Goal: Information Seeking & Learning: Learn about a topic

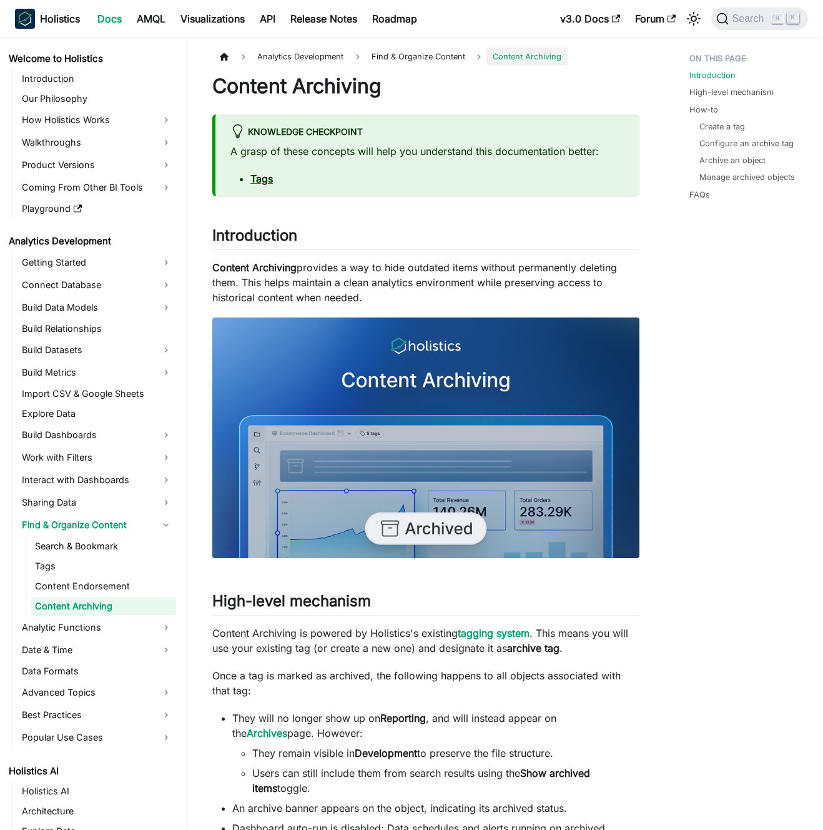
scroll to position [14, 0]
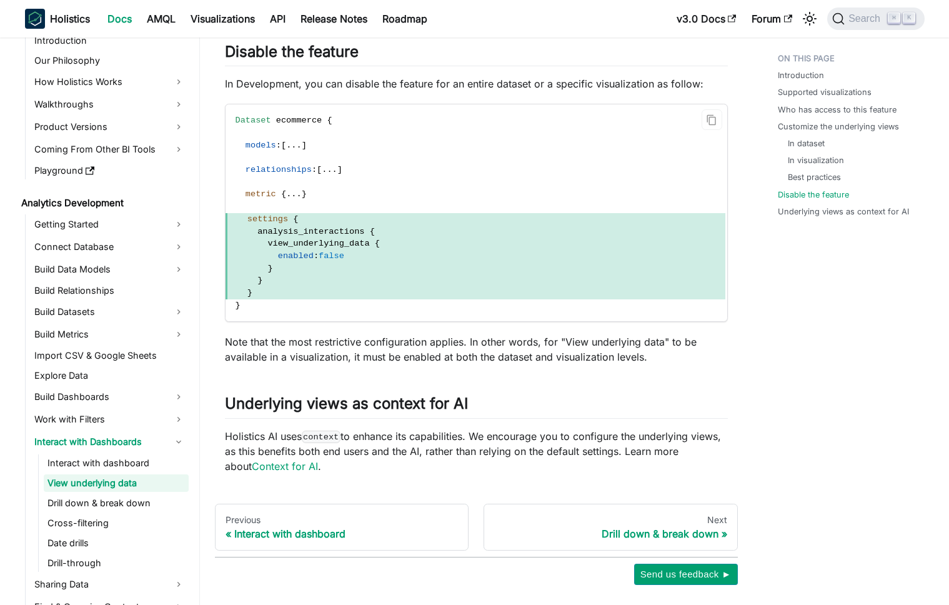
click at [550, 180] on code "Dataset ecommerce { models : [ . . . ] relationships : [ . . . ] metric { . . .…" at bounding box center [476, 212] width 500 height 217
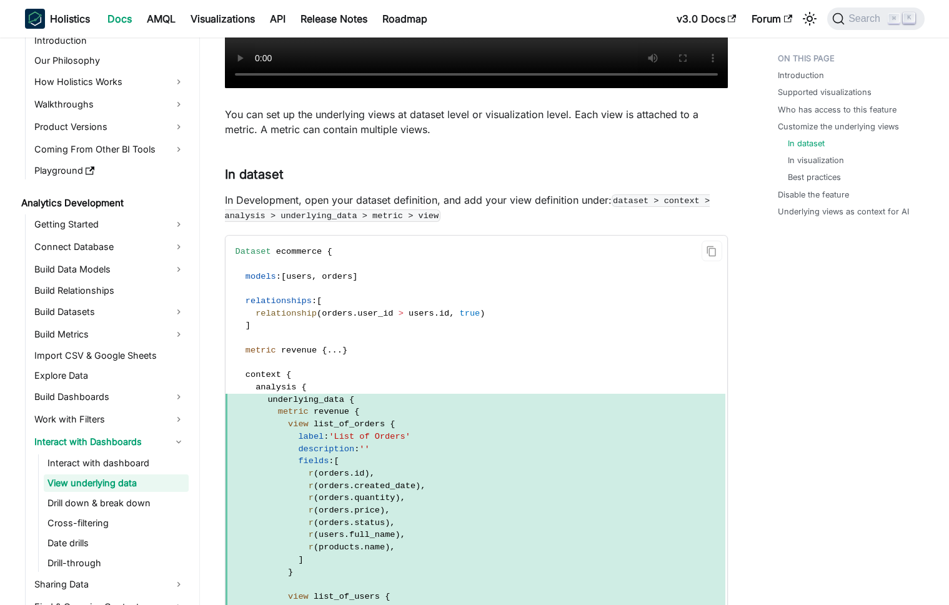
scroll to position [1368, 0]
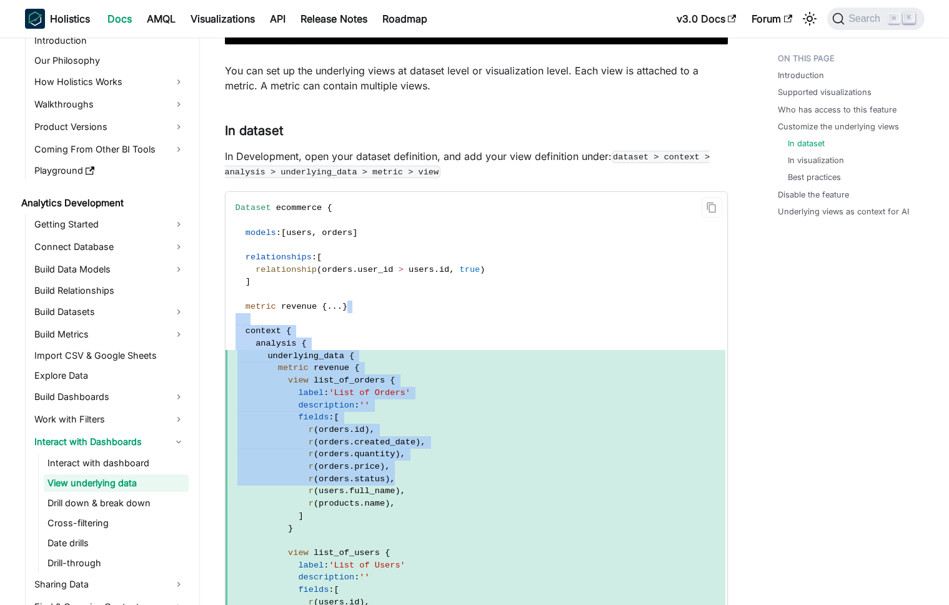
drag, startPoint x: 418, startPoint y: 304, endPoint x: 474, endPoint y: 479, distance: 183.6
click at [474, 479] on code "Dataset ecommerce { models : [ users , orders ] relationships : [ relationship …" at bounding box center [476, 491] width 500 height 599
click at [474, 479] on span "r ( orders . status ) ," at bounding box center [476, 479] width 500 height 12
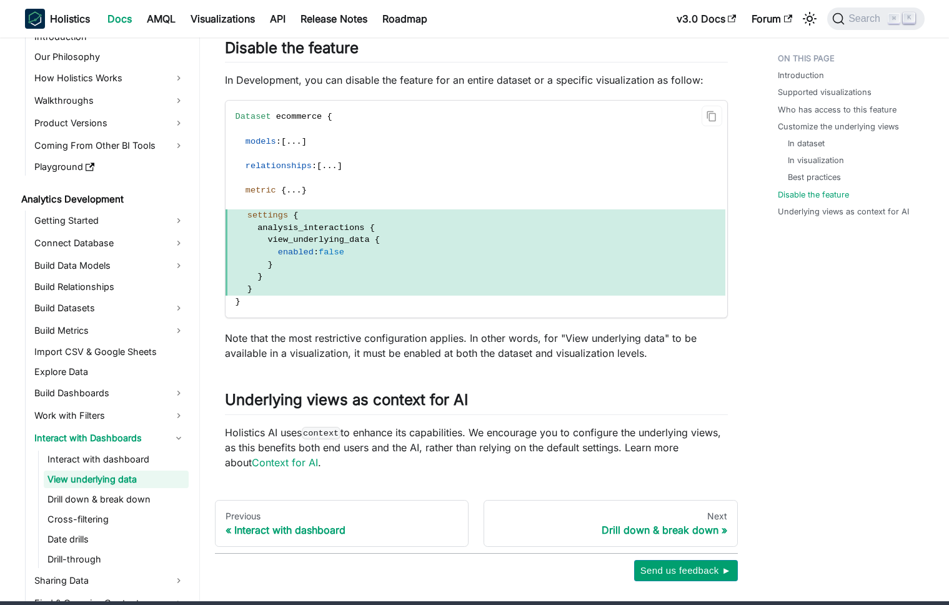
scroll to position [3425, 0]
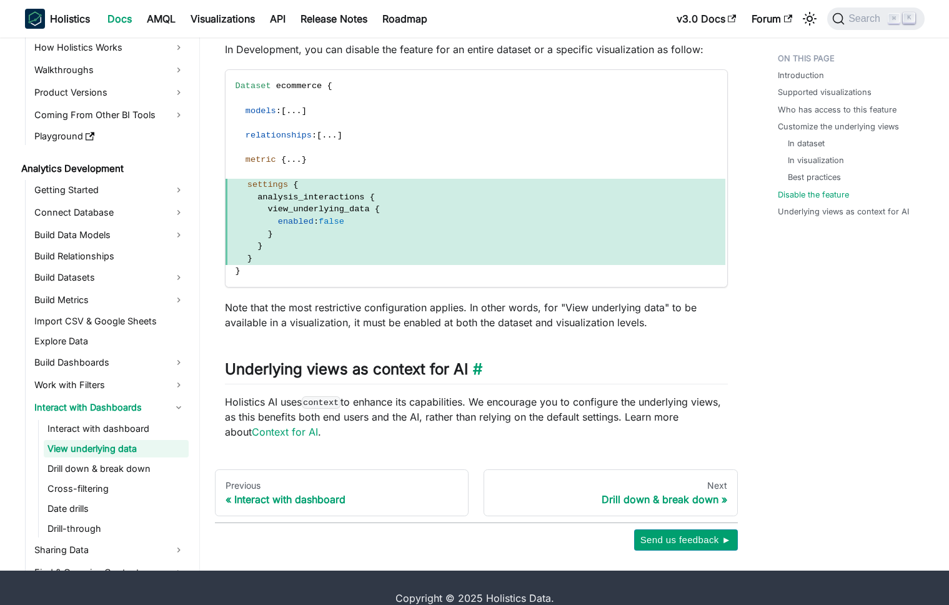
click at [275, 368] on h2 "Underlying views as context for AI ​" at bounding box center [476, 372] width 503 height 24
drag, startPoint x: 275, startPoint y: 368, endPoint x: 454, endPoint y: 368, distance: 179.3
click at [454, 368] on h2 "Underlying views as context for AI ​" at bounding box center [476, 372] width 503 height 24
click at [431, 405] on p "Holistics AI uses context to enhance its capabilities. We encourage you to conf…" at bounding box center [476, 416] width 503 height 45
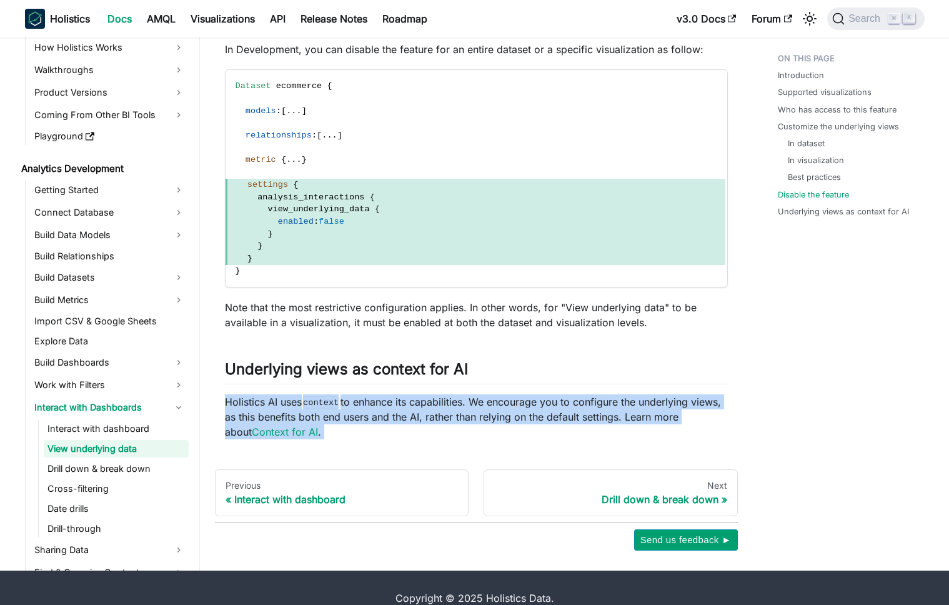
click at [432, 405] on p "Holistics AI uses context to enhance its capabilities. We encourage you to conf…" at bounding box center [476, 416] width 503 height 45
click at [425, 406] on p "Holistics AI uses context to enhance its capabilities. We encourage you to conf…" at bounding box center [476, 416] width 503 height 45
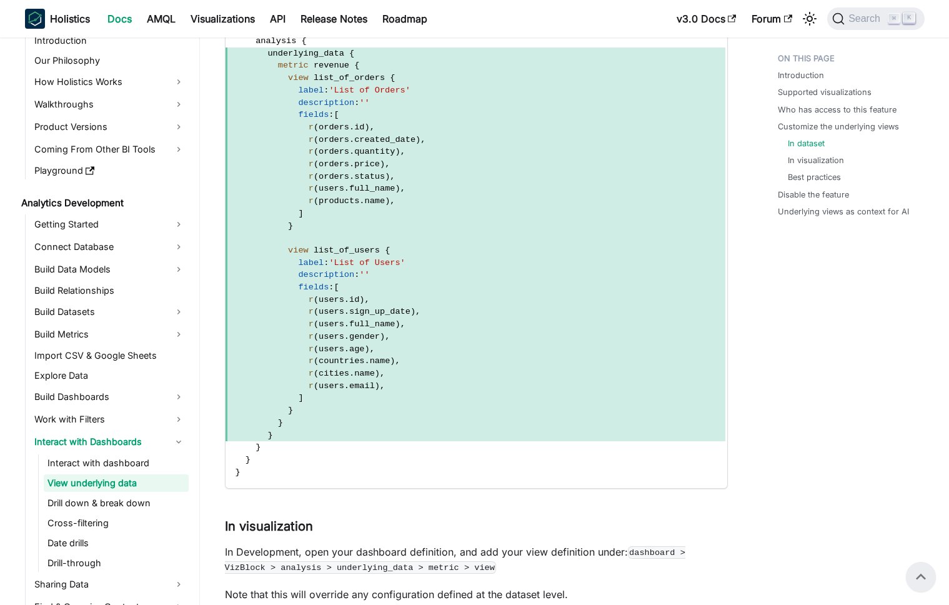
scroll to position [1438, 0]
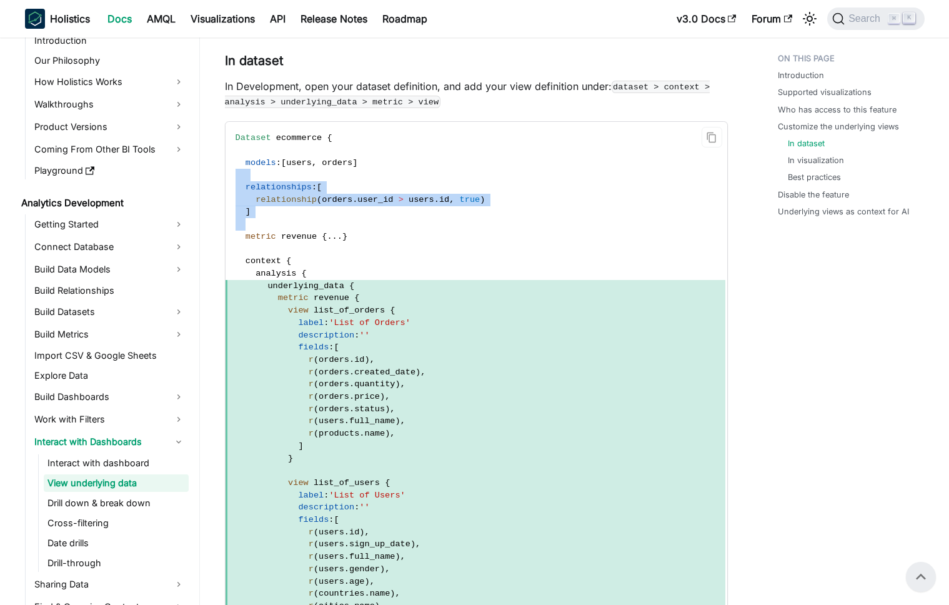
drag, startPoint x: 341, startPoint y: 176, endPoint x: 362, endPoint y: 230, distance: 57.8
click at [362, 228] on code "Dataset ecommerce { models : [ users , orders ] relationships : [ relationship …" at bounding box center [476, 421] width 500 height 599
click at [362, 230] on code "Dataset ecommerce { models : [ users , orders ] relationships : [ relationship …" at bounding box center [476, 421] width 500 height 599
drag, startPoint x: 363, startPoint y: 251, endPoint x: 364, endPoint y: 179, distance: 71.8
click at [364, 179] on code "Dataset ecommerce { models : [ users , orders ] relationships : [ relationship …" at bounding box center [476, 421] width 500 height 599
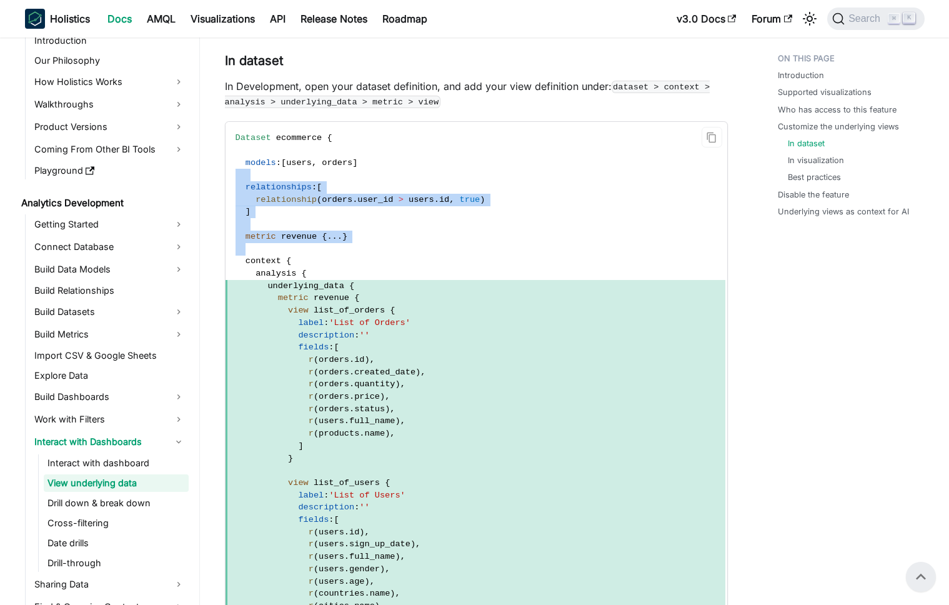
click at [364, 179] on code "Dataset ecommerce { models : [ users , orders ] relationships : [ relationship …" at bounding box center [476, 421] width 500 height 599
drag, startPoint x: 374, startPoint y: 149, endPoint x: 390, endPoint y: 222, distance: 74.9
click at [390, 221] on code "Dataset ecommerce { models : [ users , orders ] relationships : [ relationship …" at bounding box center [476, 421] width 500 height 599
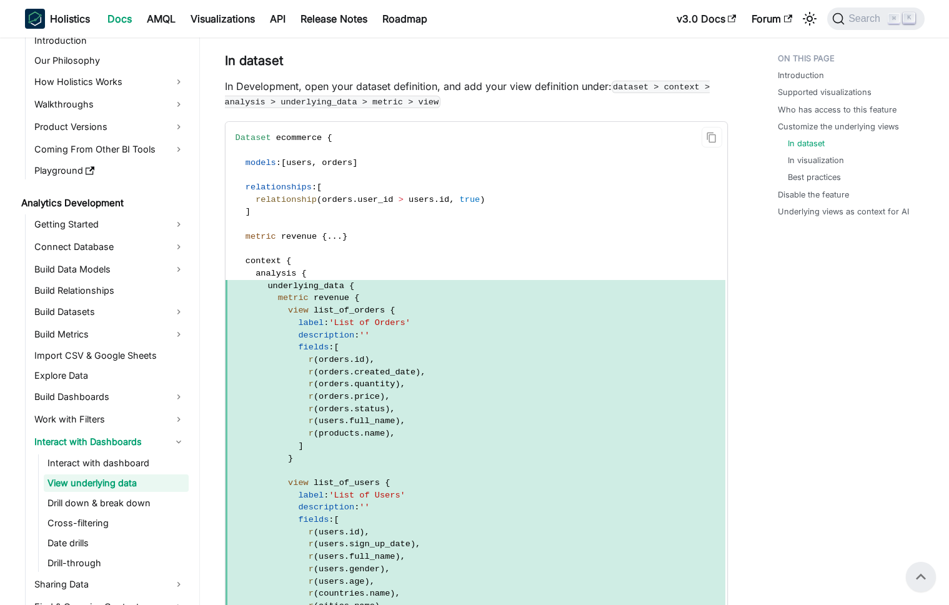
click at [395, 244] on code "Dataset ecommerce { models : [ users , orders ] relationships : [ relationship …" at bounding box center [476, 421] width 500 height 599
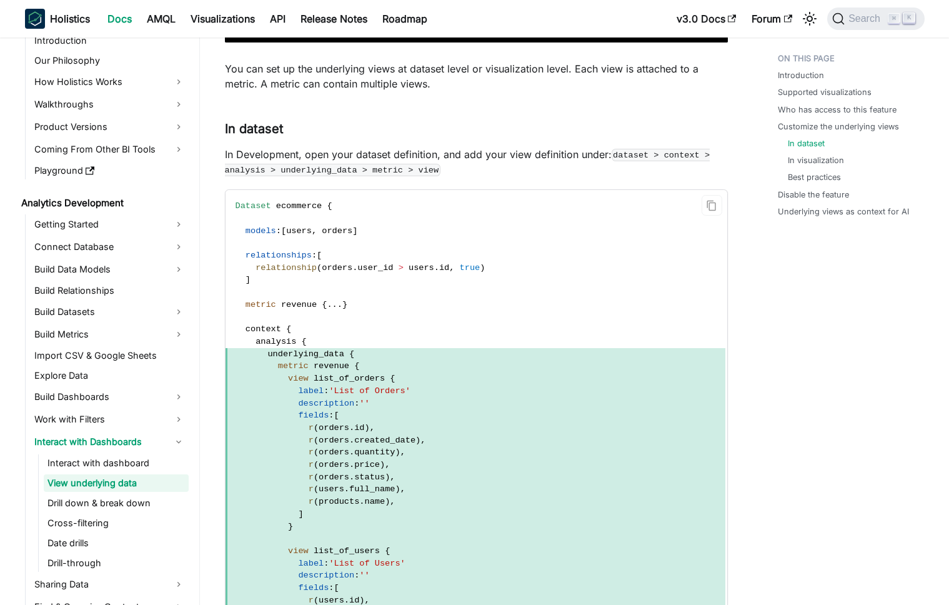
scroll to position [1372, 0]
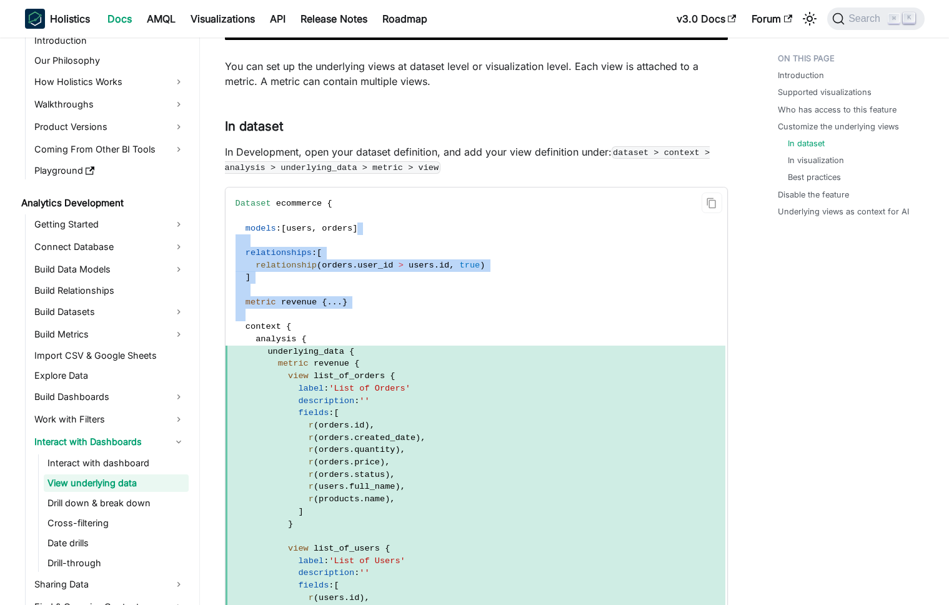
drag, startPoint x: 431, startPoint y: 224, endPoint x: 439, endPoint y: 314, distance: 90.3
click at [439, 314] on code "Dataset ecommerce { models : [ users , orders ] relationships : [ relationship …" at bounding box center [476, 486] width 500 height 599
drag, startPoint x: 433, startPoint y: 318, endPoint x: 451, endPoint y: 213, distance: 106.5
click at [451, 213] on code "Dataset ecommerce { models : [ users , orders ] relationships : [ relationship …" at bounding box center [476, 486] width 500 height 599
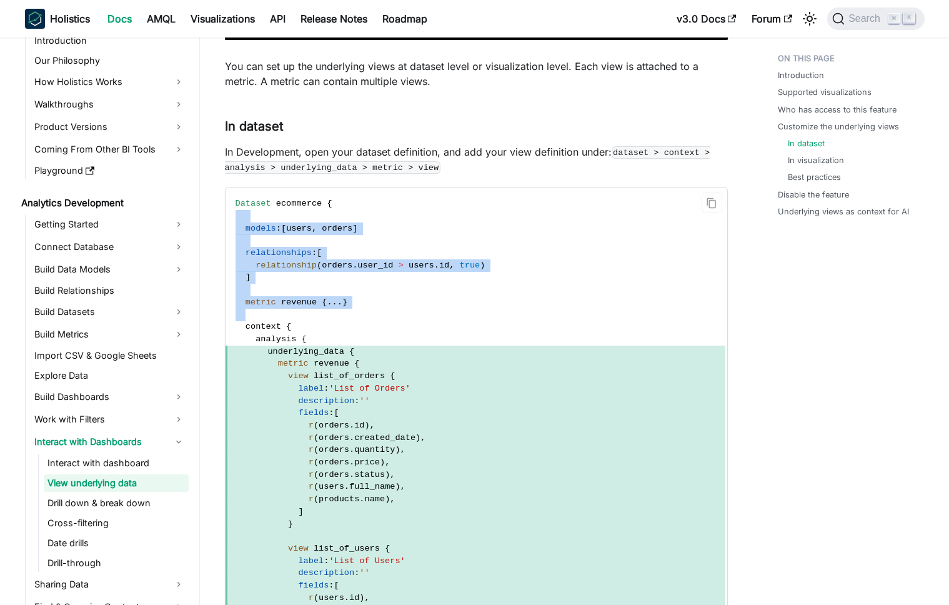
click at [467, 307] on code "Dataset ecommerce { models : [ users , orders ] relationships : [ relationship …" at bounding box center [476, 486] width 500 height 599
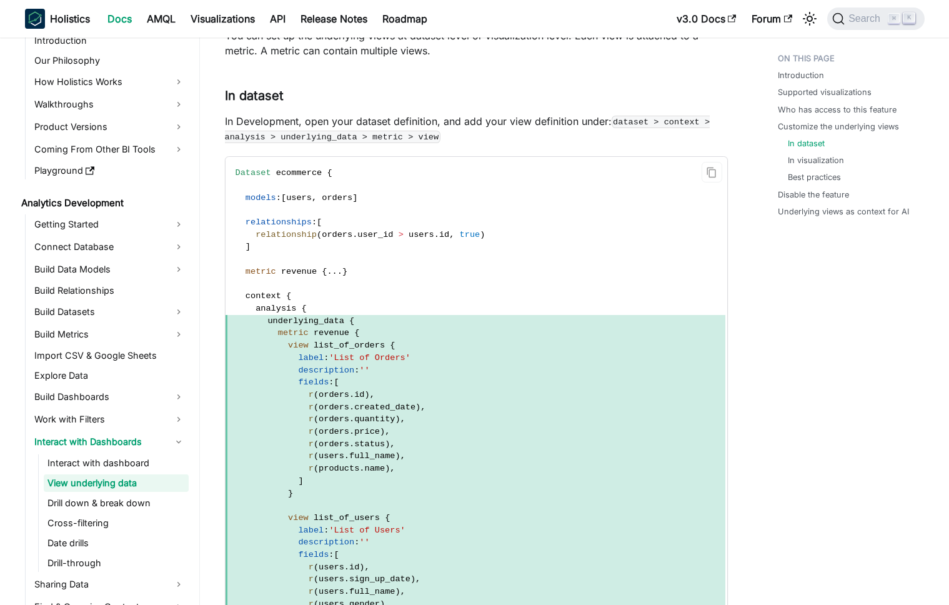
scroll to position [1458, 0]
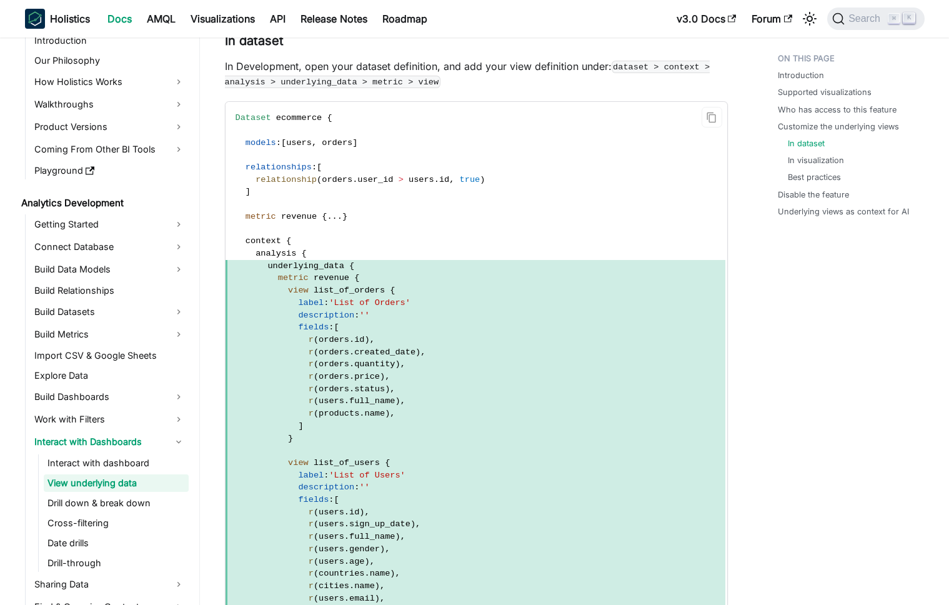
click at [467, 307] on span "label : 'List of Orders'" at bounding box center [476, 303] width 500 height 12
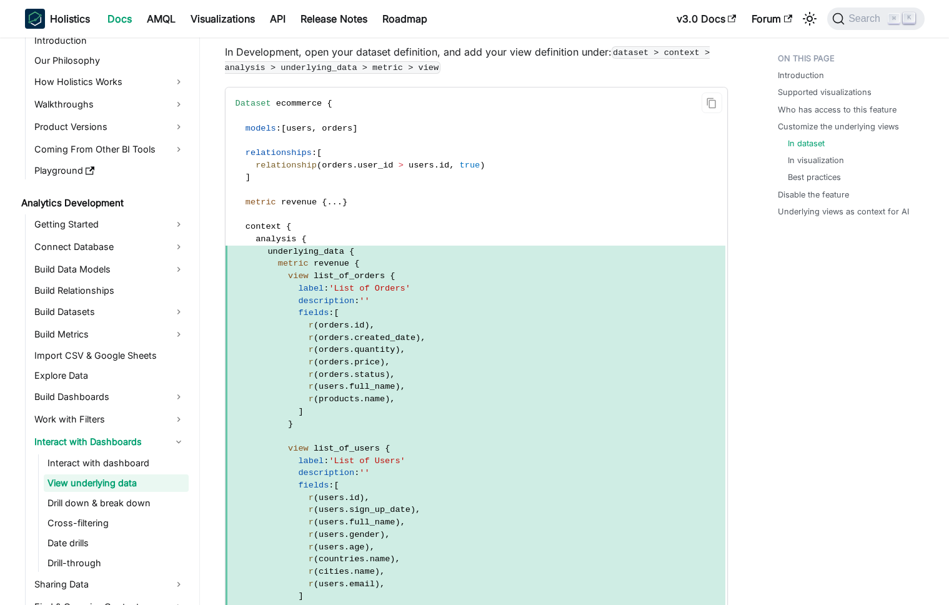
scroll to position [1481, 0]
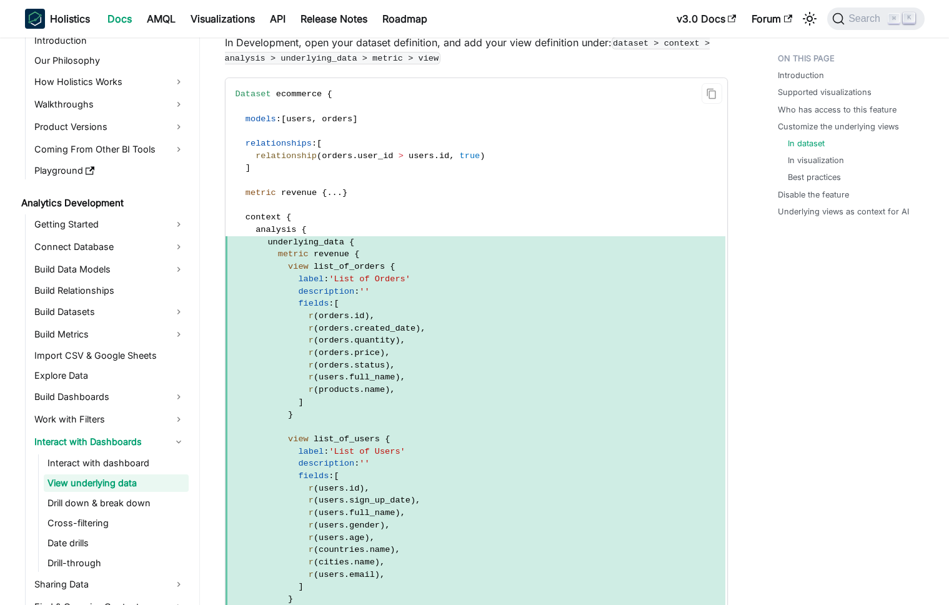
click at [479, 310] on span "r ( orders . id ) ," at bounding box center [476, 316] width 500 height 12
click at [489, 322] on span "r ( orders . created_date ) ," at bounding box center [476, 328] width 500 height 12
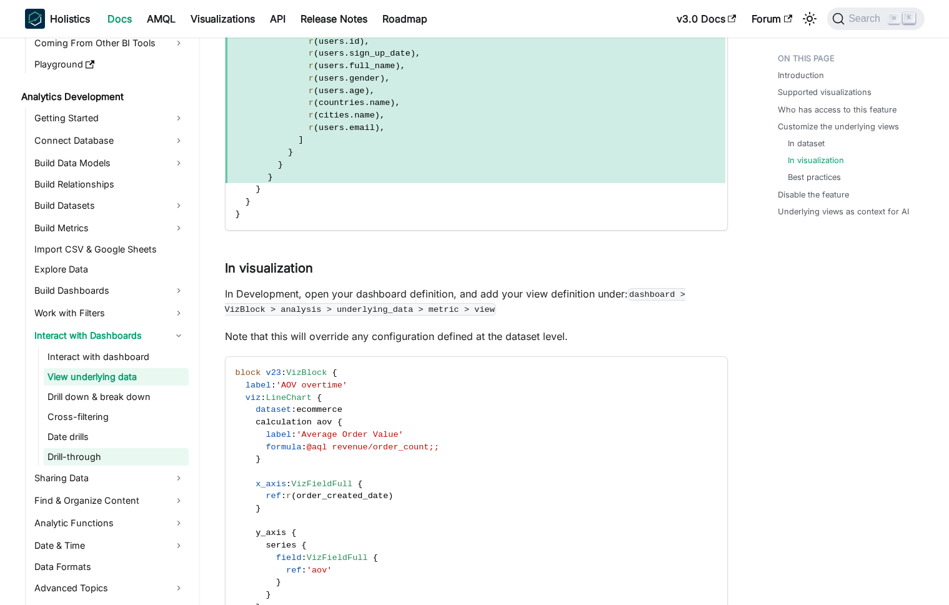
scroll to position [148, 0]
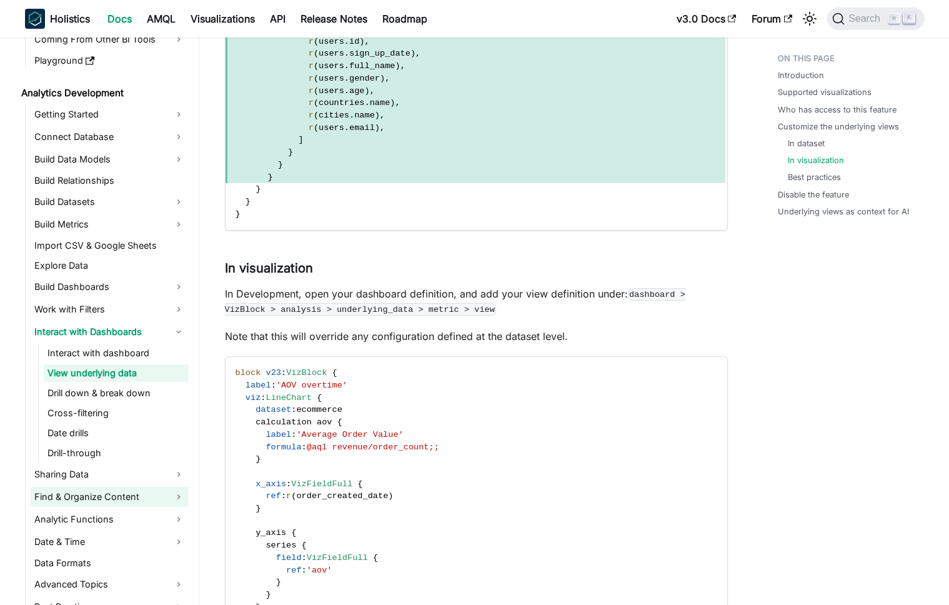
click at [99, 492] on link "Find & Organize Content" at bounding box center [110, 497] width 158 height 20
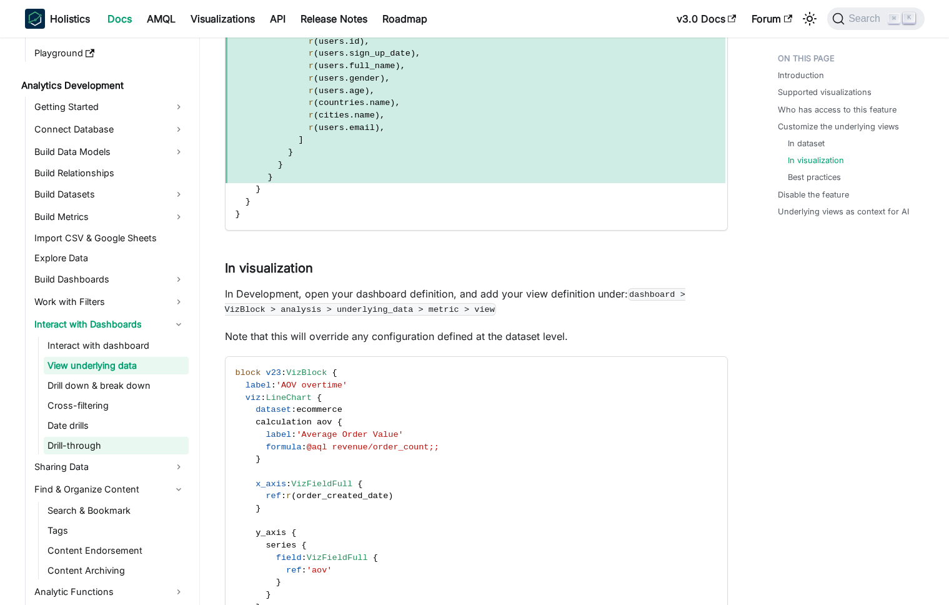
scroll to position [251, 0]
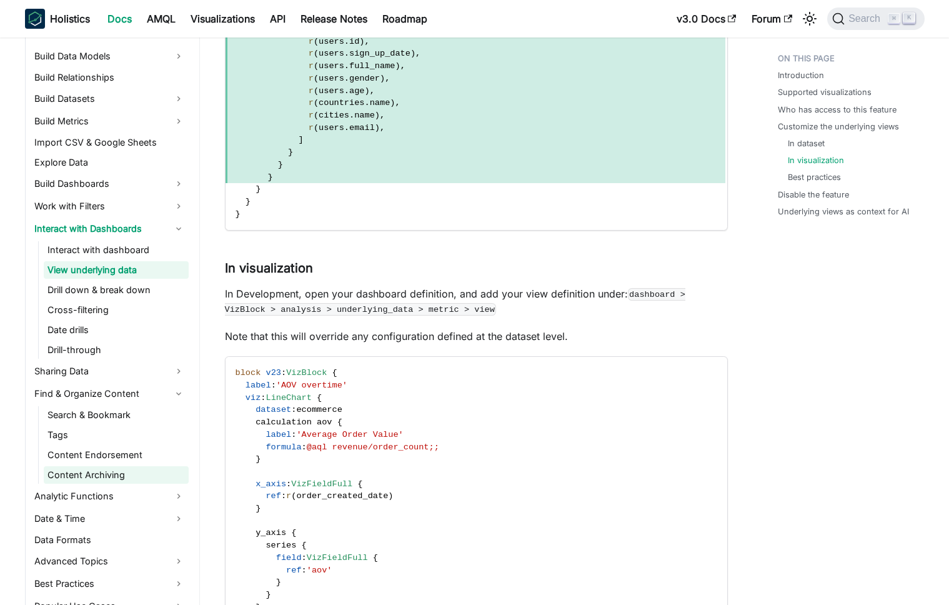
click at [108, 471] on link "Content Archiving" at bounding box center [116, 474] width 145 height 17
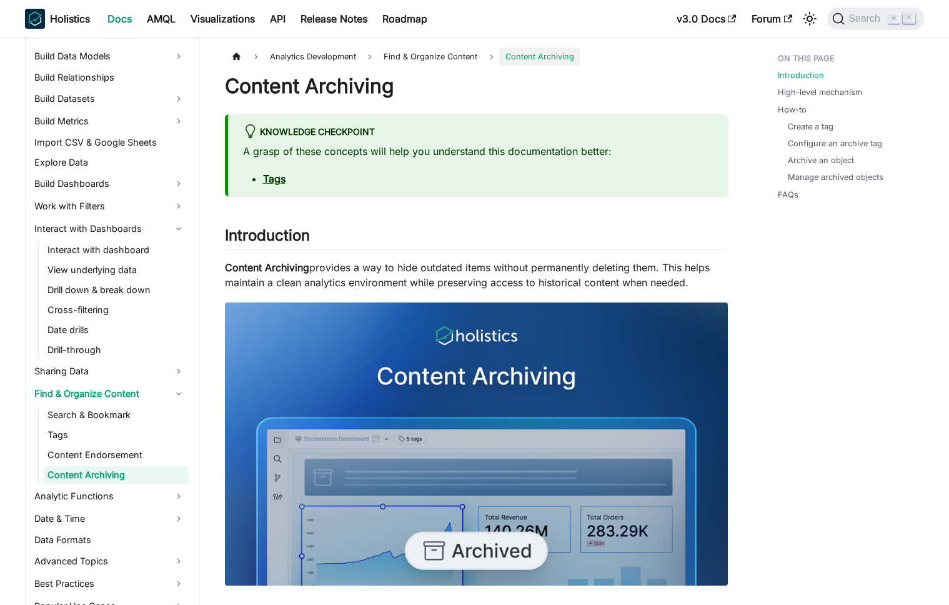
click at [478, 153] on p "A grasp of these concepts will help you understand this documentation better:" at bounding box center [478, 151] width 470 height 15
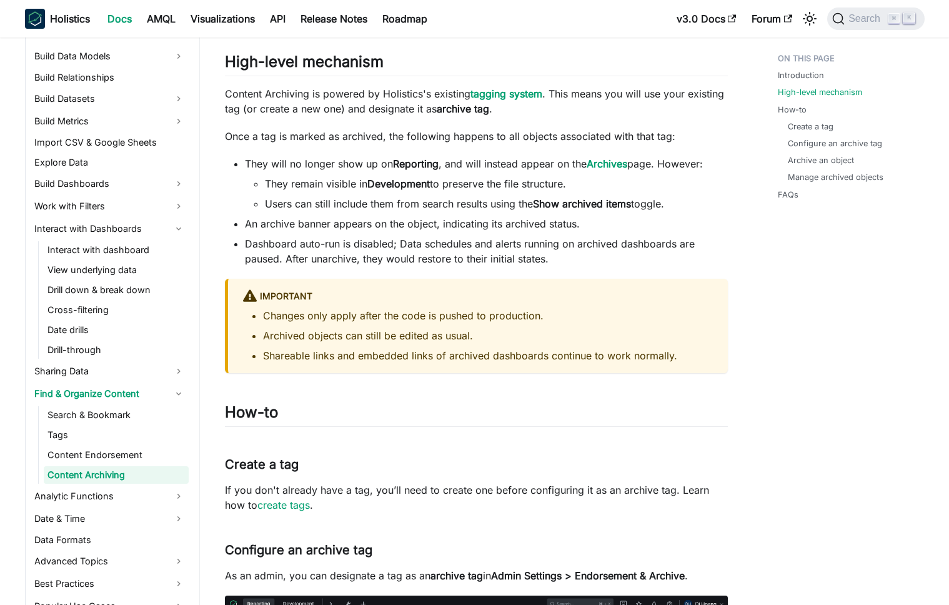
scroll to position [678, 0]
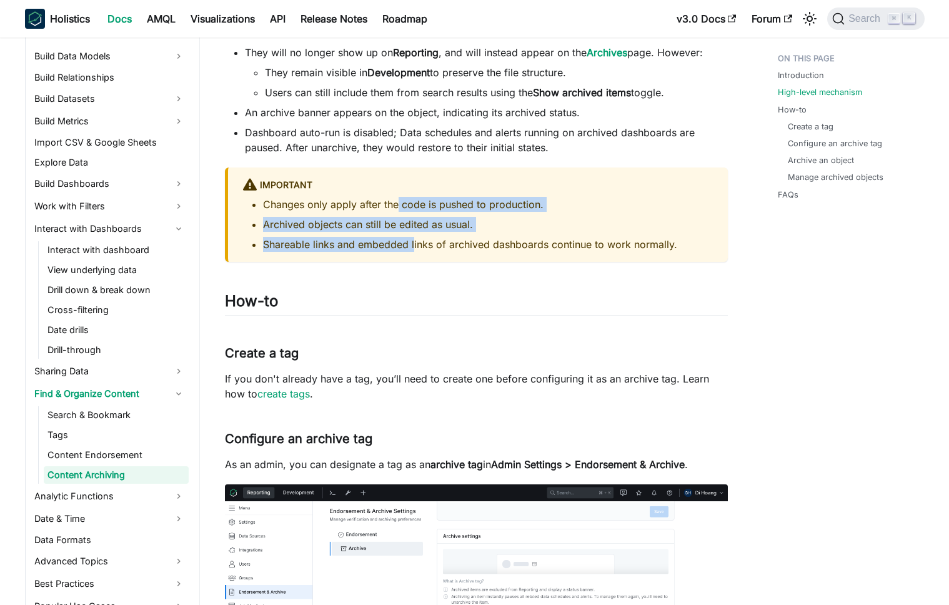
drag, startPoint x: 413, startPoint y: 246, endPoint x: 398, endPoint y: 205, distance: 43.9
click at [398, 205] on ul "Changes only apply after the code is pushed to production. Archived objects can…" at bounding box center [478, 224] width 470 height 55
click at [398, 205] on li "Changes only apply after the code is pushed to production." at bounding box center [488, 204] width 450 height 15
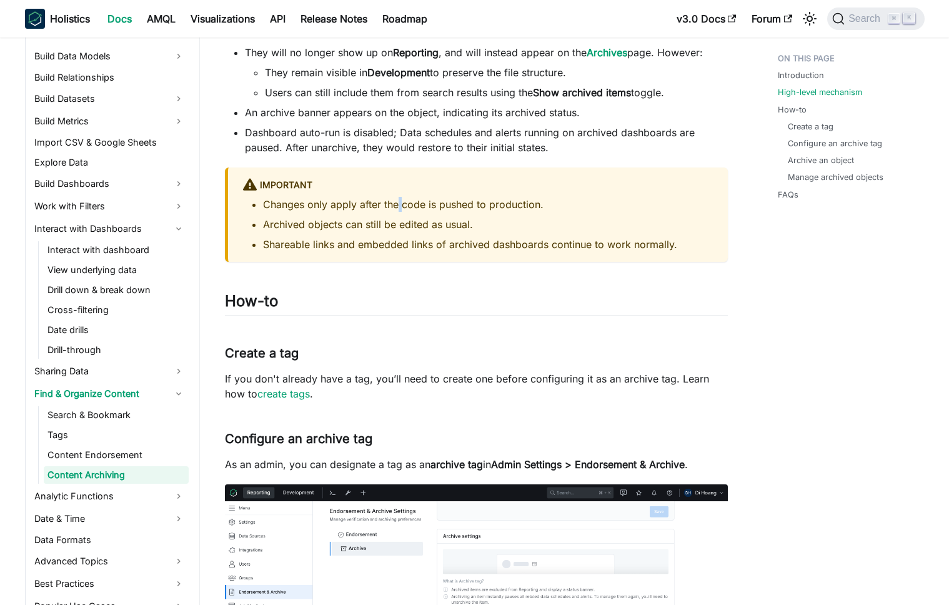
click at [398, 205] on li "Changes only apply after the code is pushed to production." at bounding box center [488, 204] width 450 height 15
click at [402, 209] on li "Changes only apply after the code is pushed to production." at bounding box center [488, 204] width 450 height 15
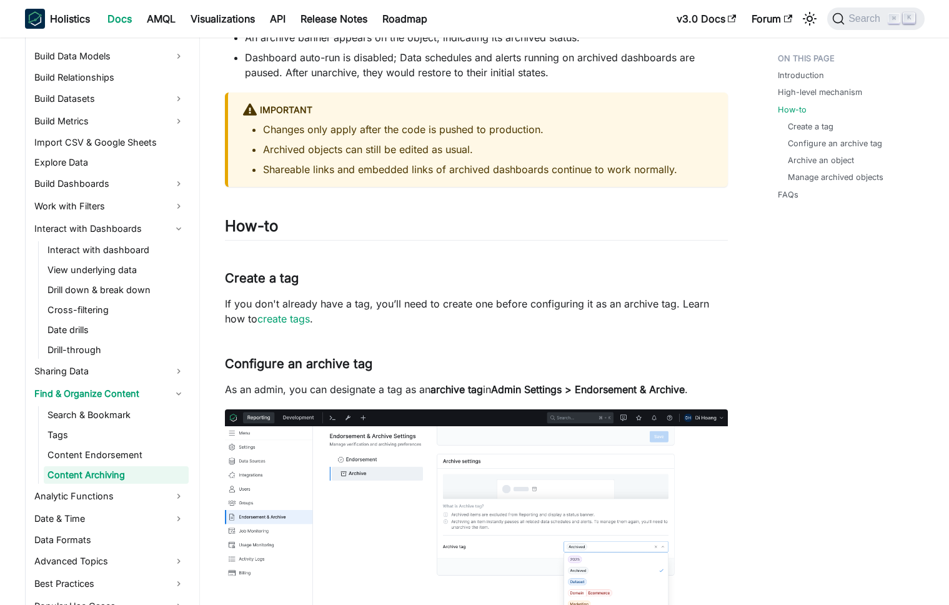
scroll to position [795, 0]
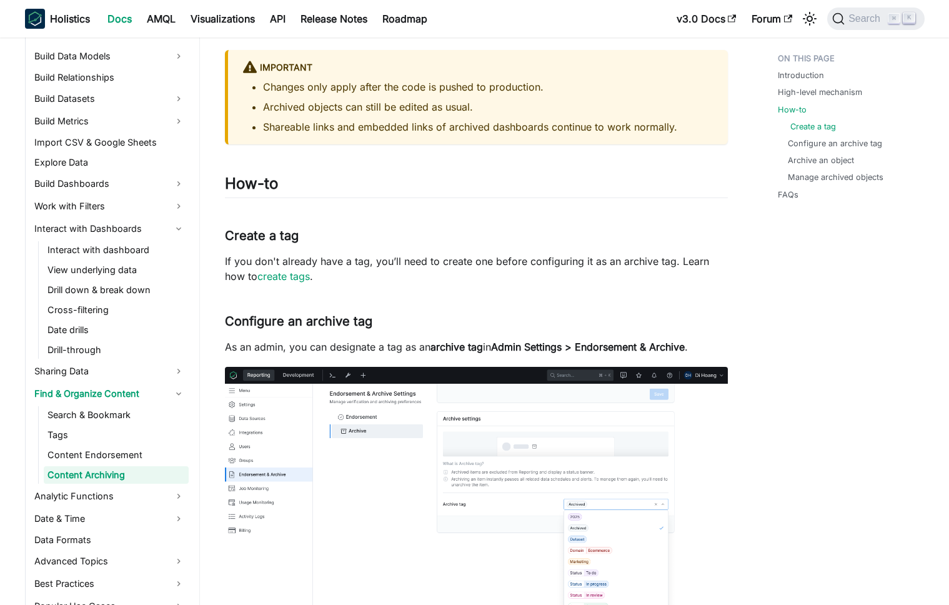
click at [808, 130] on link "Create a tag" at bounding box center [813, 127] width 46 height 12
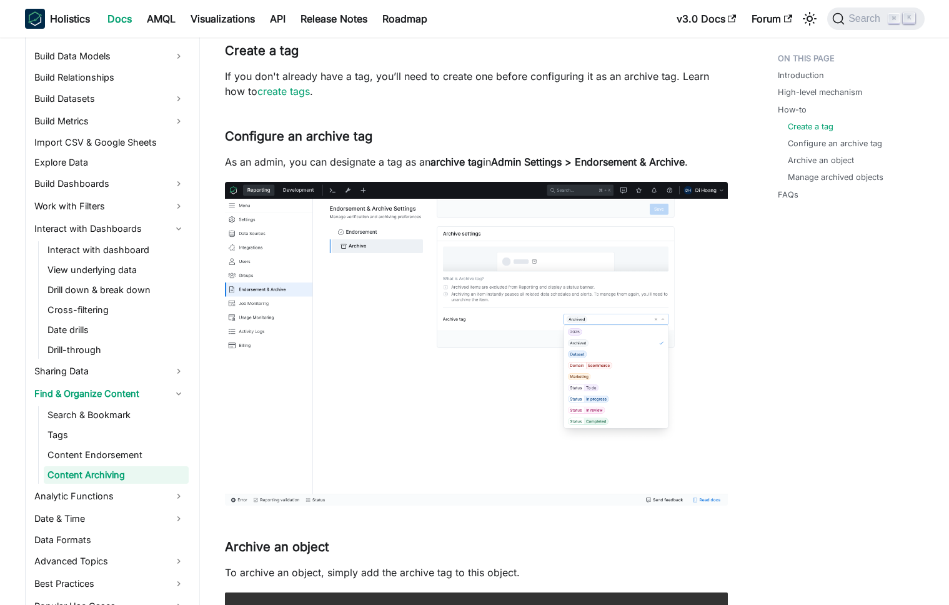
click at [507, 93] on p "If you don't already have a tag, you’ll need to create one before configuring i…" at bounding box center [476, 84] width 503 height 30
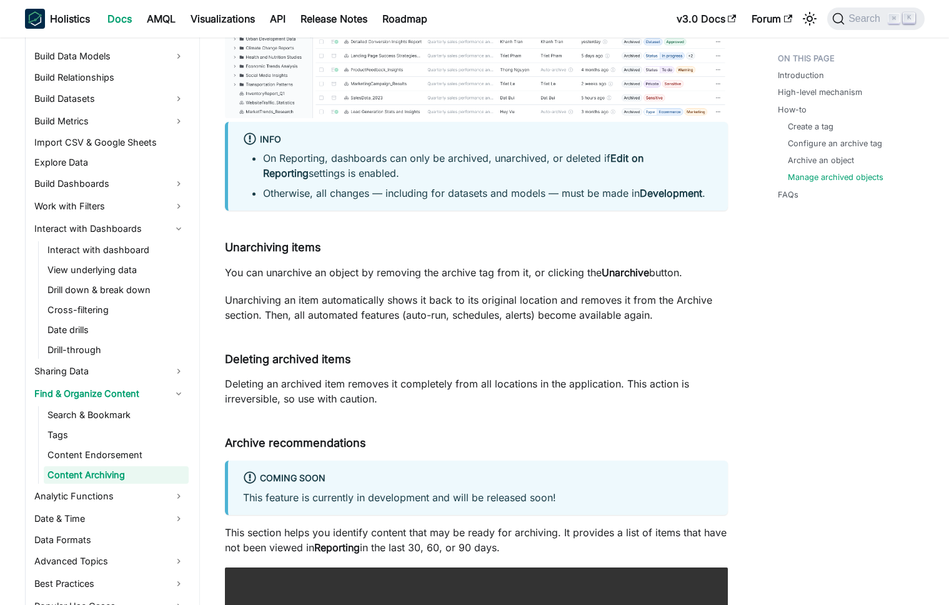
scroll to position [2150, 0]
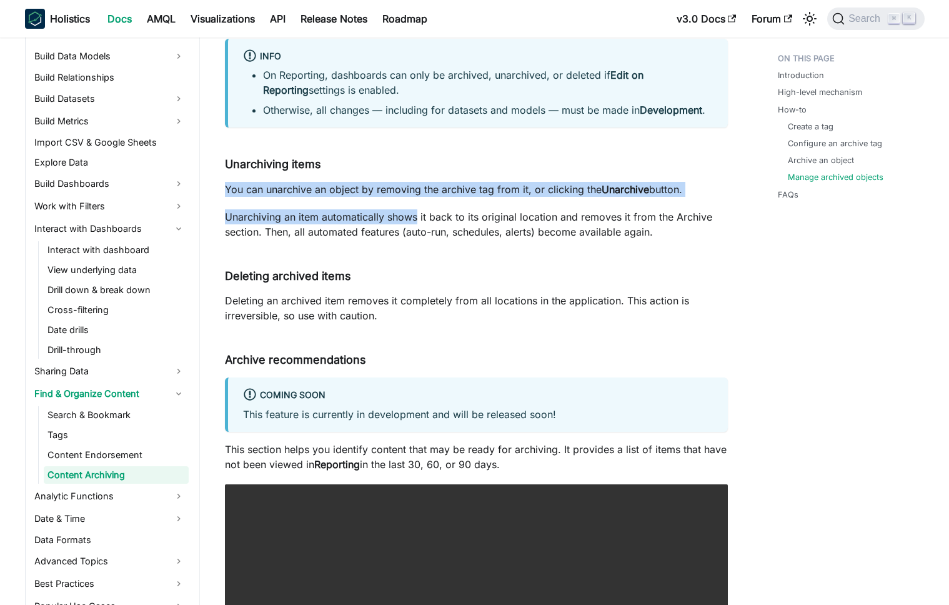
drag, startPoint x: 395, startPoint y: 180, endPoint x: 415, endPoint y: 226, distance: 49.5
click at [415, 226] on p "Unarchiving an item automatically shows it back to its original location and re…" at bounding box center [476, 224] width 503 height 30
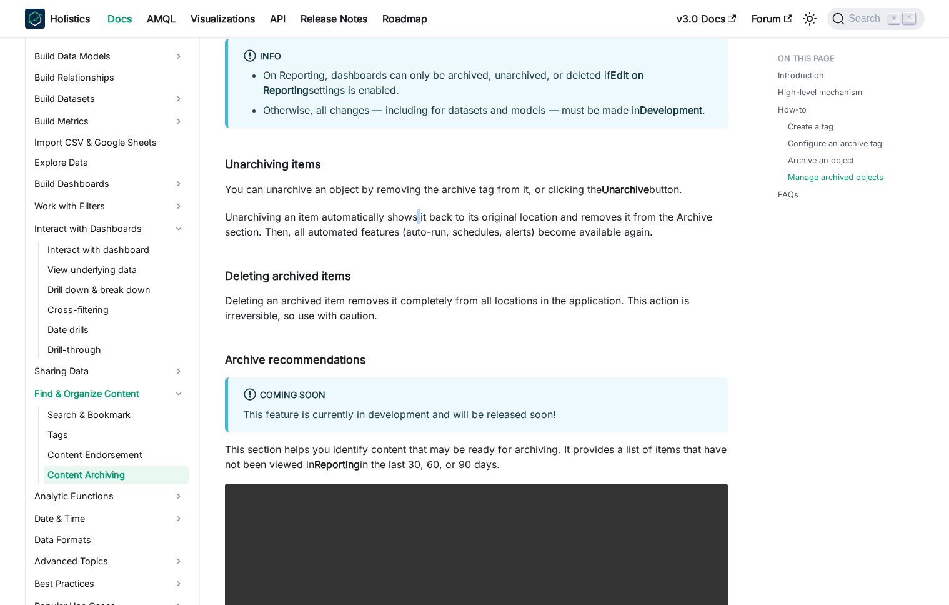
click at [415, 226] on p "Unarchiving an item automatically shows it back to its original location and re…" at bounding box center [476, 224] width 503 height 30
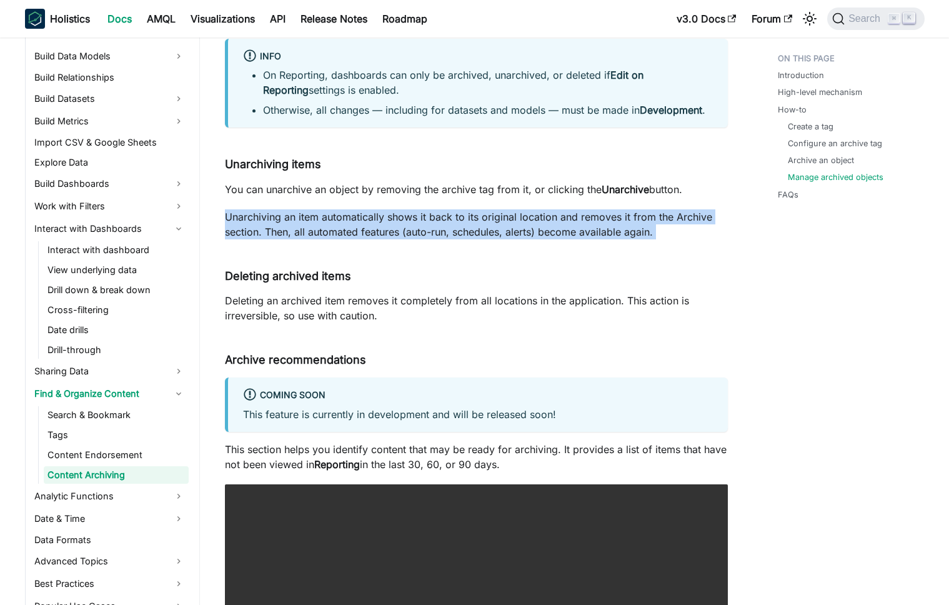
click at [415, 226] on p "Unarchiving an item automatically shows it back to its original location and re…" at bounding box center [476, 224] width 503 height 30
click at [421, 225] on p "Unarchiving an item automatically shows it back to its original location and re…" at bounding box center [476, 224] width 503 height 30
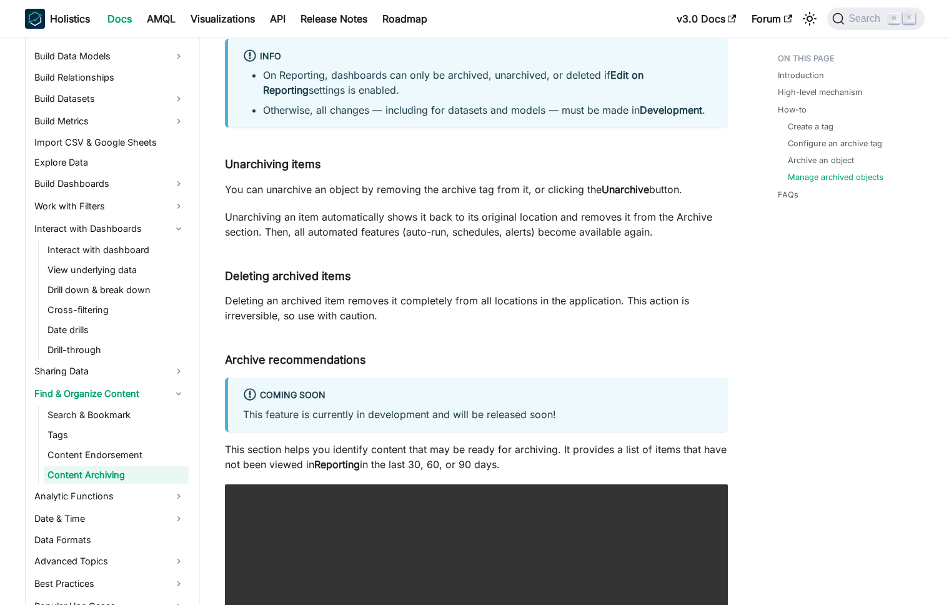
click at [417, 236] on p "Unarchiving an item automatically shows it back to its original location and re…" at bounding box center [476, 224] width 503 height 30
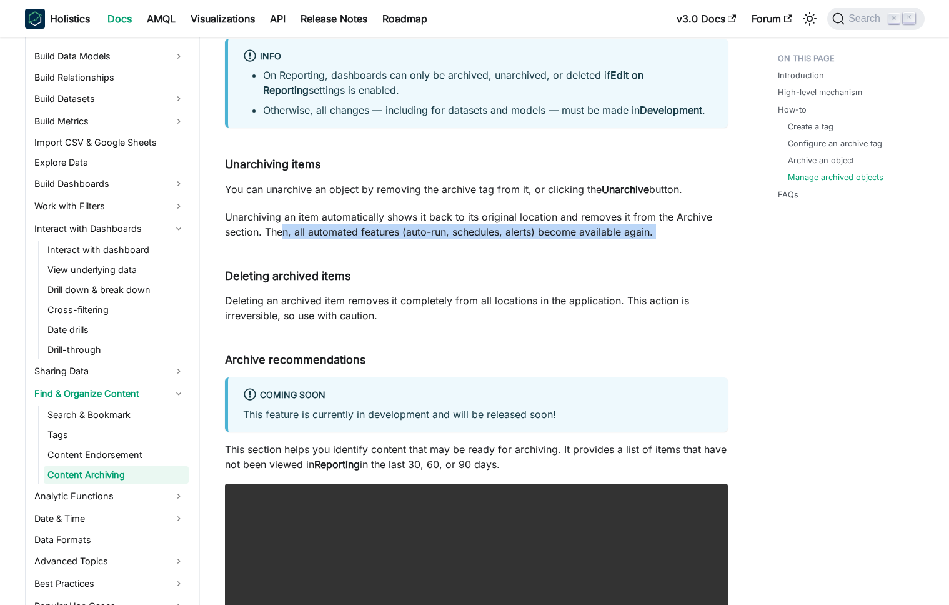
drag, startPoint x: 420, startPoint y: 242, endPoint x: 281, endPoint y: 229, distance: 139.9
click at [281, 229] on p "Unarchiving an item automatically shows it back to its original location and re…" at bounding box center [476, 224] width 503 height 30
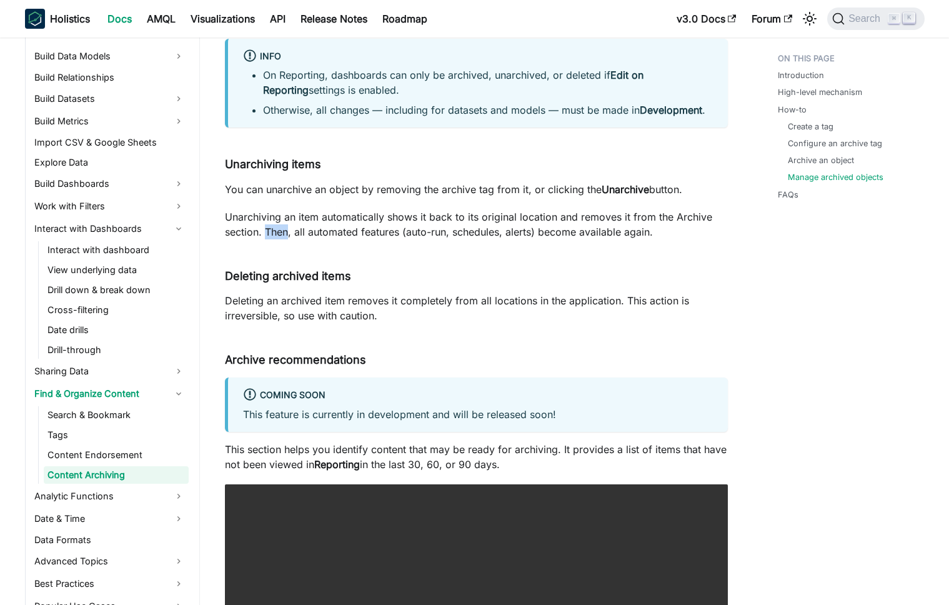
click at [281, 229] on p "Unarchiving an item automatically shows it back to its original location and re…" at bounding box center [476, 224] width 503 height 30
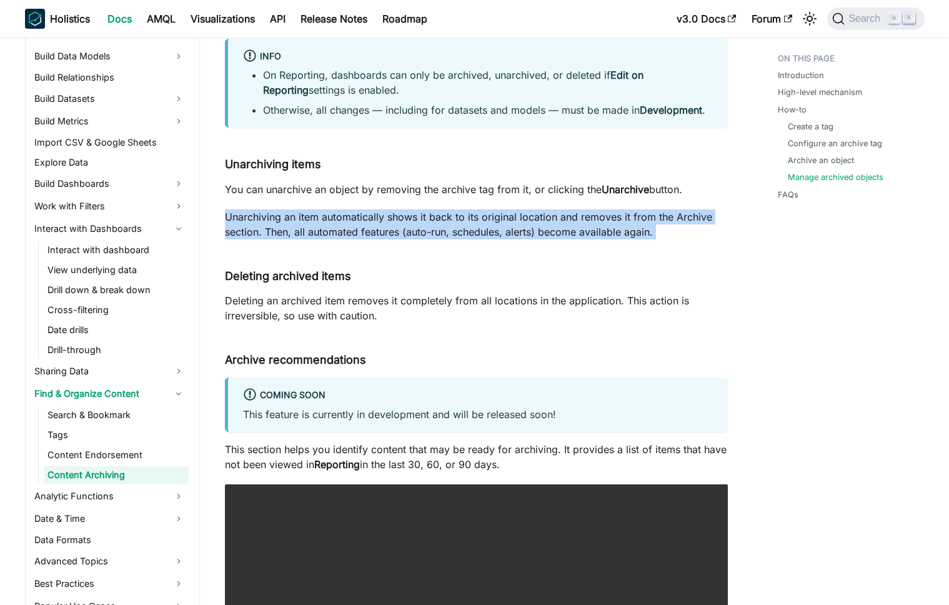
drag, startPoint x: 281, startPoint y: 229, endPoint x: 287, endPoint y: 229, distance: 6.9
click at [282, 229] on p "Unarchiving an item automatically shows it back to its original location and re…" at bounding box center [476, 224] width 503 height 30
click at [289, 229] on p "Unarchiving an item automatically shows it back to its original location and re…" at bounding box center [476, 224] width 503 height 30
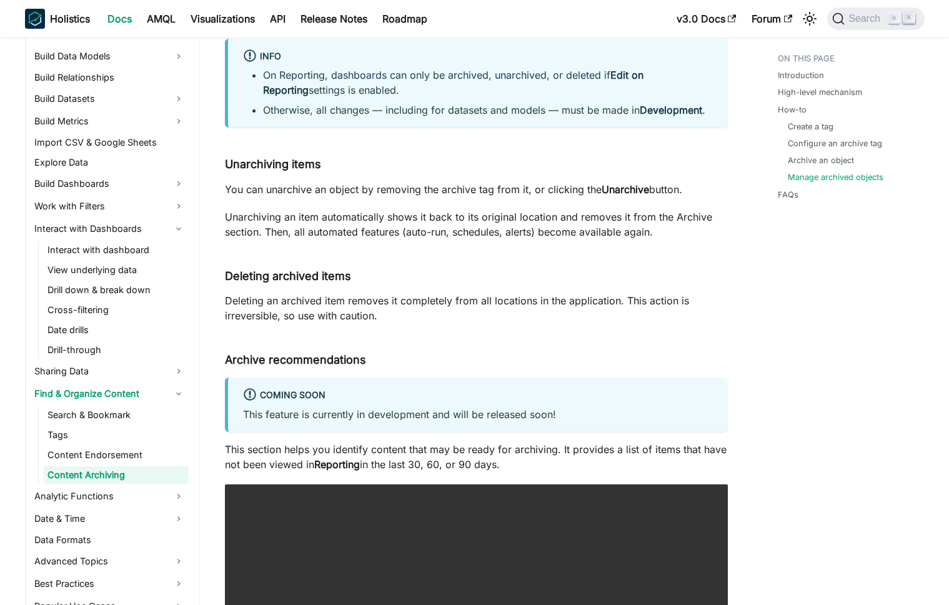
click at [367, 227] on p "Unarchiving an item automatically shows it back to its original location and re…" at bounding box center [476, 224] width 503 height 30
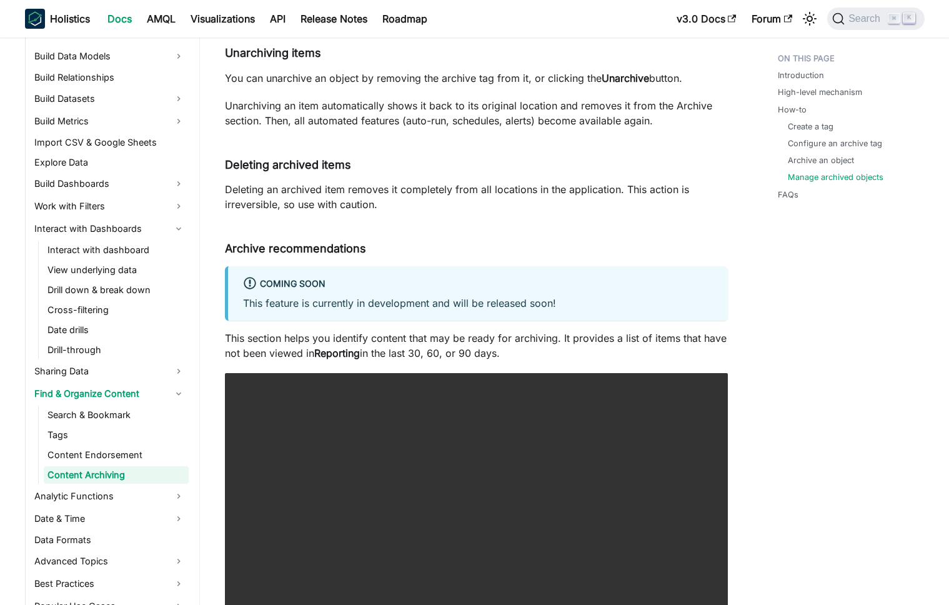
scroll to position [2263, 0]
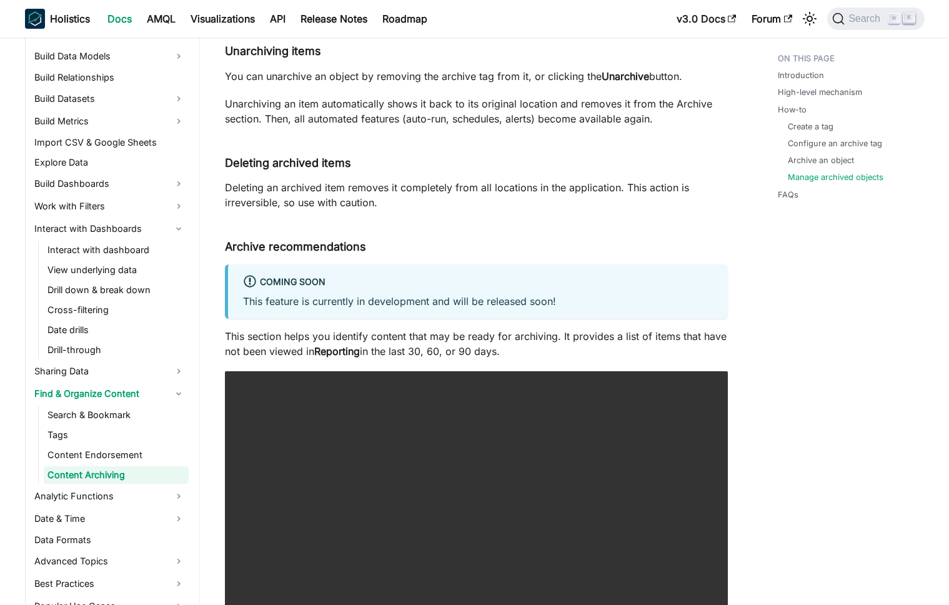
click at [409, 208] on p "Deleting an archived item removes it completely from all locations in the appli…" at bounding box center [476, 195] width 503 height 30
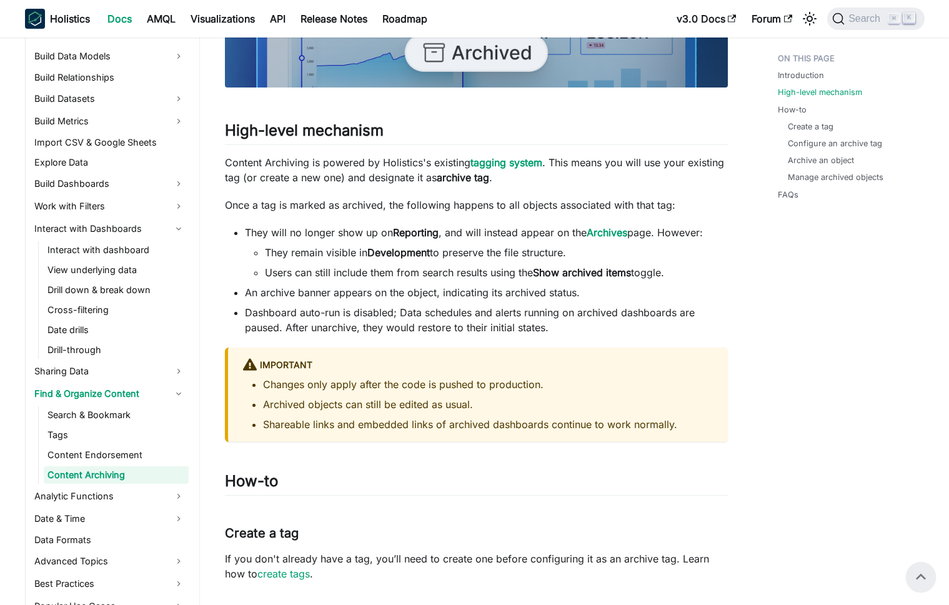
scroll to position [473, 0]
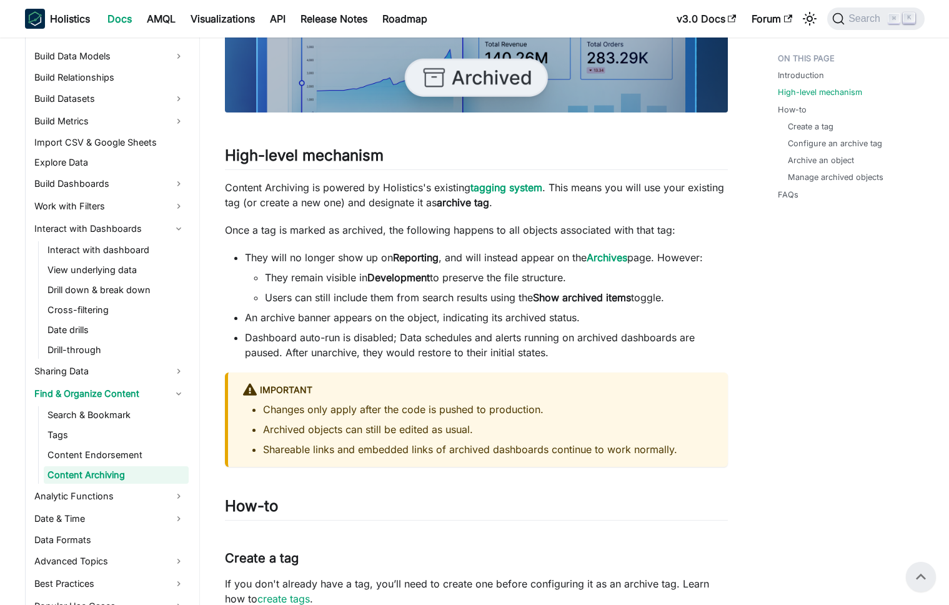
click at [404, 205] on p "Content Archiving is powered by Holistics's existing tagging system . This mean…" at bounding box center [476, 195] width 503 height 30
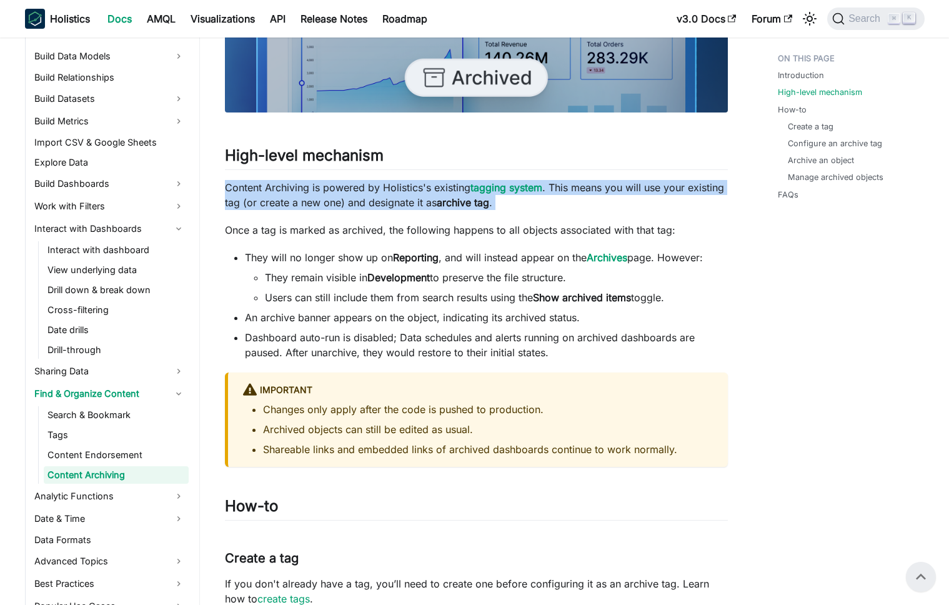
click at [404, 205] on p "Content Archiving is powered by Holistics's existing tagging system . This mean…" at bounding box center [476, 195] width 503 height 30
click at [399, 206] on p "Content Archiving is powered by Holistics's existing tagging system . This mean…" at bounding box center [476, 195] width 503 height 30
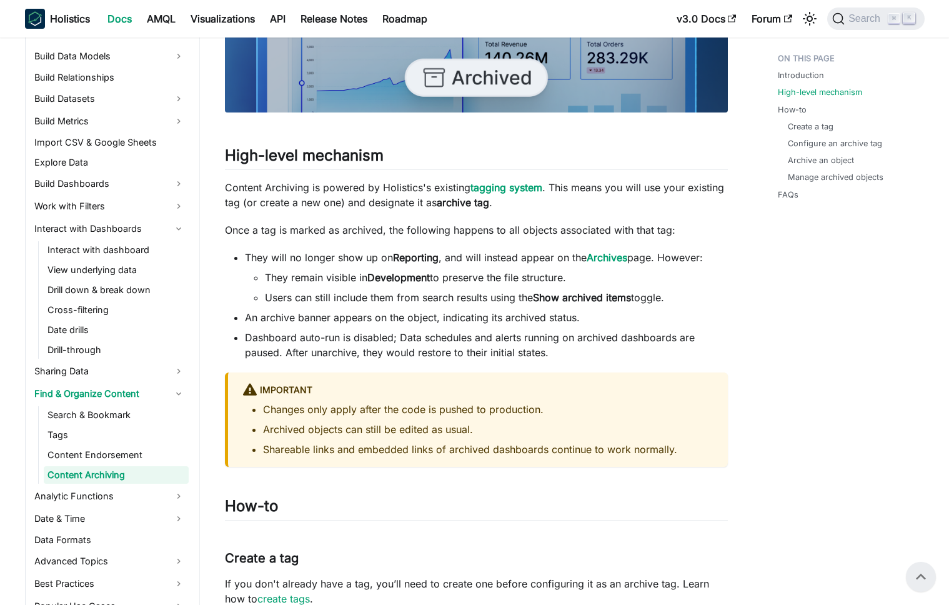
click at [396, 206] on p "Content Archiving is powered by Holistics's existing tagging system . This mean…" at bounding box center [476, 195] width 503 height 30
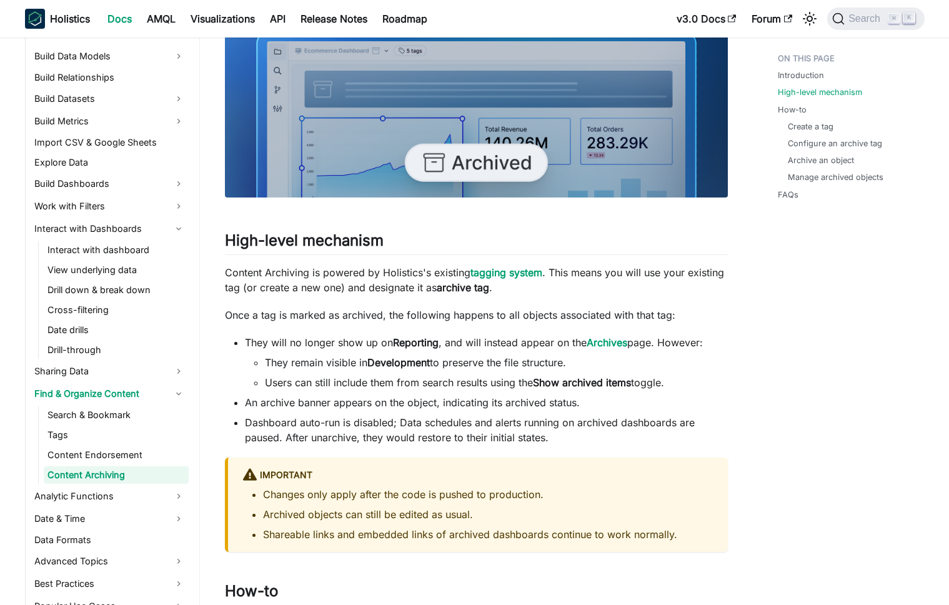
scroll to position [441, 0]
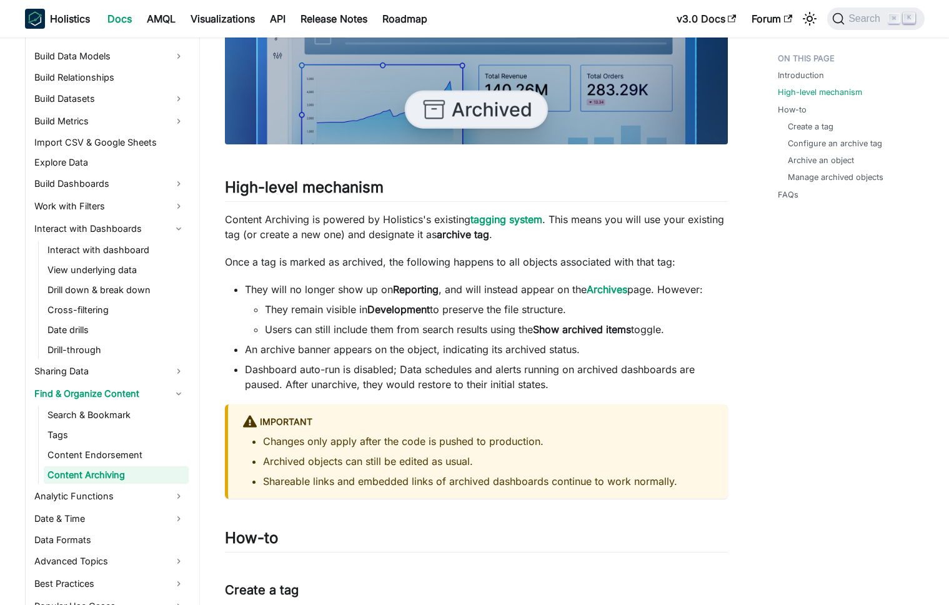
click at [400, 311] on strong "Development" at bounding box center [398, 309] width 62 height 12
click at [393, 311] on strong "Development" at bounding box center [398, 309] width 62 height 12
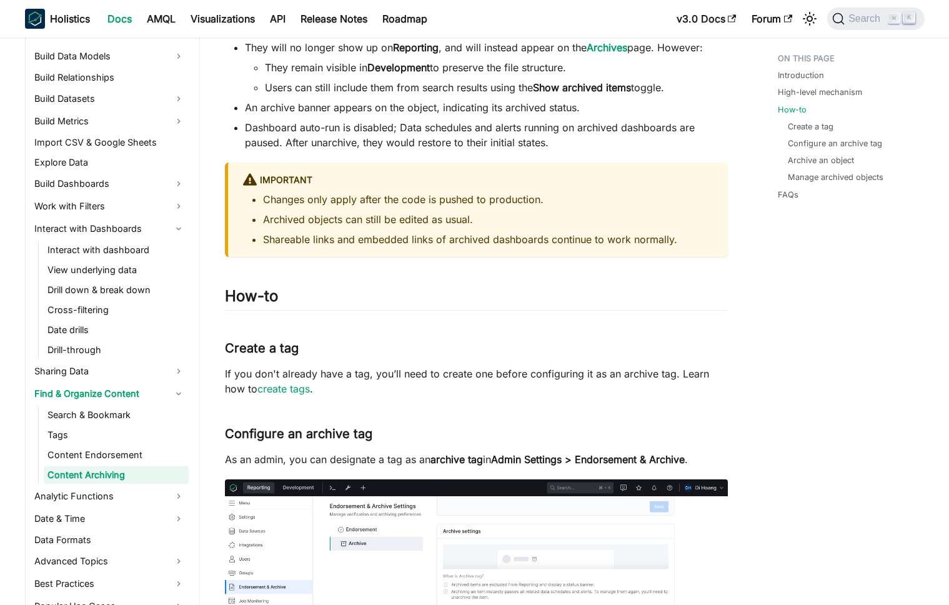
scroll to position [744, 0]
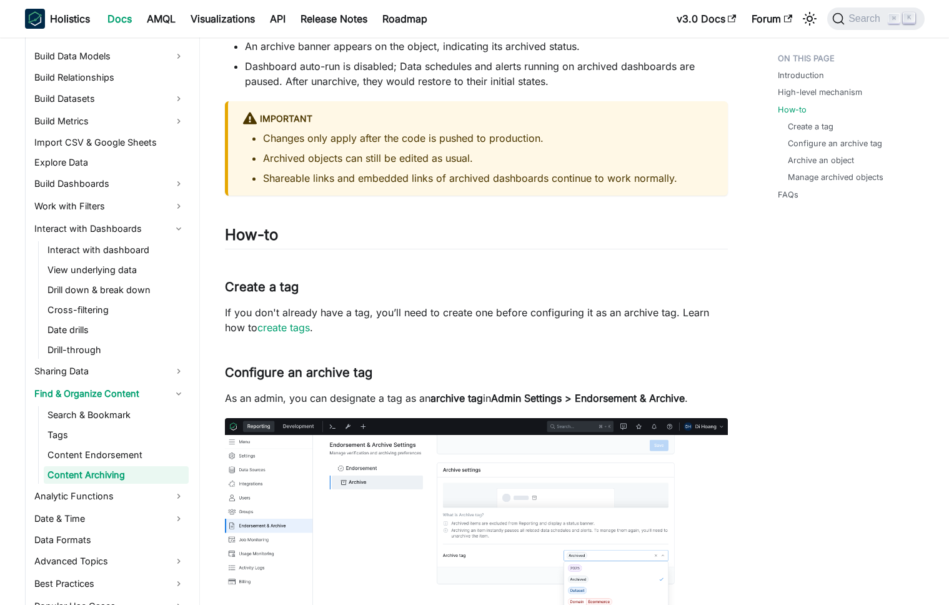
click at [402, 312] on p "If you don't already have a tag, you’ll need to create one before configuring i…" at bounding box center [476, 320] width 503 height 30
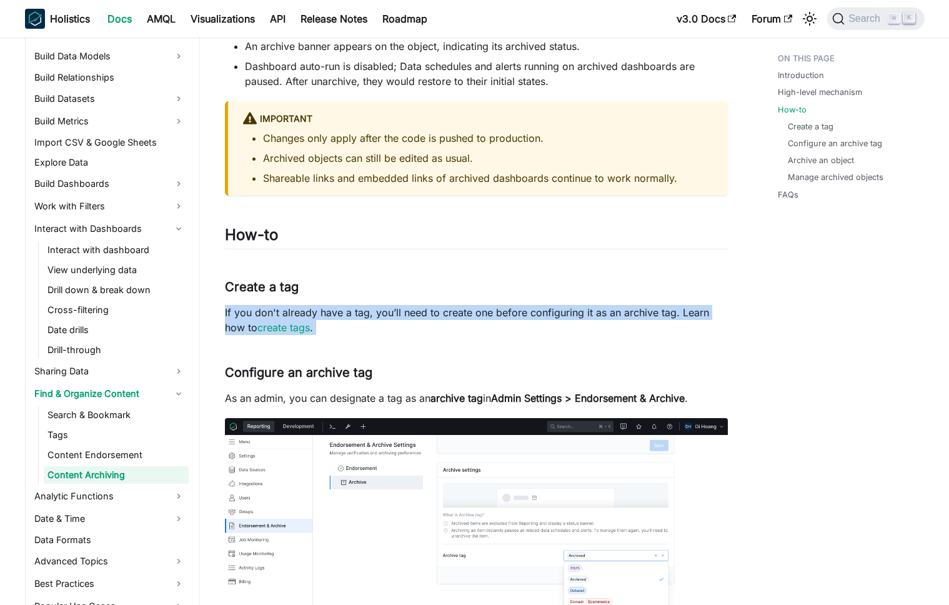
click at [402, 312] on p "If you don't already have a tag, you’ll need to create one before configuring i…" at bounding box center [476, 320] width 503 height 30
click at [407, 314] on p "If you don't already have a tag, you’ll need to create one before configuring i…" at bounding box center [476, 320] width 503 height 30
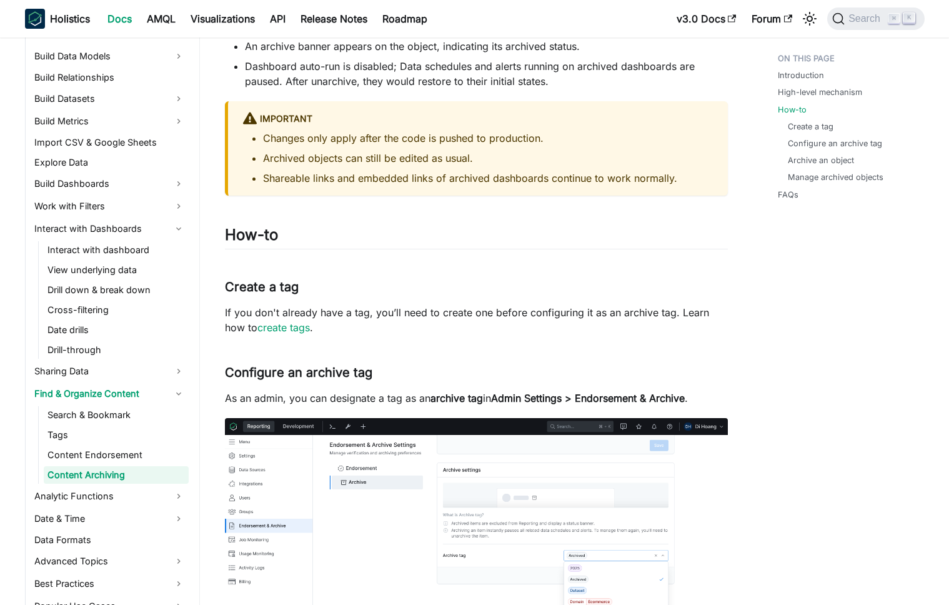
click at [409, 321] on p "If you don't already have a tag, you’ll need to create one before configuring i…" at bounding box center [476, 320] width 503 height 30
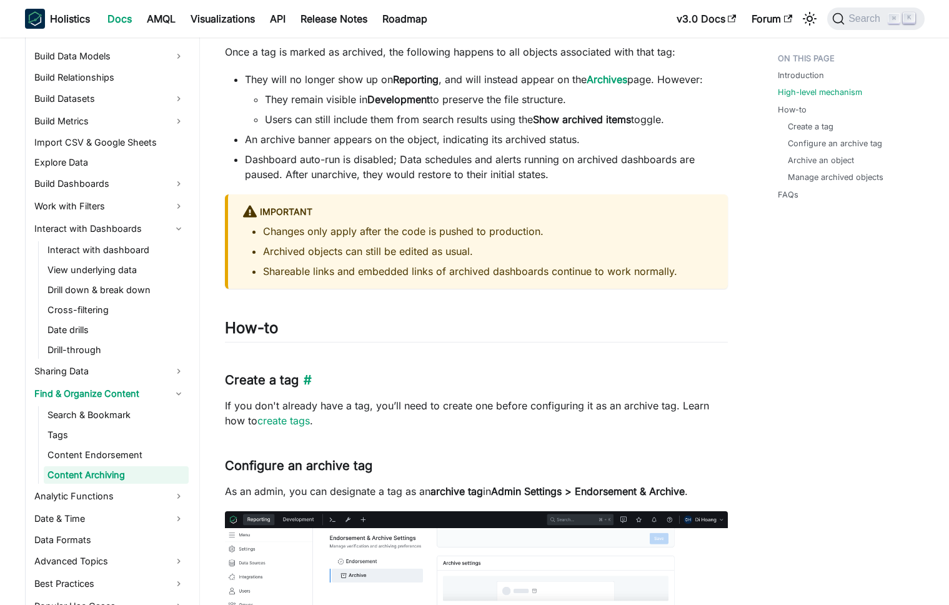
scroll to position [663, 0]
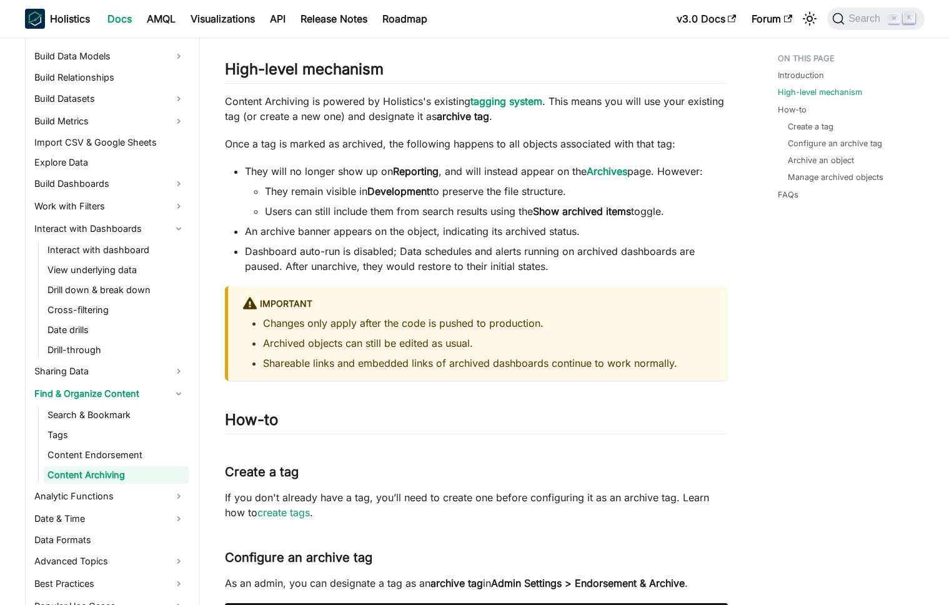
scroll to position [562, 0]
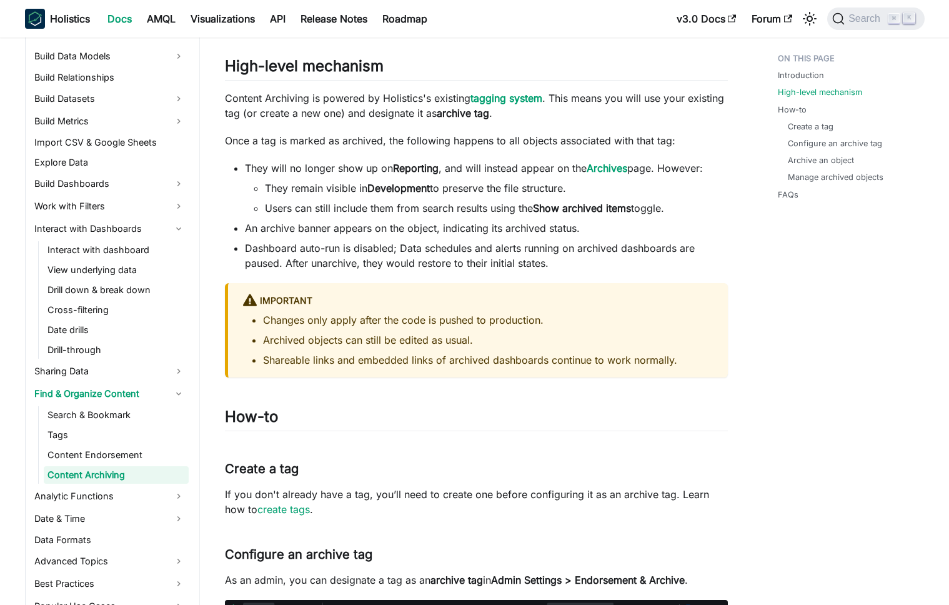
click at [419, 352] on ul "Changes only apply after the code is pushed to production. Archived objects can…" at bounding box center [478, 339] width 470 height 55
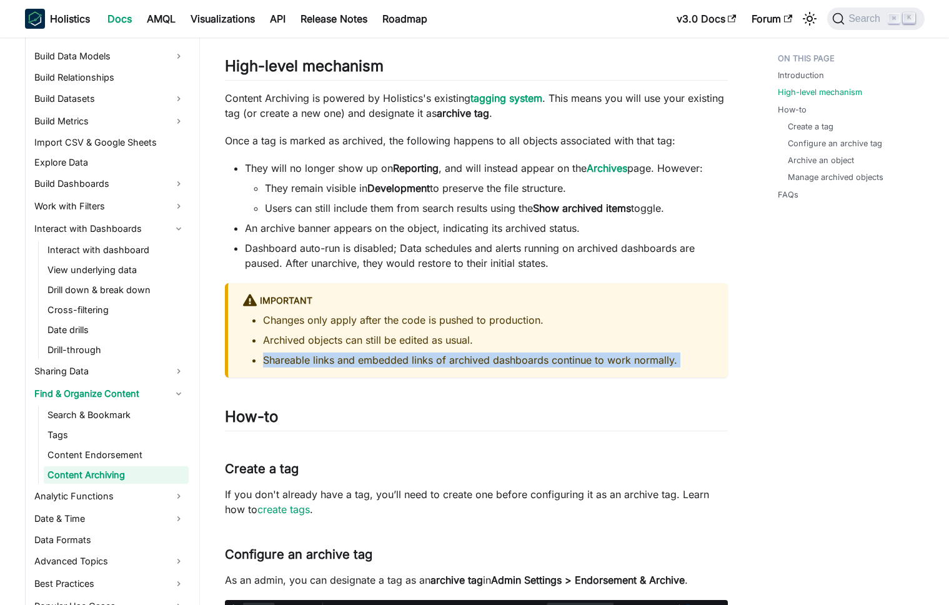
click at [419, 352] on ul "Changes only apply after the code is pushed to production. Archived objects can…" at bounding box center [478, 339] width 470 height 55
click at [406, 358] on li "Shareable links and embedded links of archived dashboards continue to work norm…" at bounding box center [488, 359] width 450 height 15
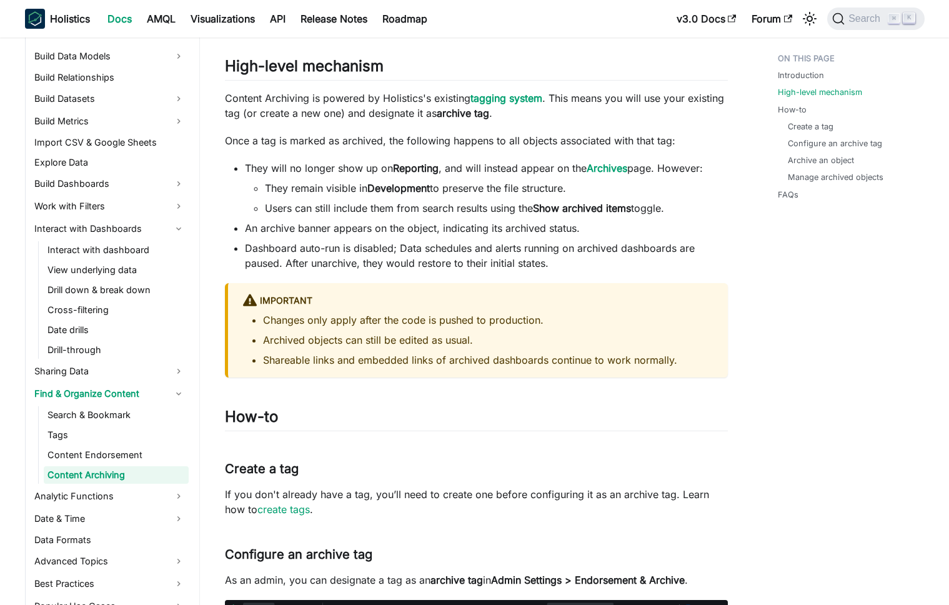
click at [406, 358] on li "Shareable links and embedded links of archived dashboards continue to work norm…" at bounding box center [488, 359] width 450 height 15
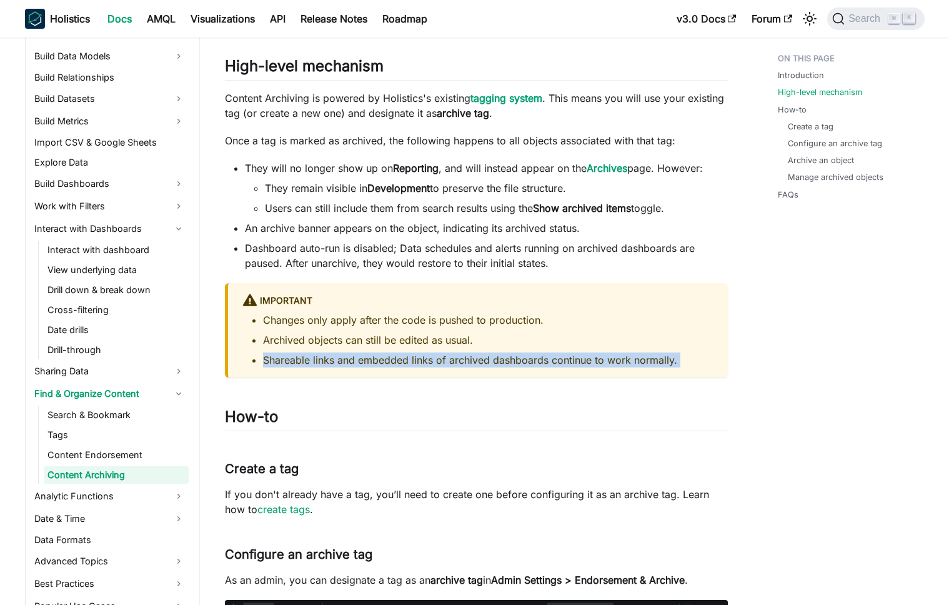
click at [406, 358] on li "Shareable links and embedded links of archived dashboards continue to work norm…" at bounding box center [488, 359] width 450 height 15
click at [397, 361] on li "Shareable links and embedded links of archived dashboards continue to work norm…" at bounding box center [488, 359] width 450 height 15
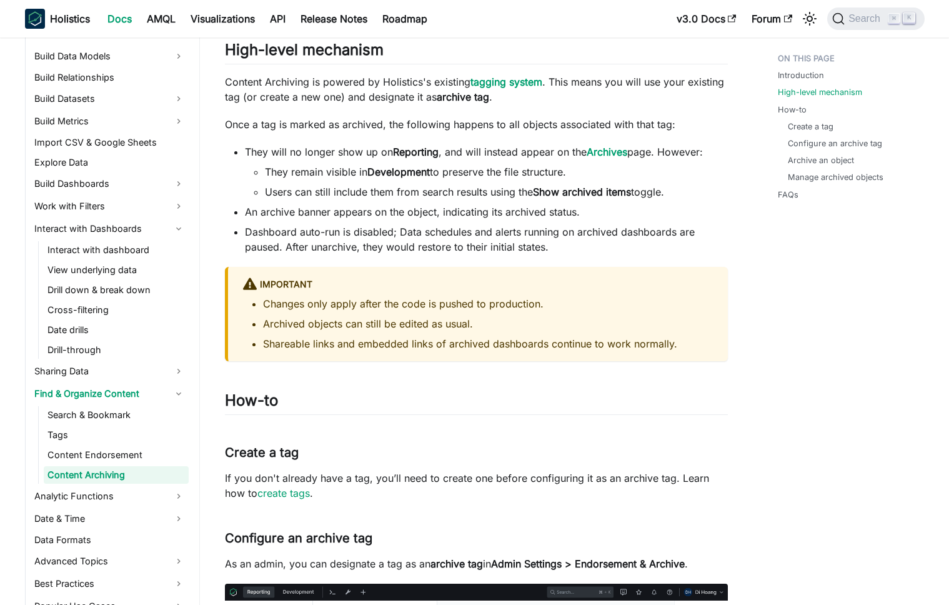
scroll to position [588, 0]
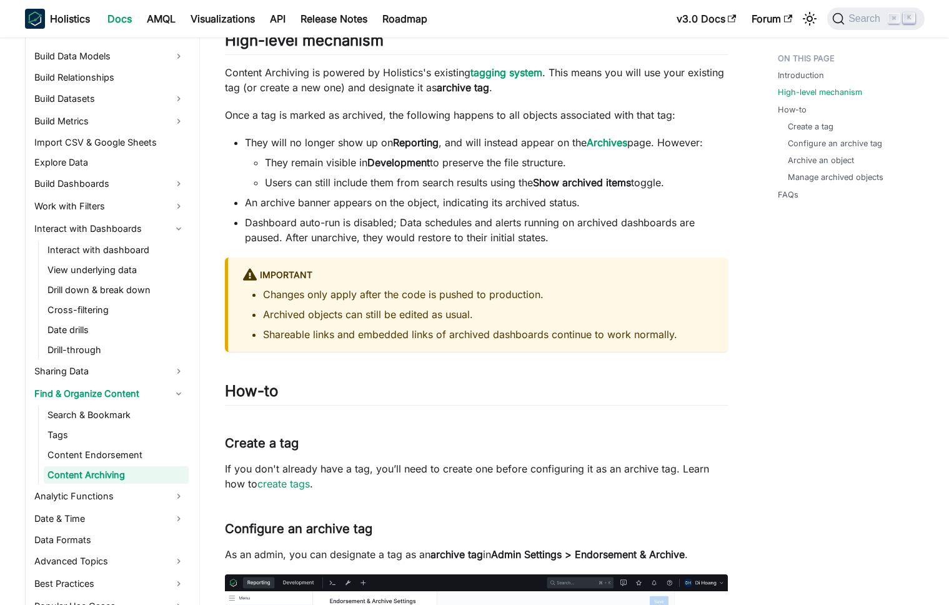
click at [403, 343] on div "important Changes only apply after the code is pushed to production. Archived o…" at bounding box center [476, 304] width 503 height 94
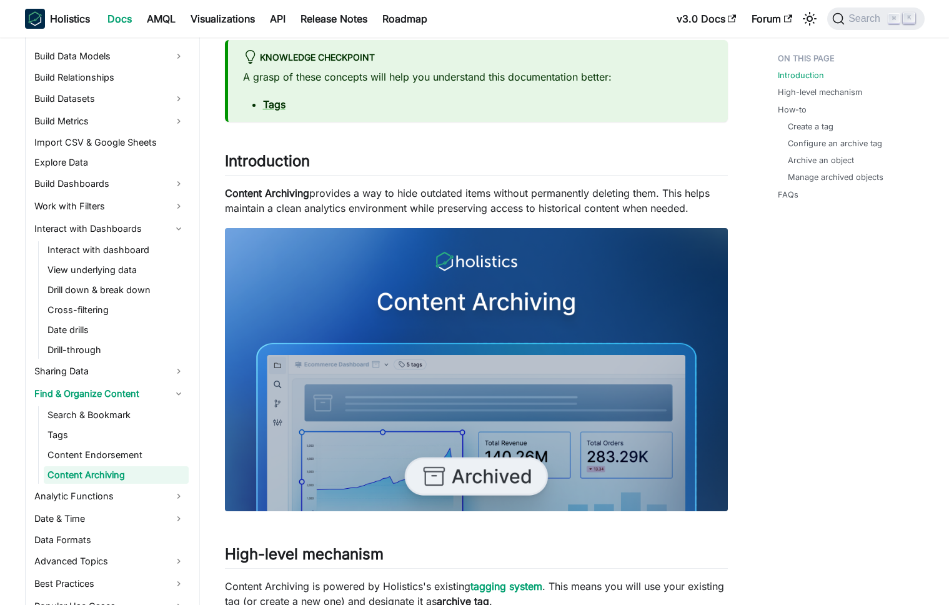
scroll to position [77, 0]
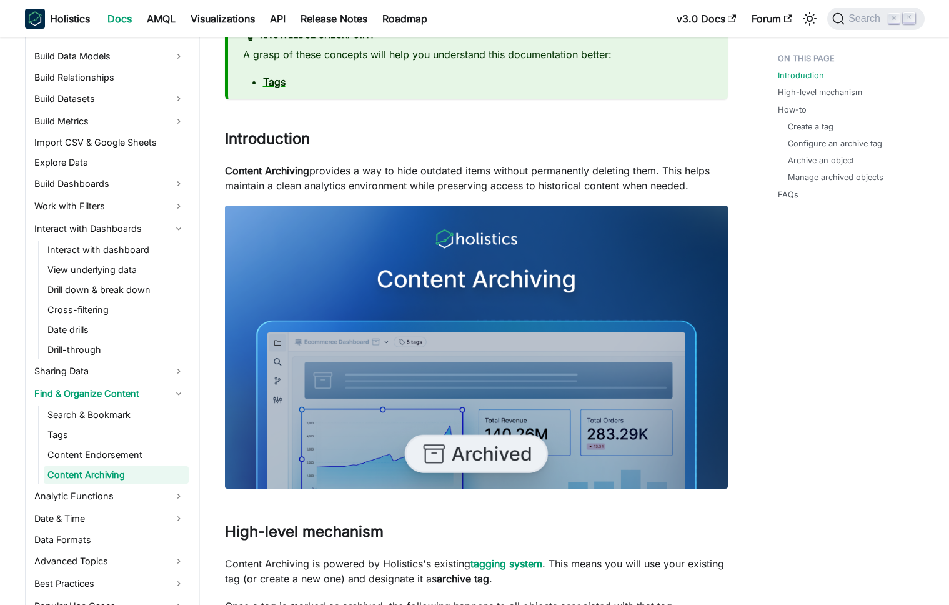
scroll to position [99, 0]
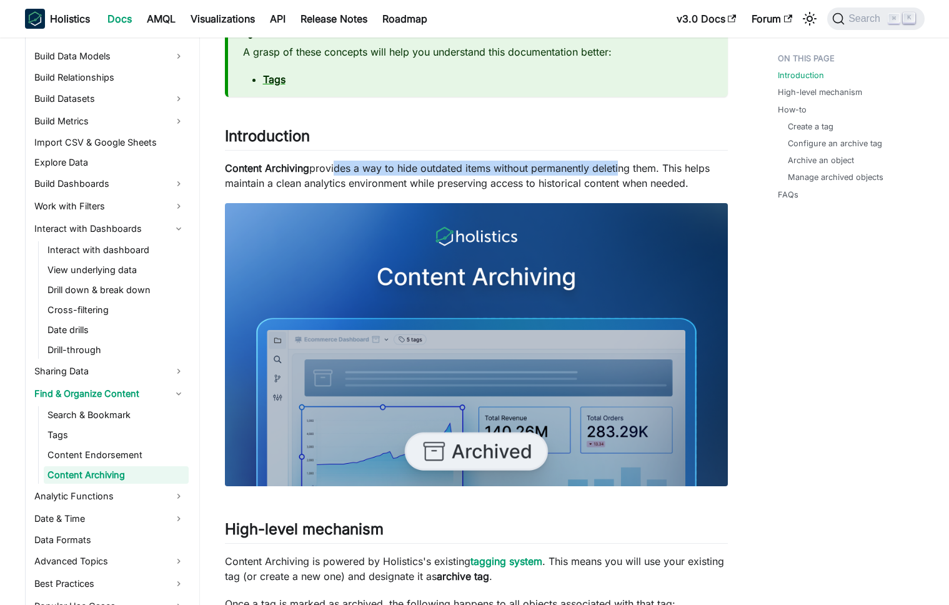
drag, startPoint x: 332, startPoint y: 166, endPoint x: 616, endPoint y: 162, distance: 284.3
click at [616, 162] on p "Content Archiving provides a way to hide outdated items without permanently del…" at bounding box center [476, 176] width 503 height 30
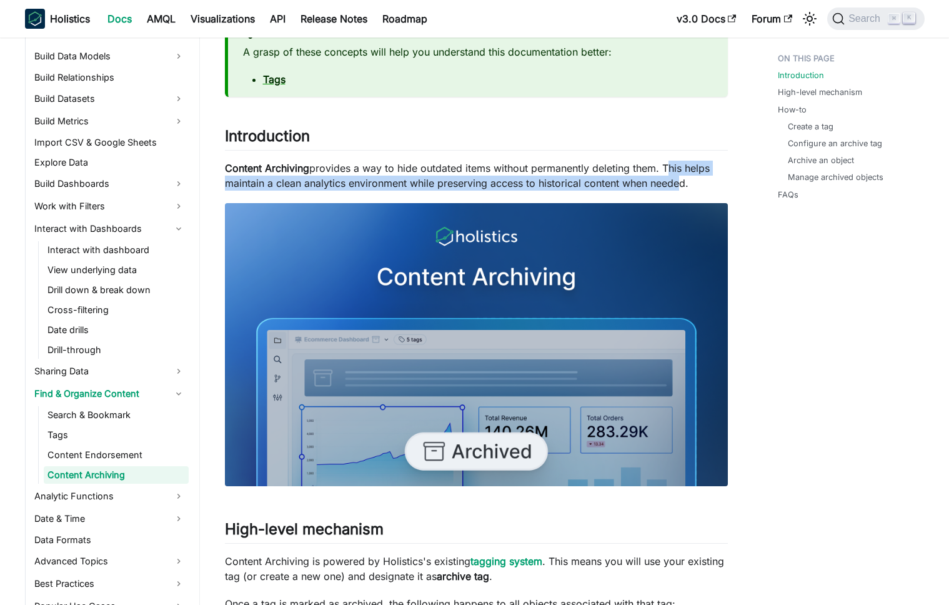
drag, startPoint x: 665, startPoint y: 169, endPoint x: 680, endPoint y: 178, distance: 17.7
click at [680, 178] on p "Content Archiving provides a way to hide outdated items without permanently del…" at bounding box center [476, 176] width 503 height 30
click at [681, 179] on p "Content Archiving provides a way to hide outdated items without permanently del…" at bounding box center [476, 176] width 503 height 30
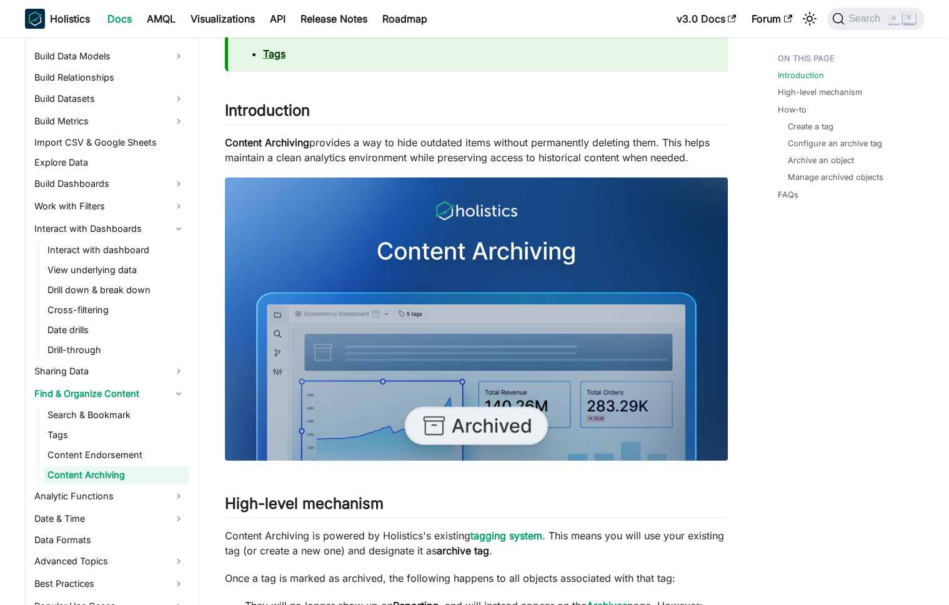
scroll to position [127, 0]
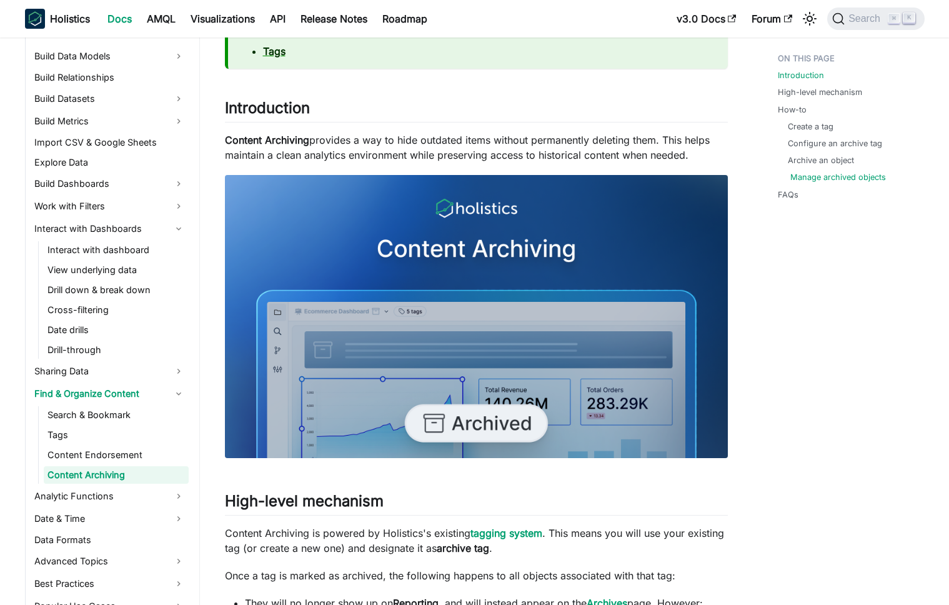
click at [845, 174] on link "Manage archived objects" at bounding box center [838, 177] width 96 height 12
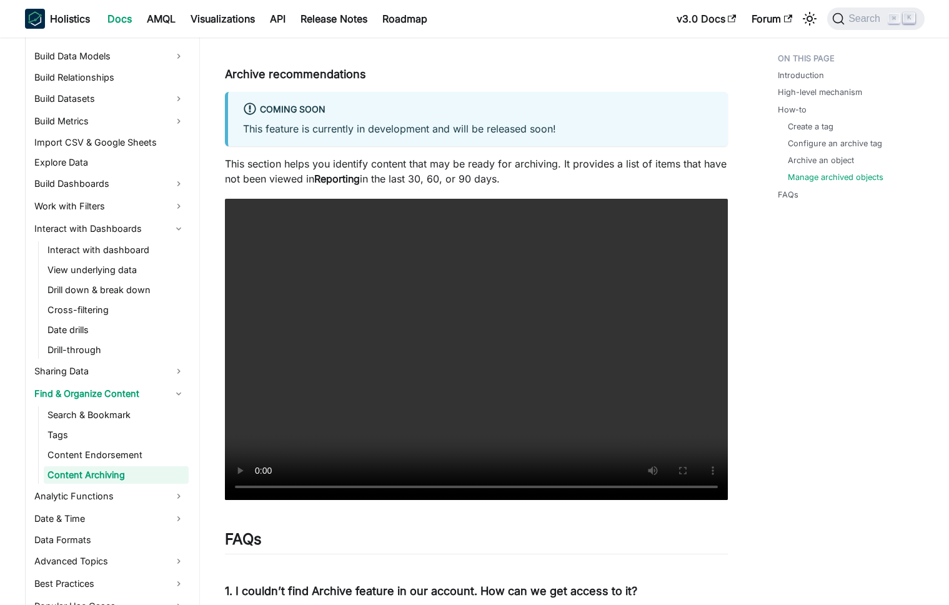
scroll to position [2441, 0]
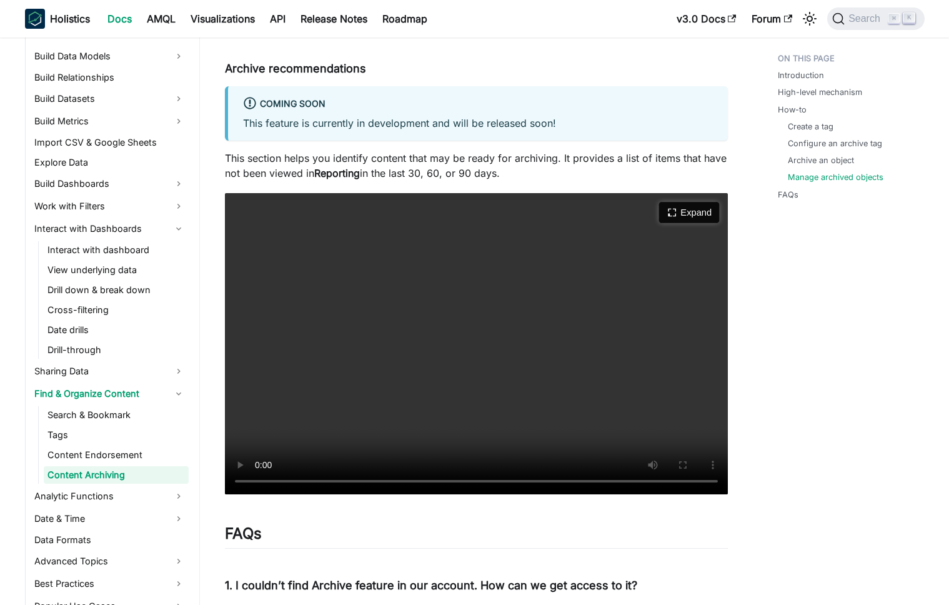
click at [672, 214] on icon "Expand video" at bounding box center [672, 212] width 11 height 11
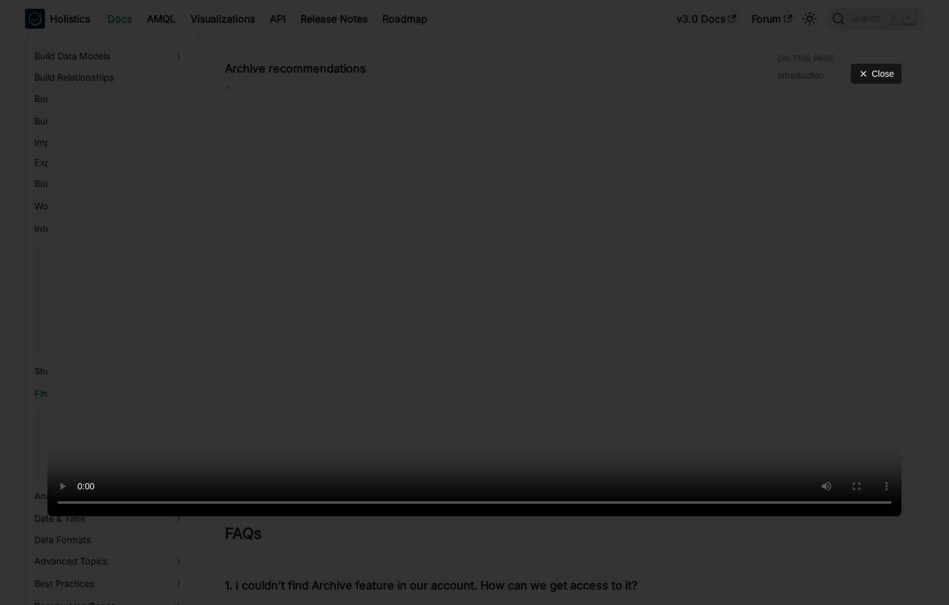
click at [390, 229] on video at bounding box center [474, 302] width 854 height 427
click at [394, 214] on video at bounding box center [474, 302] width 854 height 427
click at [382, 184] on video at bounding box center [474, 302] width 854 height 427
click at [284, 26] on div "Close" at bounding box center [474, 302] width 949 height 605
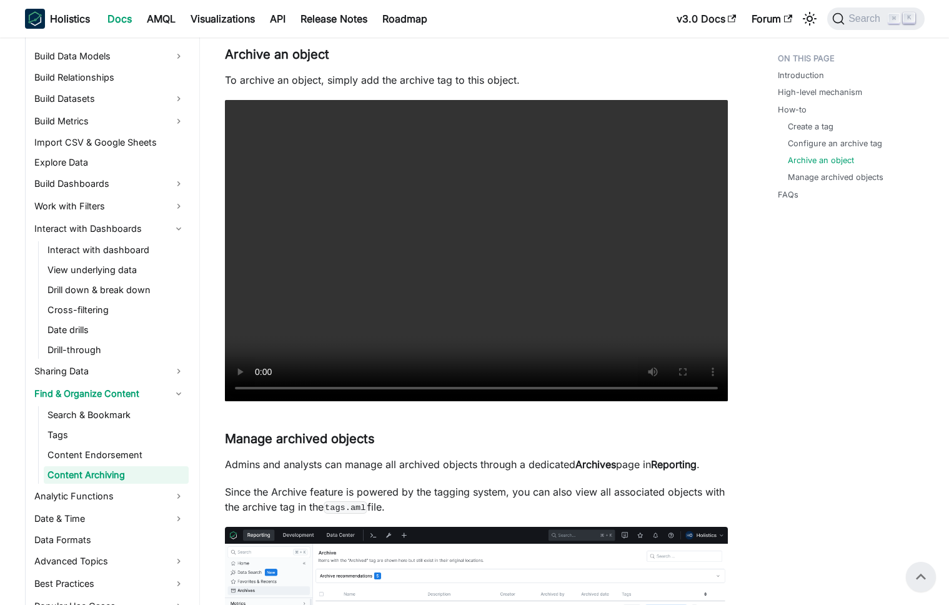
scroll to position [1368, 0]
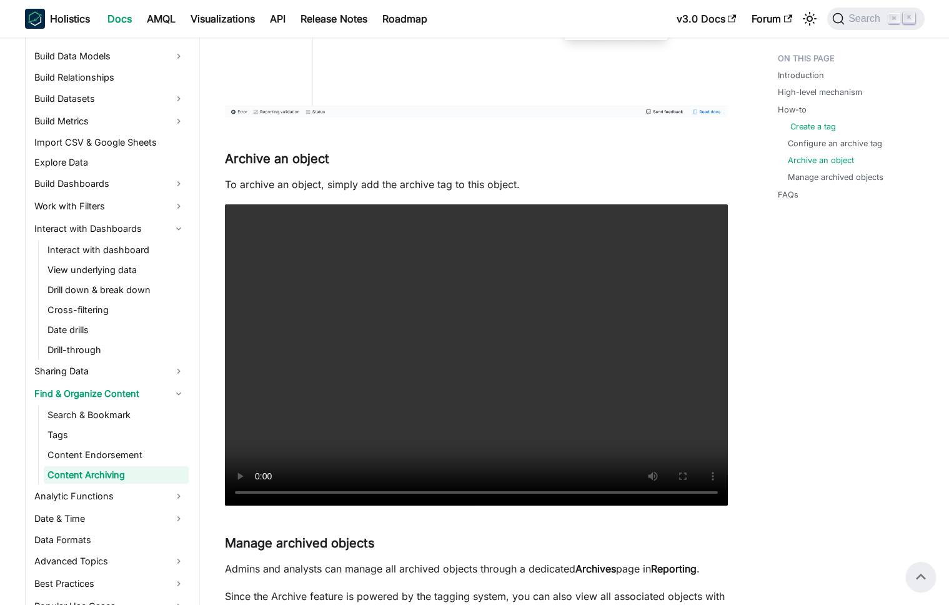
click at [824, 127] on link "Create a tag" at bounding box center [813, 127] width 46 height 12
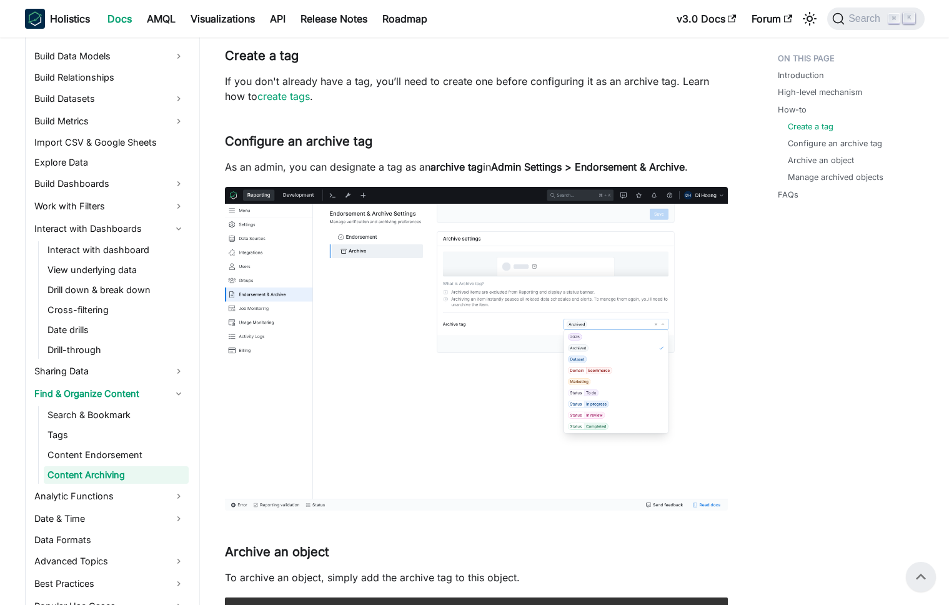
scroll to position [963, 0]
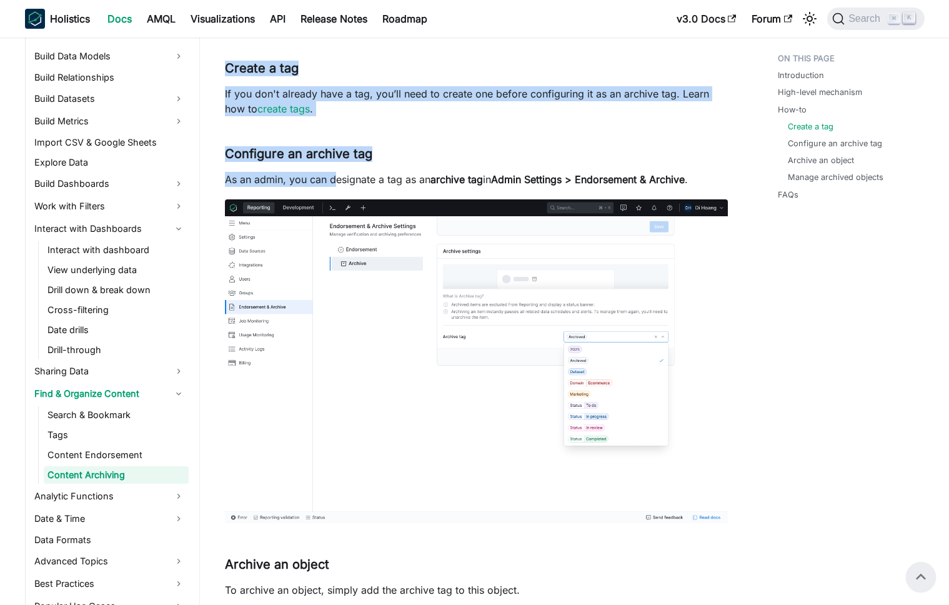
drag, startPoint x: 227, startPoint y: 68, endPoint x: 336, endPoint y: 180, distance: 156.0
click at [336, 180] on p "As an admin, you can designate a tag as an archive tag in Admin Settings > Endo…" at bounding box center [476, 179] width 503 height 15
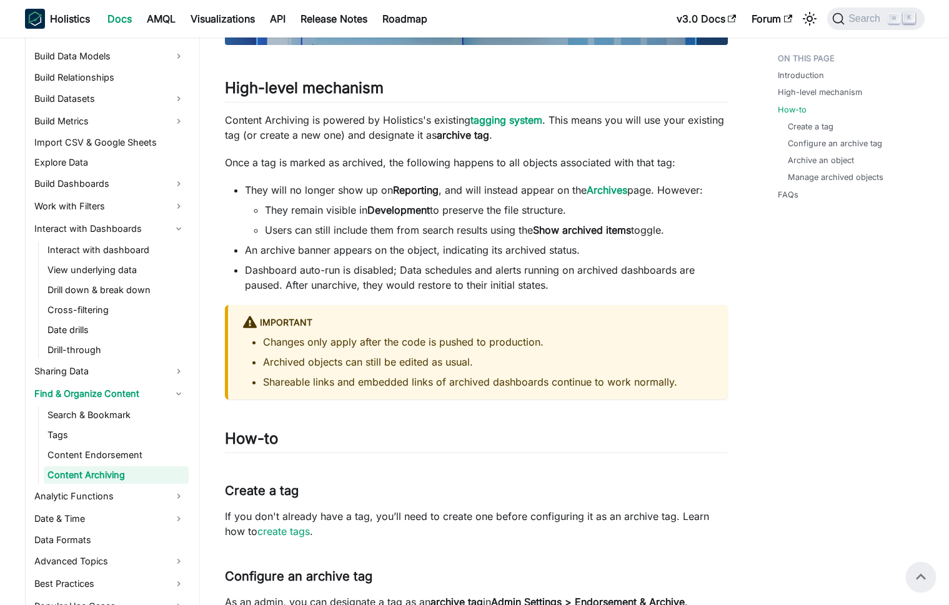
scroll to position [469, 0]
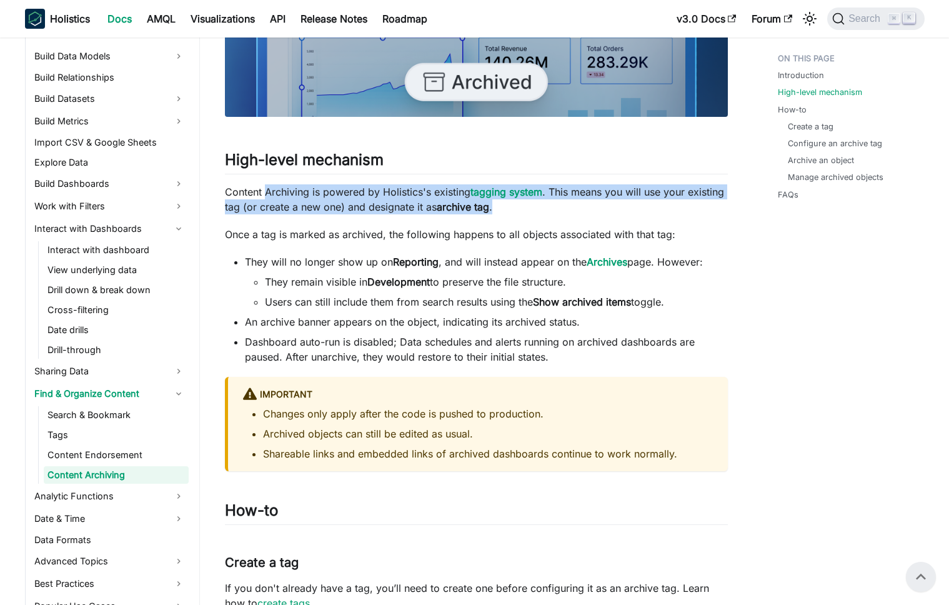
drag, startPoint x: 267, startPoint y: 191, endPoint x: 550, endPoint y: 204, distance: 283.3
click at [550, 204] on p "Content Archiving is powered by Holistics's existing tagging system . This mean…" at bounding box center [476, 199] width 503 height 30
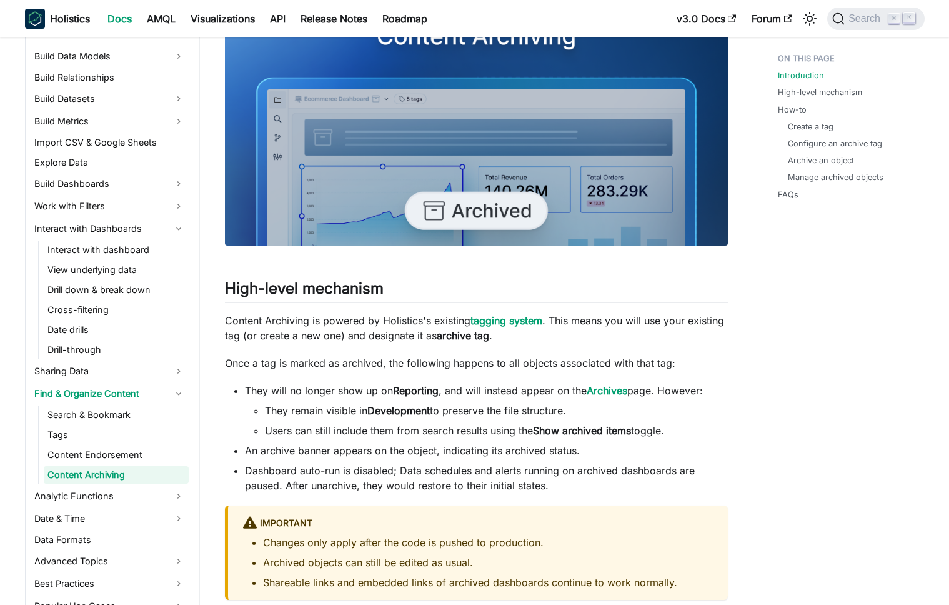
scroll to position [342, 0]
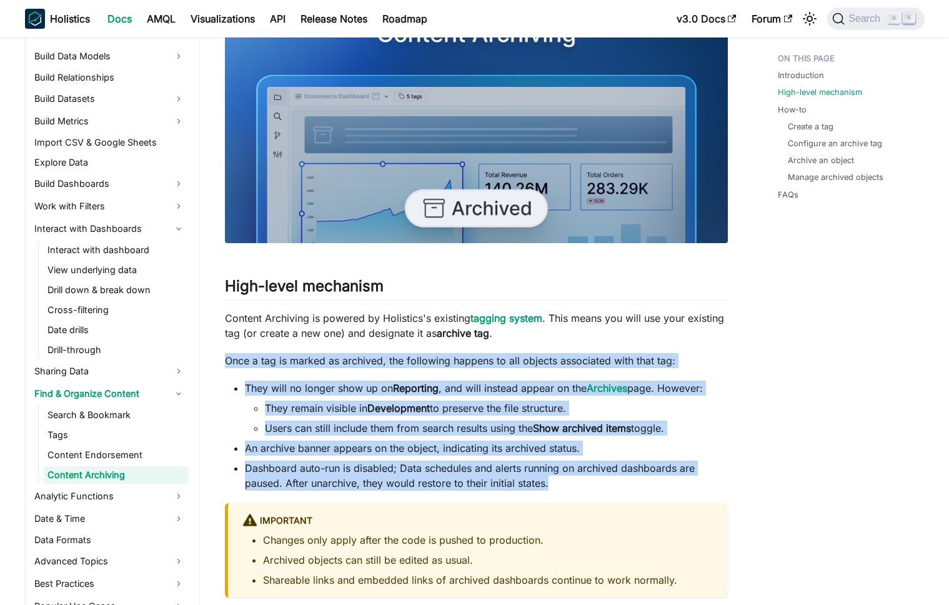
drag, startPoint x: 299, startPoint y: 350, endPoint x: 574, endPoint y: 478, distance: 303.6
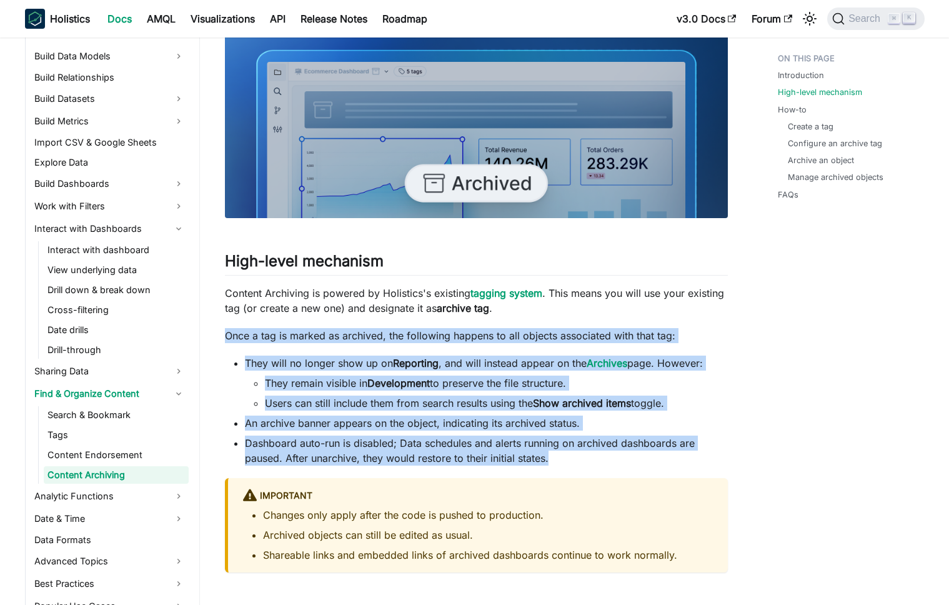
scroll to position [370, 0]
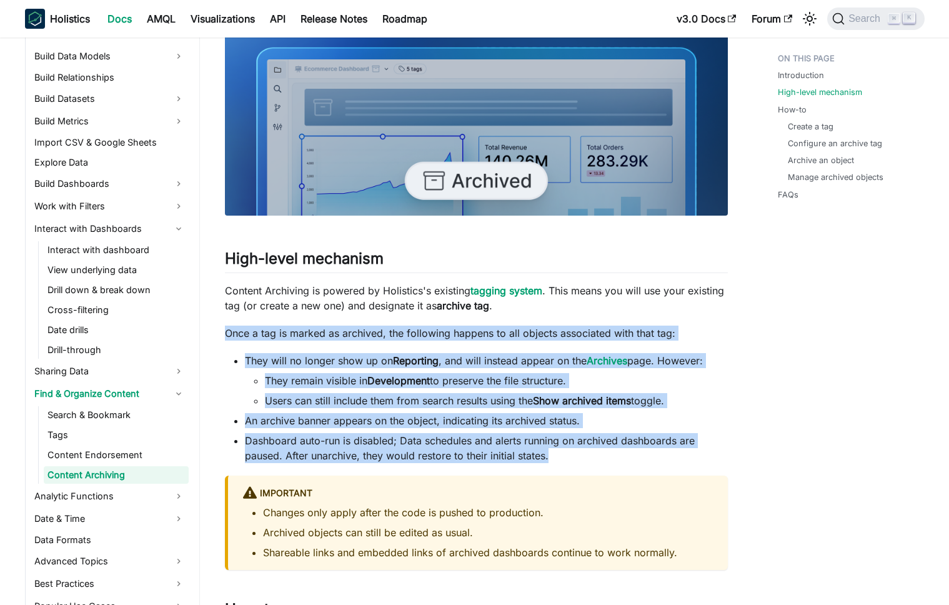
click at [565, 414] on li "An archive banner appears on the object, indicating its archived status." at bounding box center [486, 420] width 483 height 15
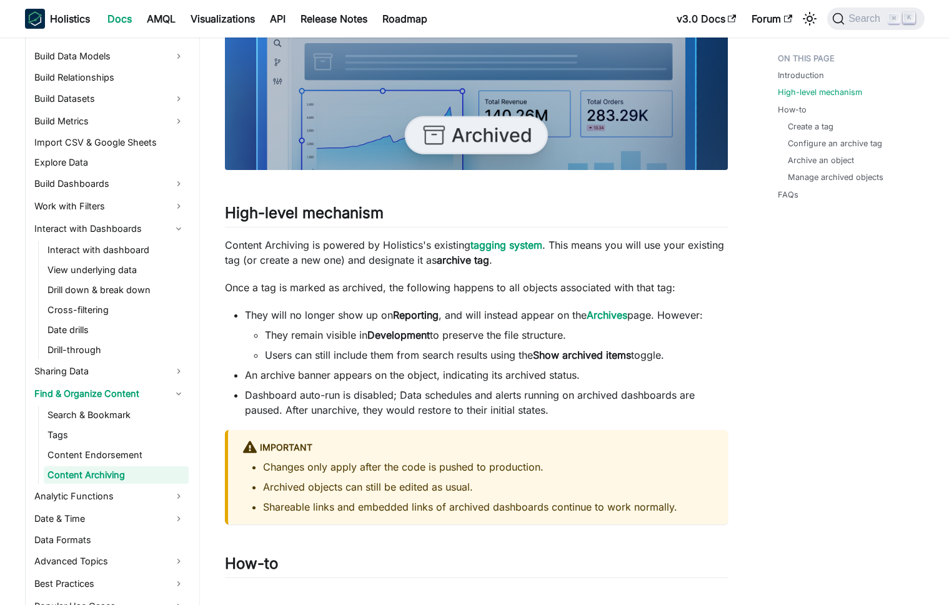
scroll to position [424, 0]
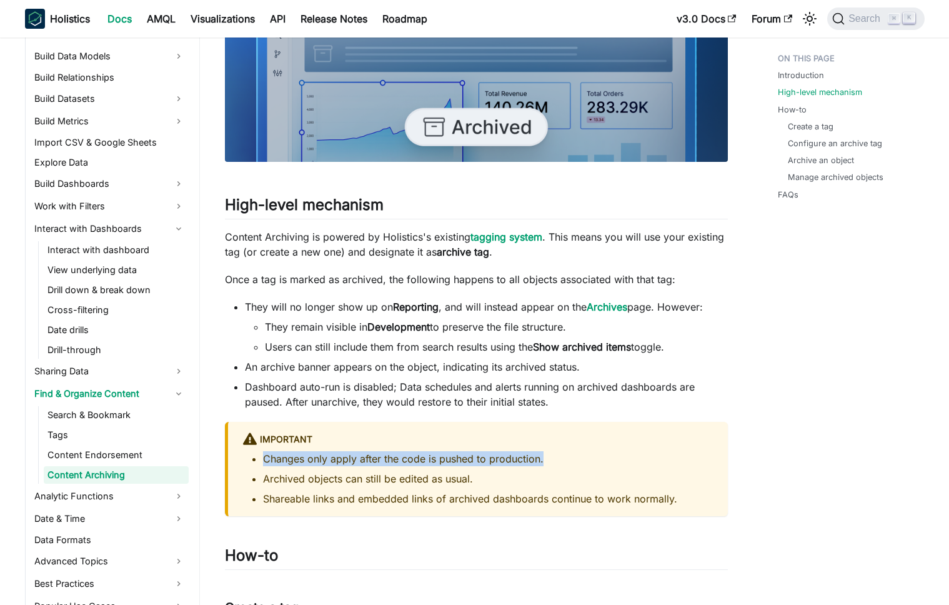
drag, startPoint x: 552, startPoint y: 457, endPoint x: 265, endPoint y: 462, distance: 287.4
click at [265, 462] on li "Changes only apply after the code is pushed to production." at bounding box center [488, 458] width 450 height 15
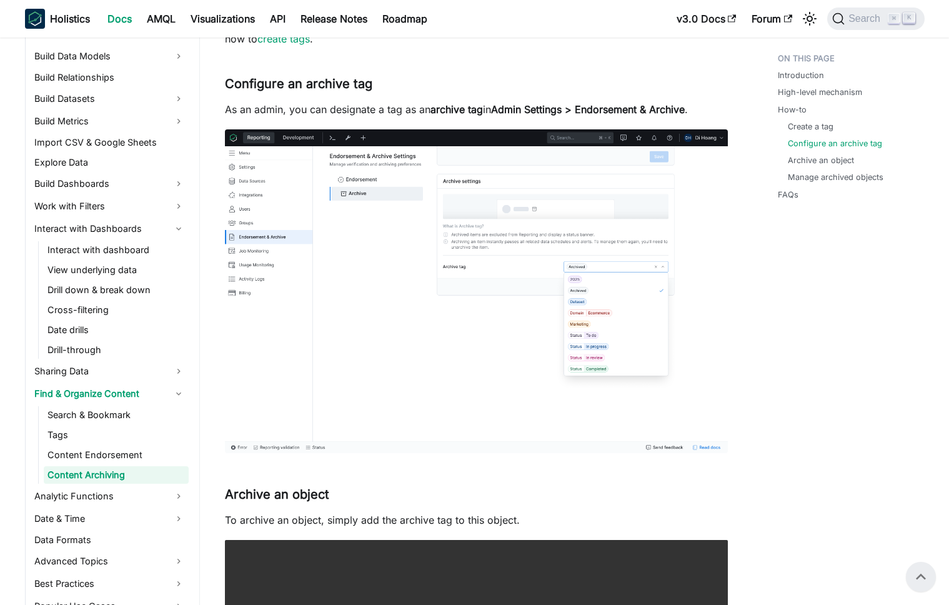
scroll to position [0, 0]
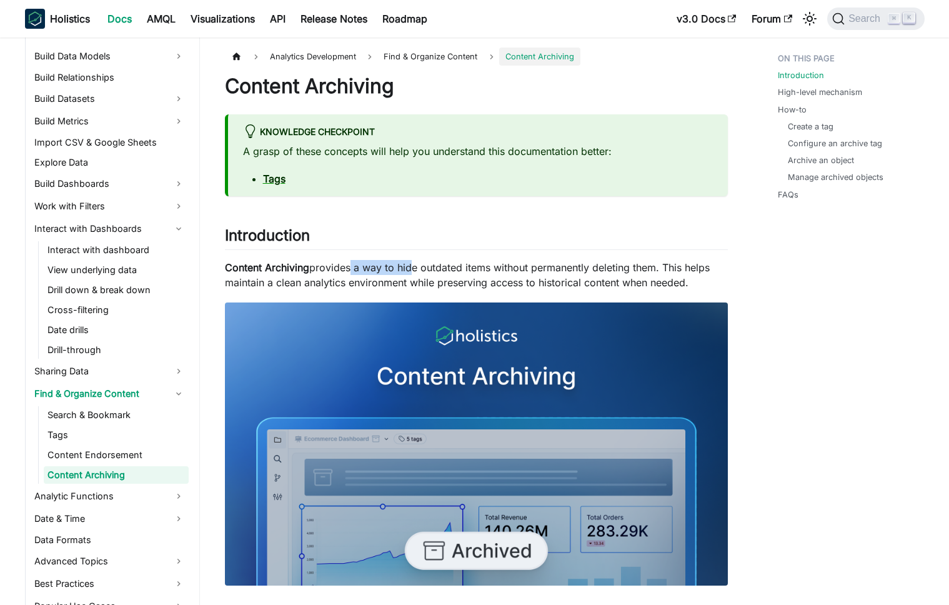
drag, startPoint x: 367, startPoint y: 271, endPoint x: 407, endPoint y: 269, distance: 40.0
click at [407, 269] on p "Content Archiving provides a way to hide outdated items without permanently del…" at bounding box center [476, 275] width 503 height 30
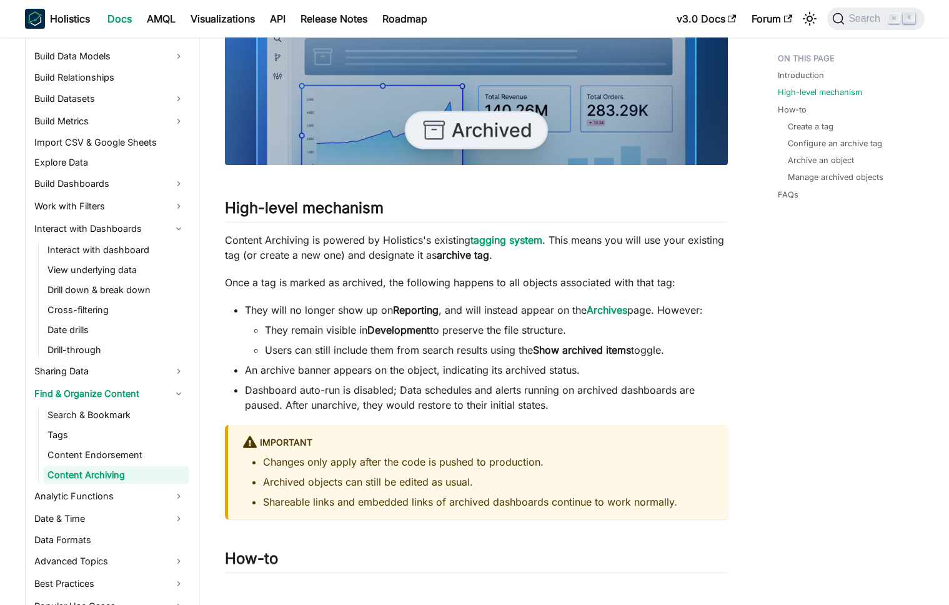
scroll to position [470, 0]
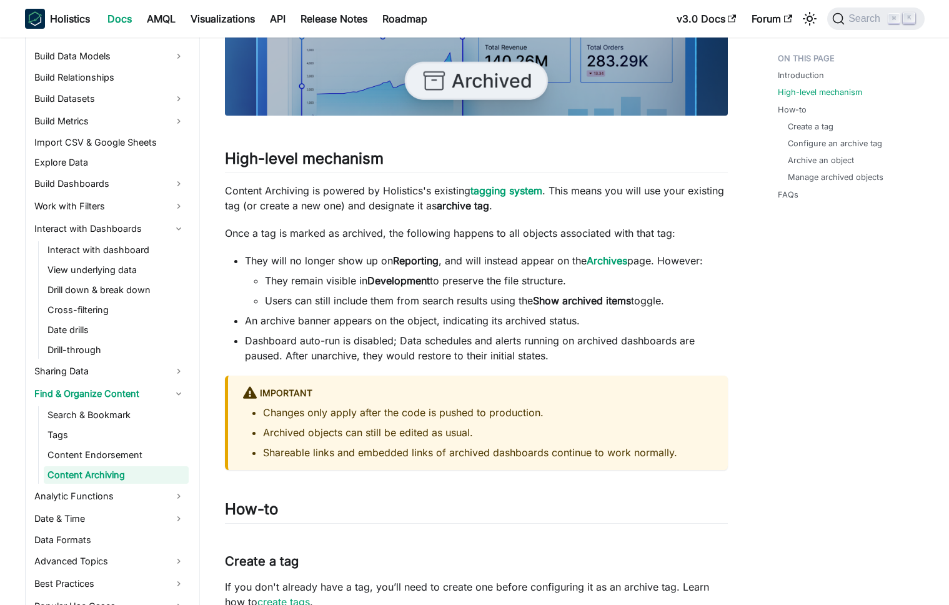
click at [391, 317] on li "An archive banner appears on the object, indicating its archived status." at bounding box center [486, 320] width 483 height 15
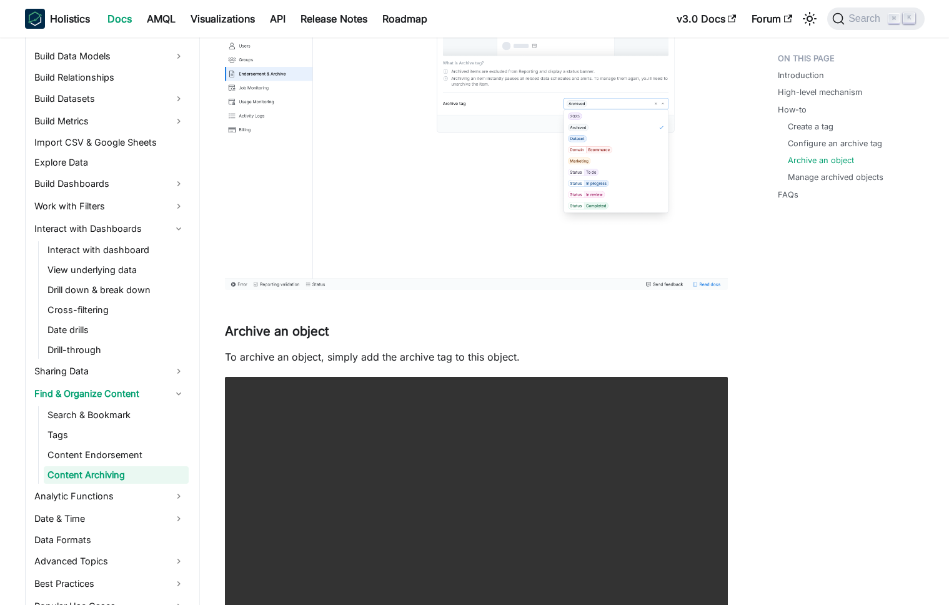
scroll to position [1356, 0]
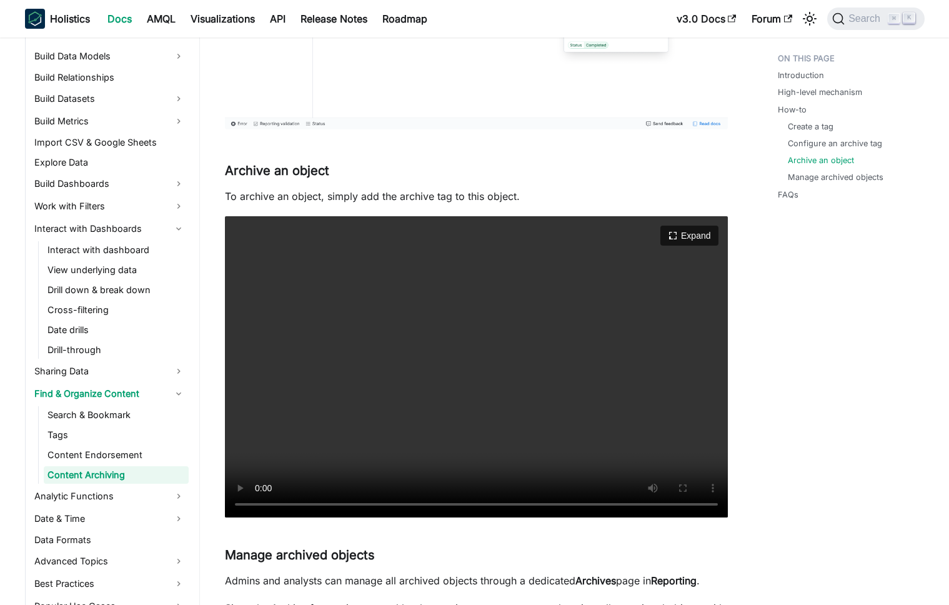
click at [505, 388] on video "Your browser does not support embedding video, but you can download it ." at bounding box center [476, 367] width 503 height 302
click at [685, 234] on button "Expand" at bounding box center [689, 235] width 61 height 21
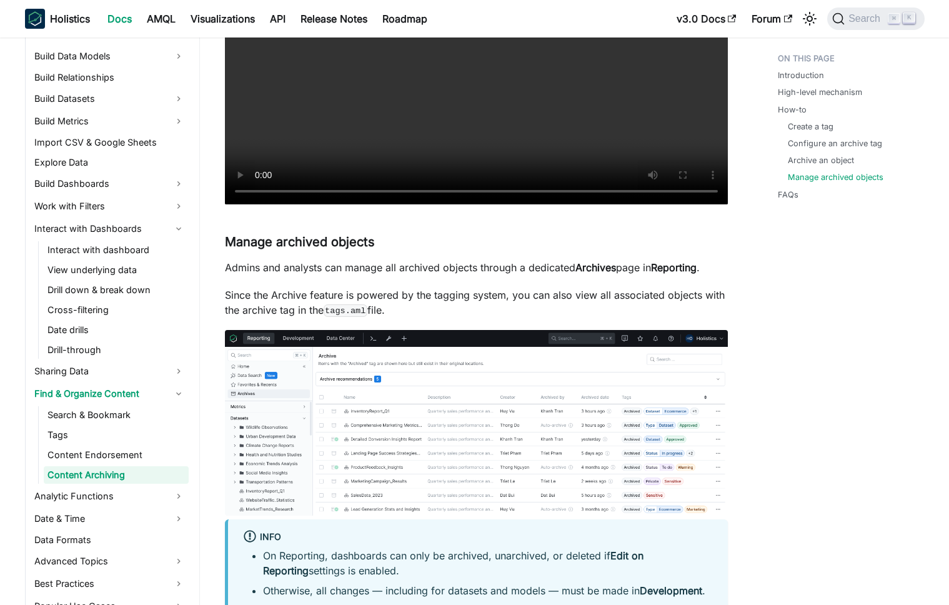
scroll to position [1672, 0]
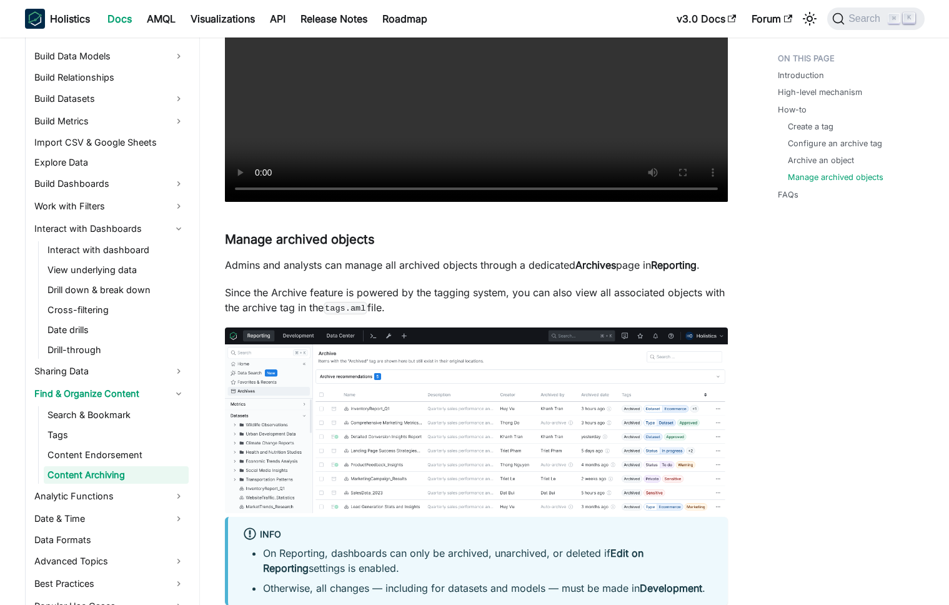
click at [440, 269] on p "Admins and analysts can manage all archived objects through a dedicated Archive…" at bounding box center [476, 264] width 503 height 15
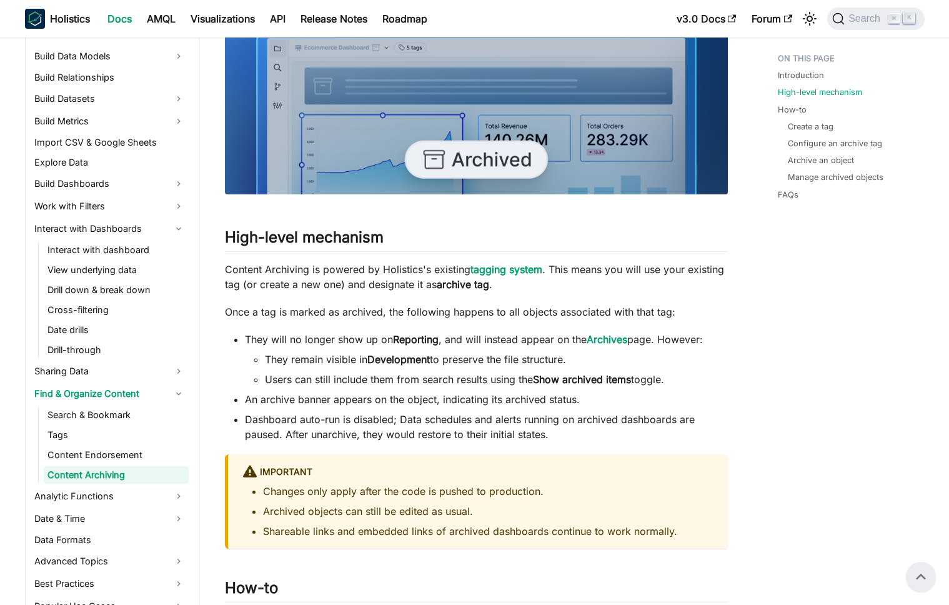
scroll to position [0, 0]
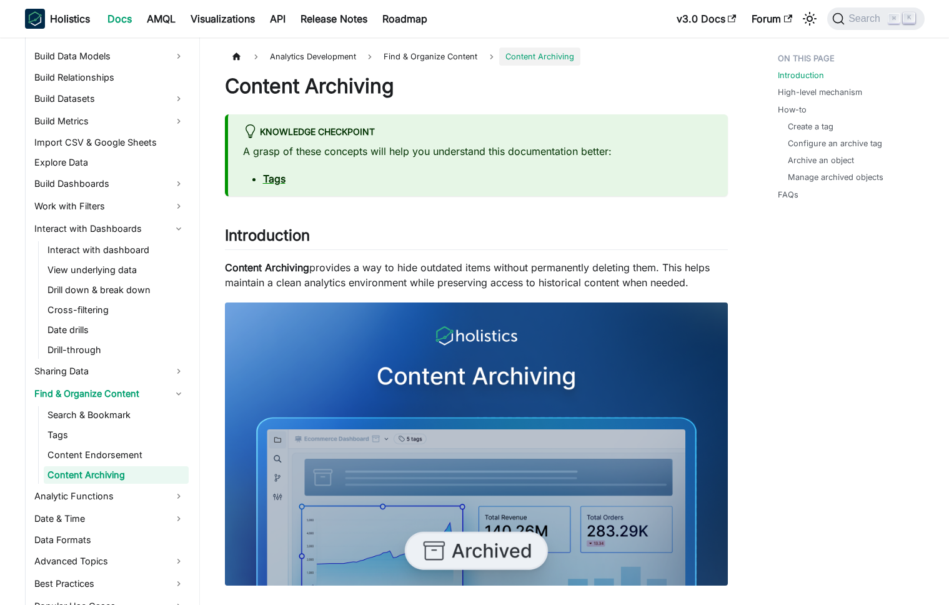
click at [440, 269] on p "Content Archiving provides a way to hide outdated items without permanently del…" at bounding box center [476, 275] width 503 height 30
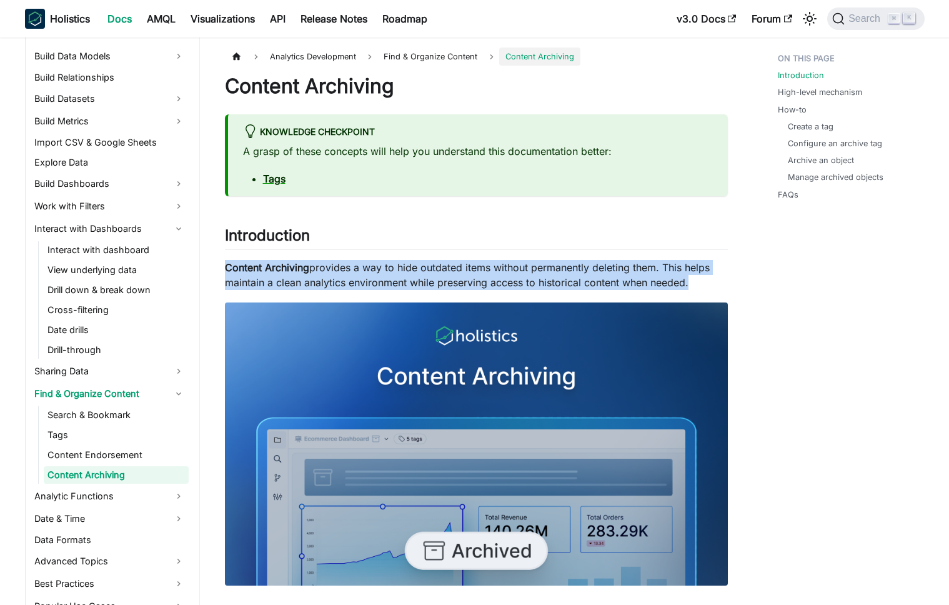
click at [440, 269] on p "Content Archiving provides a way to hide outdated items without permanently del…" at bounding box center [476, 275] width 503 height 30
click at [446, 268] on p "Content Archiving provides a way to hide outdated items without permanently del…" at bounding box center [476, 275] width 503 height 30
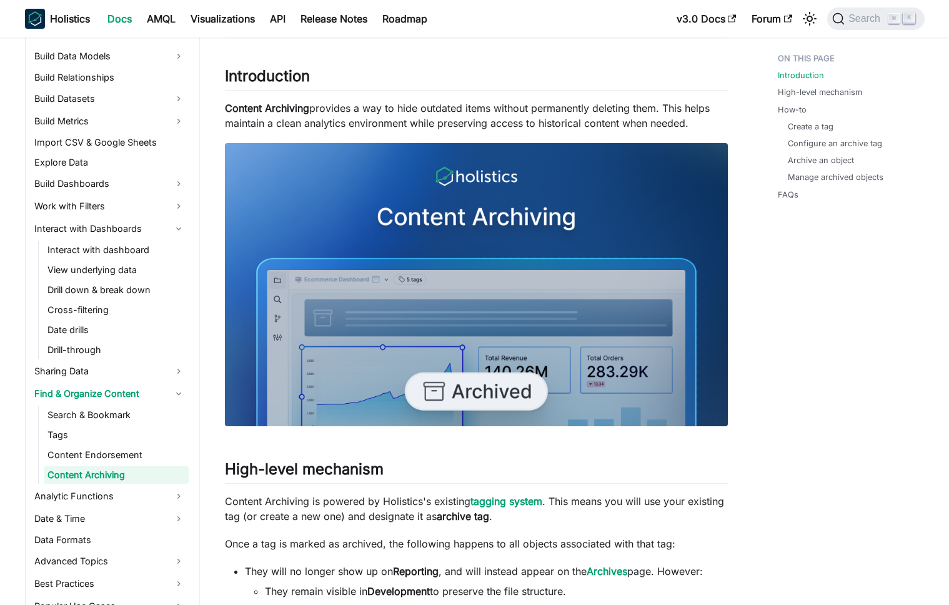
scroll to position [74, 0]
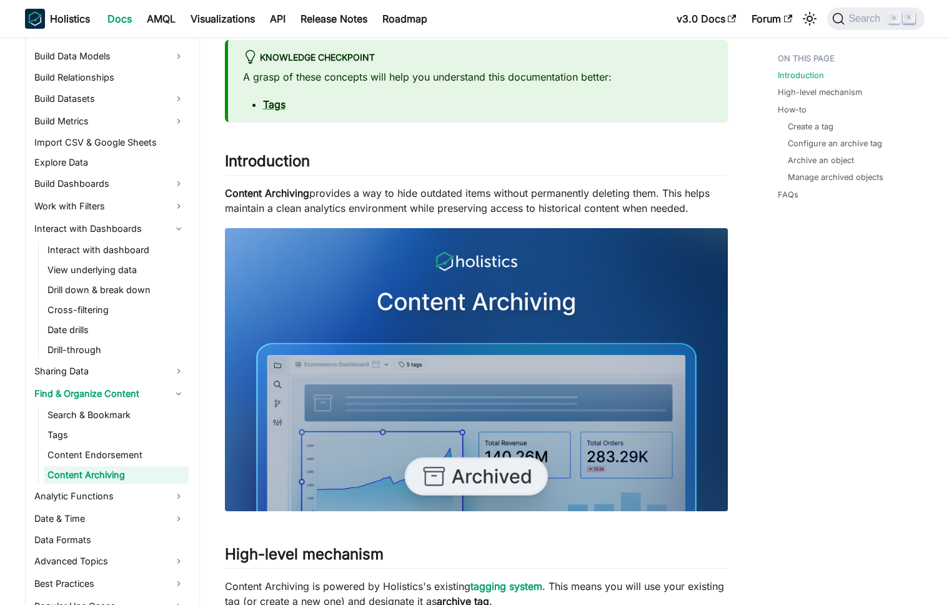
click at [447, 203] on p "Content Archiving provides a way to hide outdated items without permanently del…" at bounding box center [476, 201] width 503 height 30
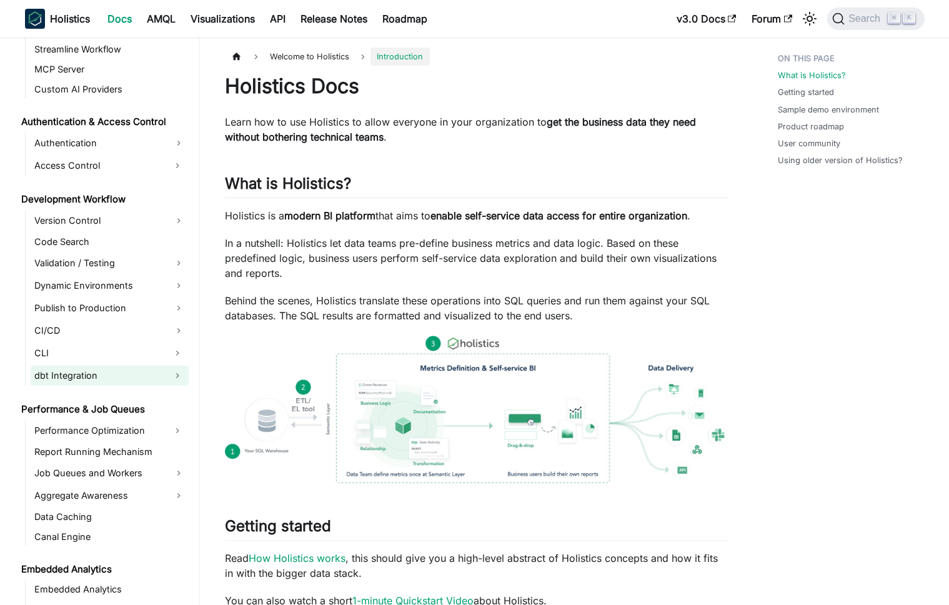
scroll to position [788, 0]
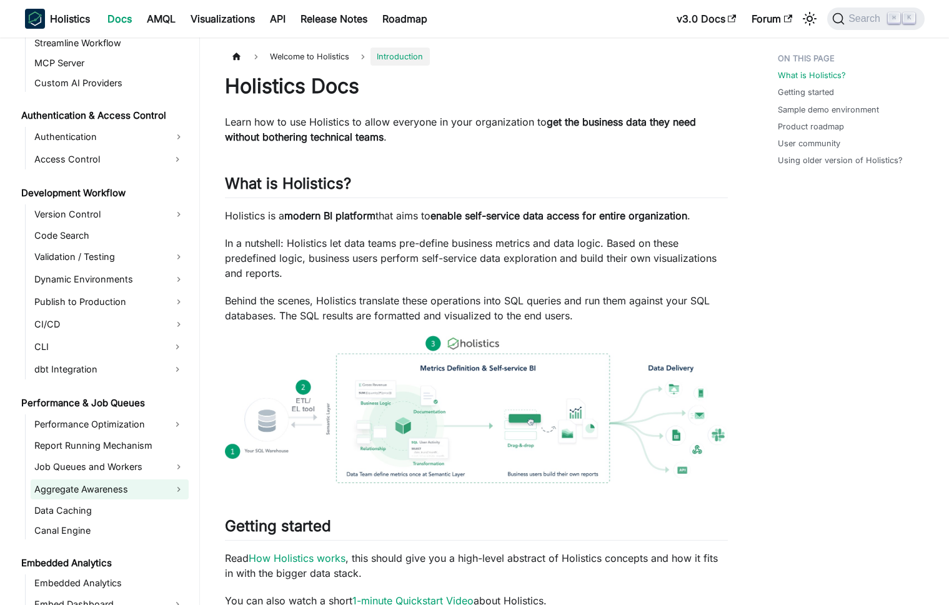
click at [98, 489] on link "Aggregate Awareness" at bounding box center [110, 489] width 158 height 20
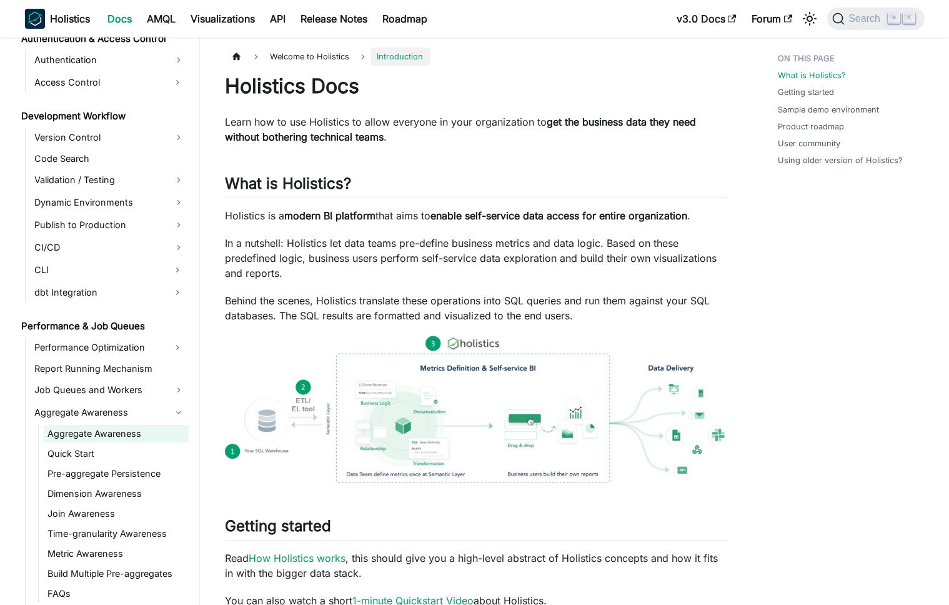
scroll to position [885, 0]
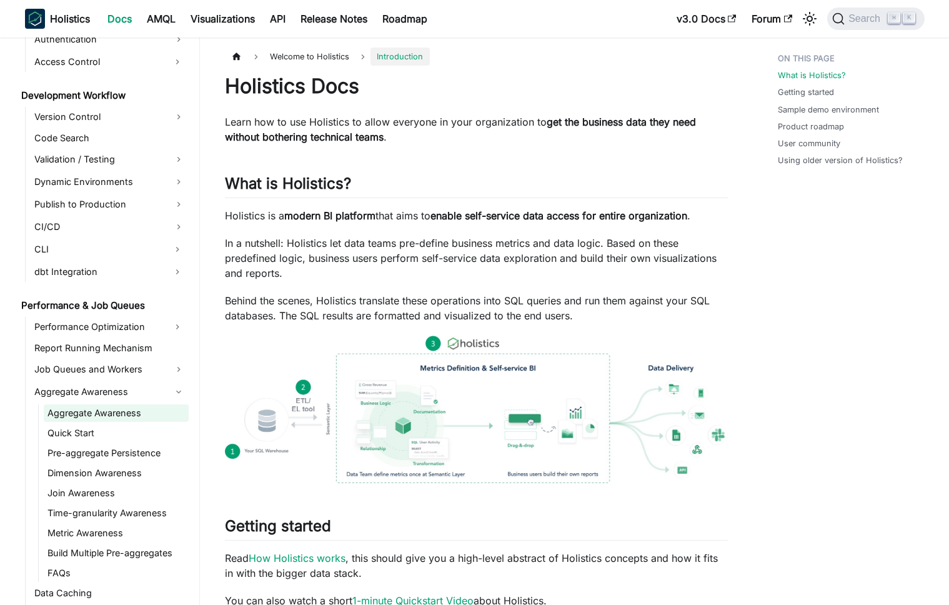
click at [116, 414] on link "Aggregate Awareness" at bounding box center [116, 412] width 145 height 17
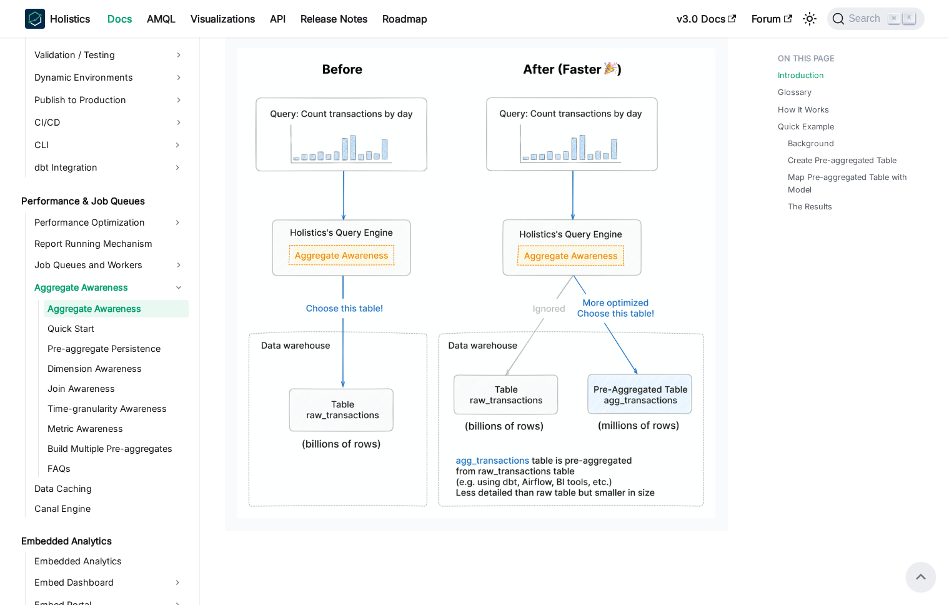
scroll to position [364, 0]
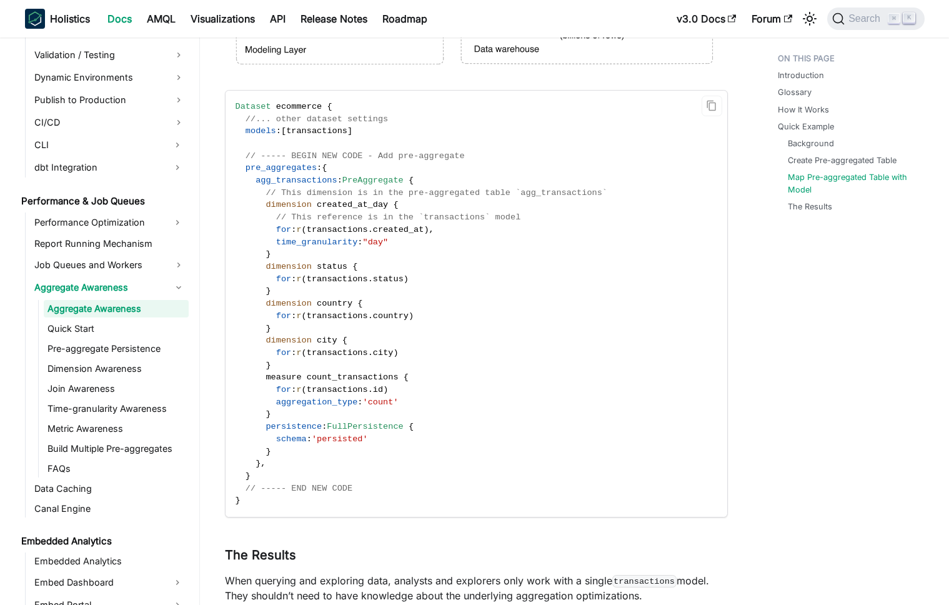
scroll to position [5069, 0]
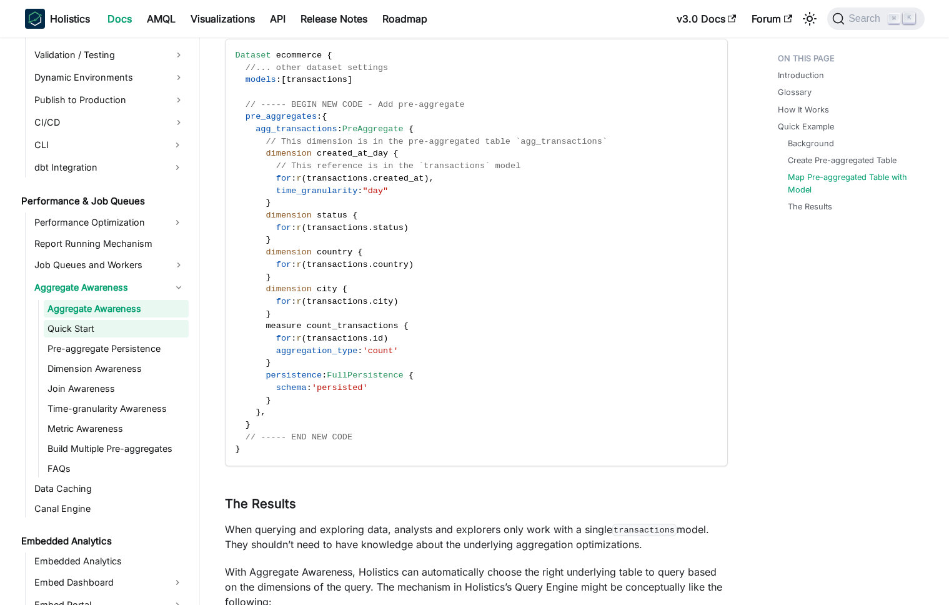
click at [116, 320] on link "Quick Start" at bounding box center [116, 328] width 145 height 17
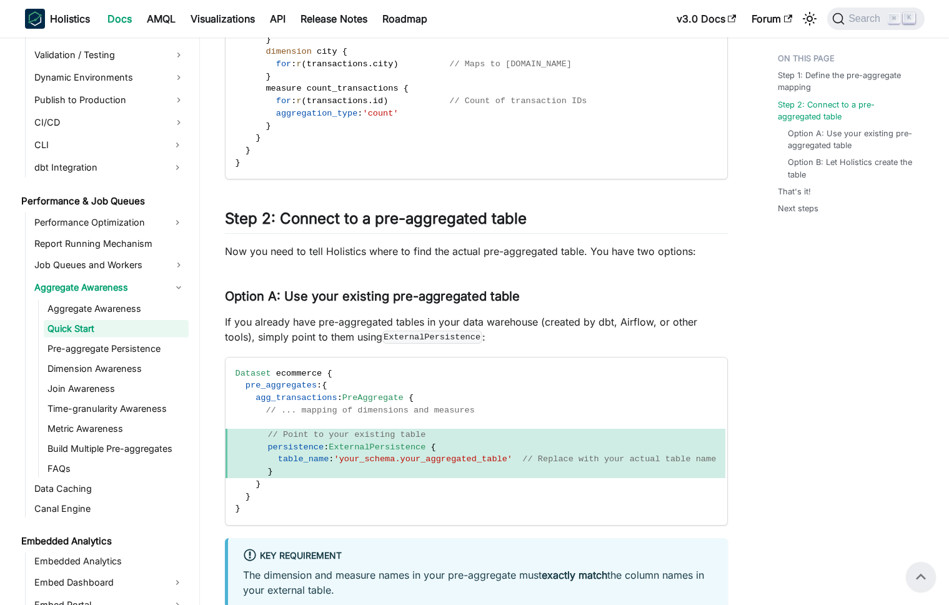
scroll to position [464, 0]
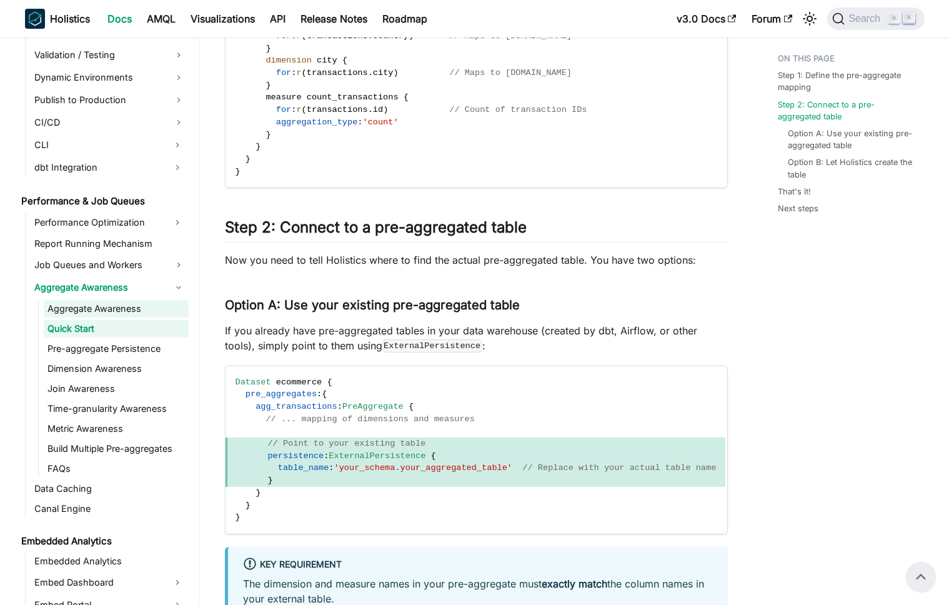
click at [121, 311] on link "Aggregate Awareness" at bounding box center [116, 308] width 145 height 17
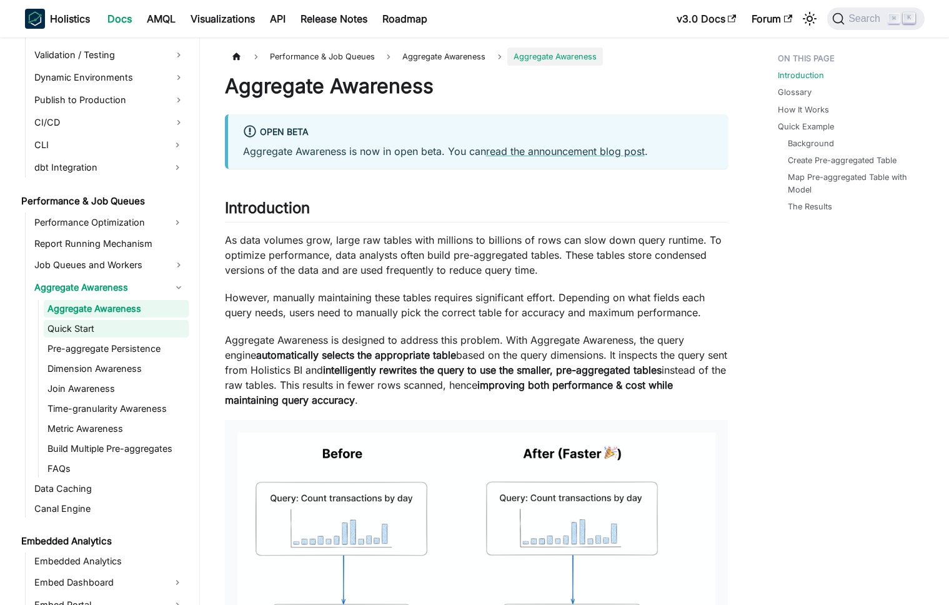
click at [104, 334] on link "Quick Start" at bounding box center [116, 328] width 145 height 17
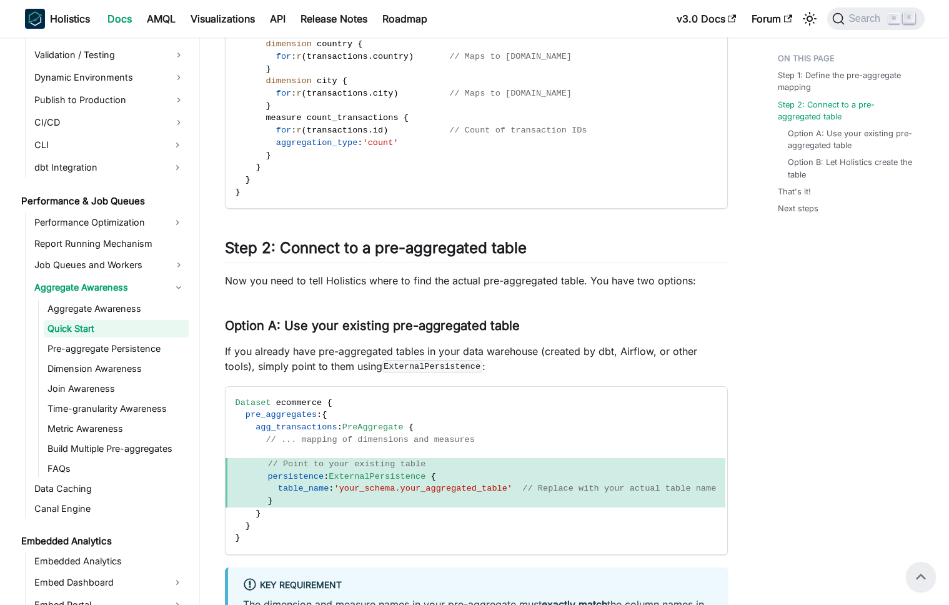
scroll to position [440, 0]
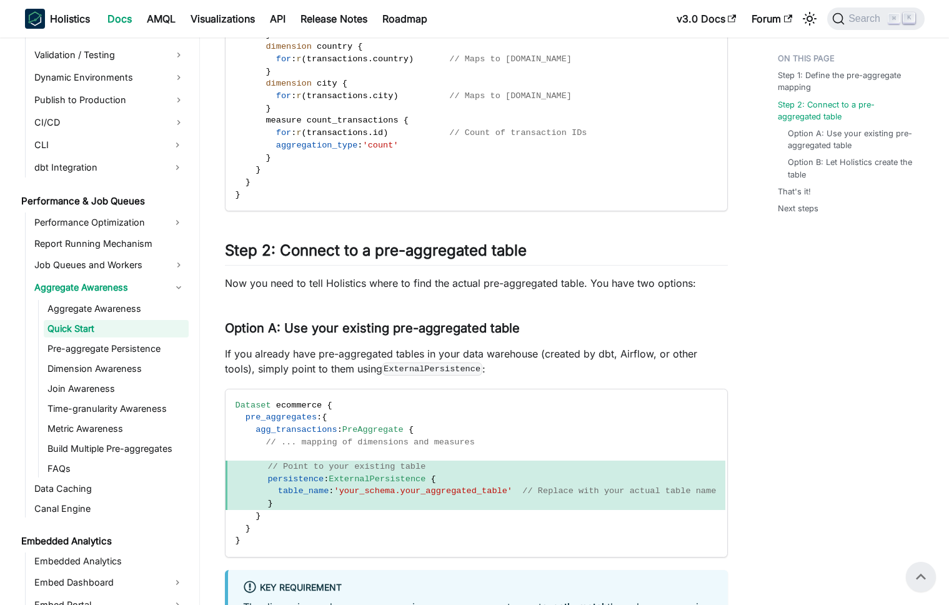
click at [284, 149] on span "aggregation_type" at bounding box center [317, 145] width 82 height 9
click at [290, 149] on span "aggregation_type" at bounding box center [317, 145] width 82 height 9
click at [288, 159] on code "Dataset ecommerce { models : [ transactions ] pre_aggregates : { agg_transactio…" at bounding box center [476, 34] width 500 height 352
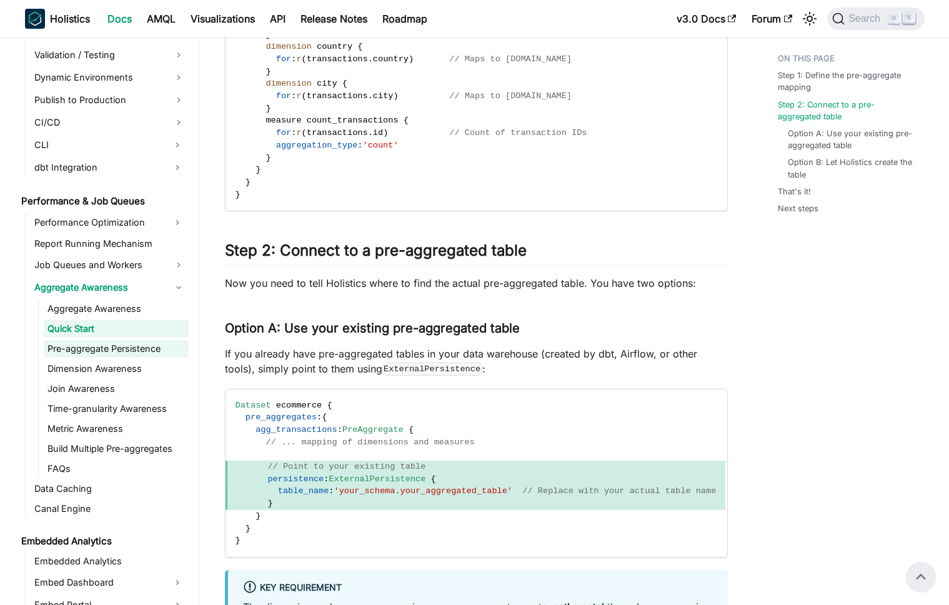
click at [111, 344] on link "Pre-aggregate Persistence" at bounding box center [116, 348] width 145 height 17
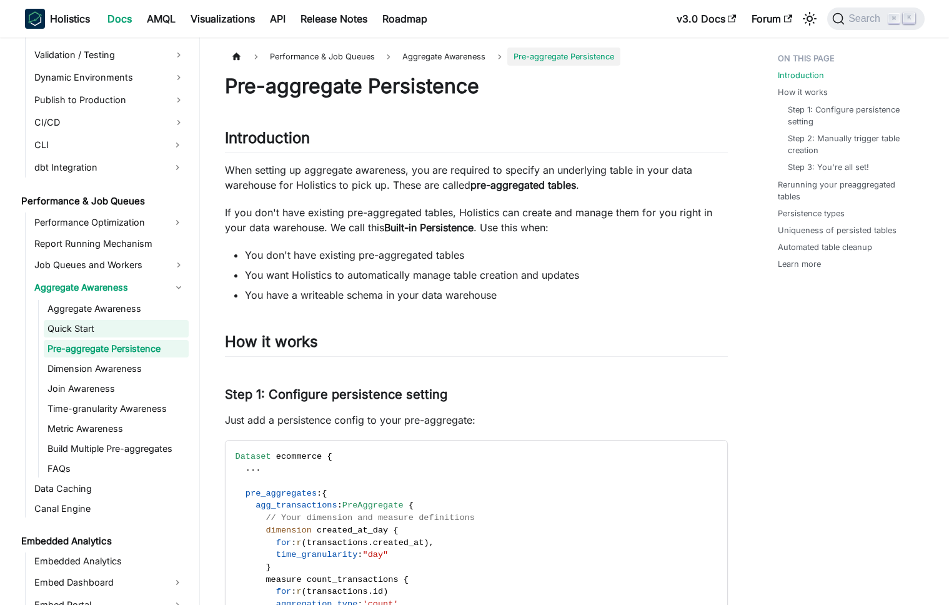
click at [94, 329] on link "Quick Start" at bounding box center [116, 328] width 145 height 17
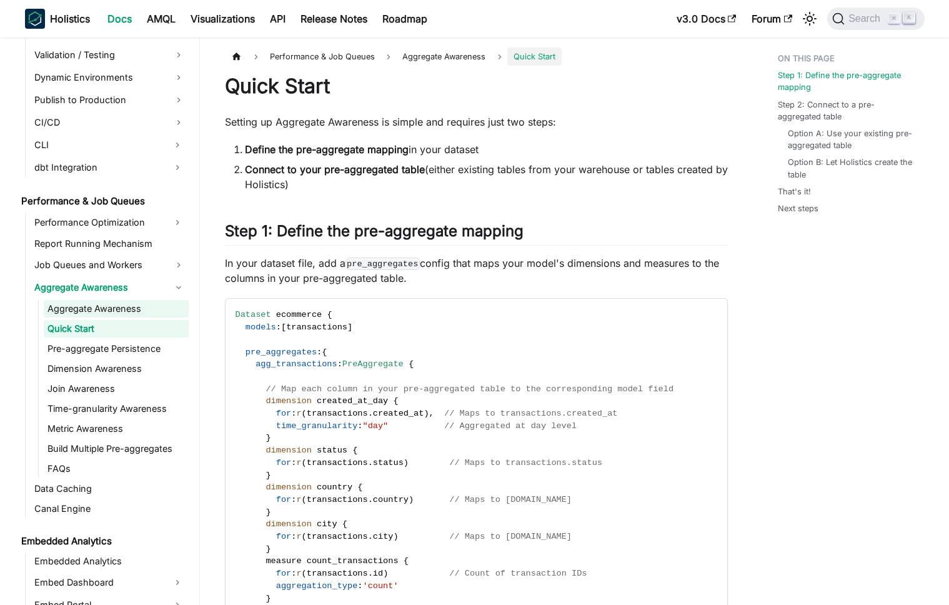
click at [149, 309] on link "Aggregate Awareness" at bounding box center [116, 308] width 145 height 17
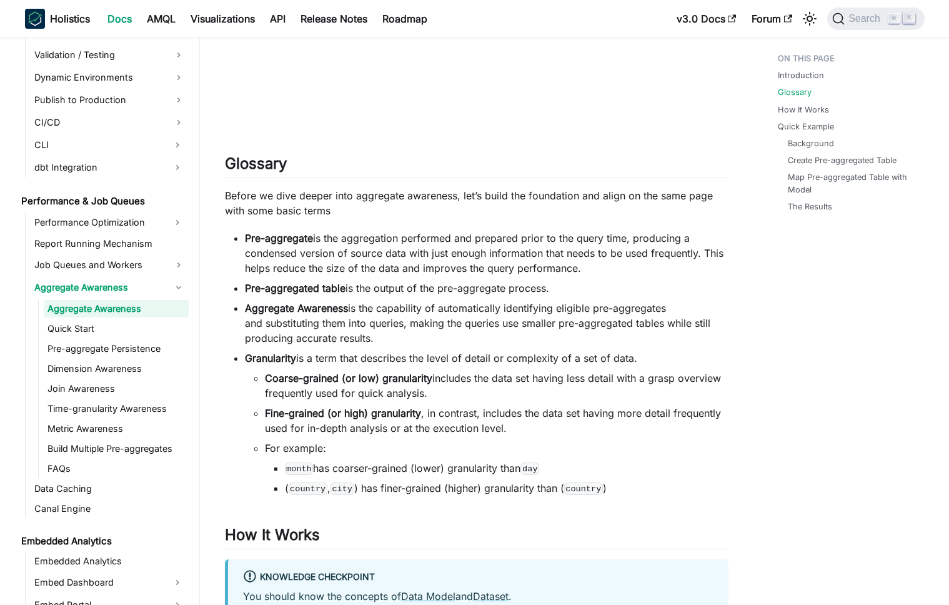
scroll to position [1113, 0]
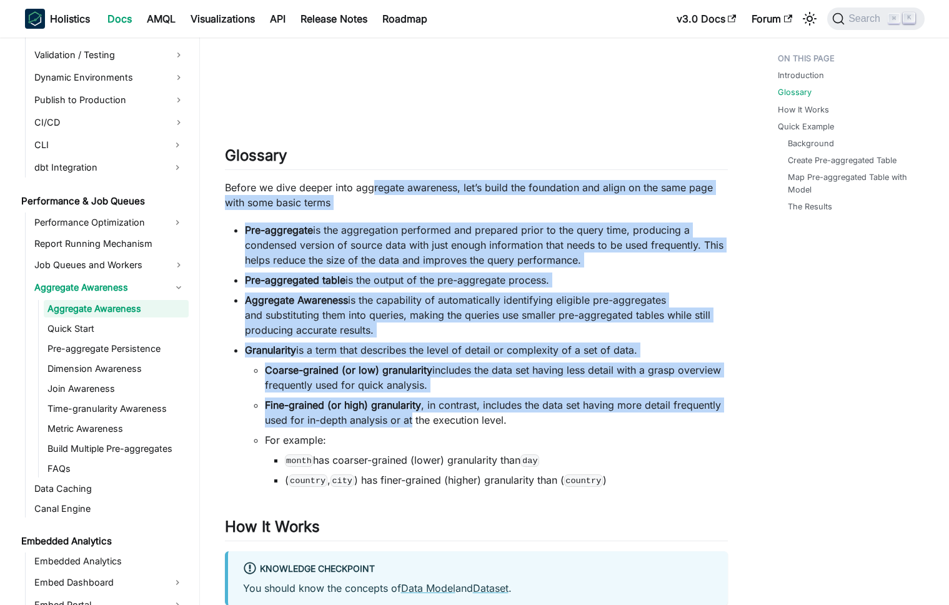
drag, startPoint x: 372, startPoint y: 181, endPoint x: 411, endPoint y: 422, distance: 244.9
click at [410, 424] on li "Fine-grained (or high) granularity , in contrast, includes the data set having …" at bounding box center [496, 412] width 463 height 30
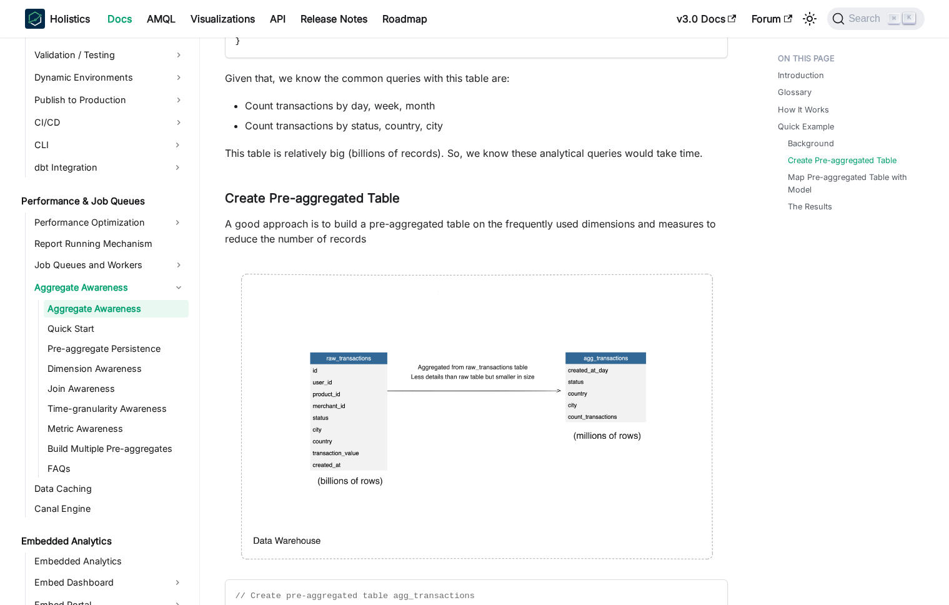
scroll to position [3875, 0]
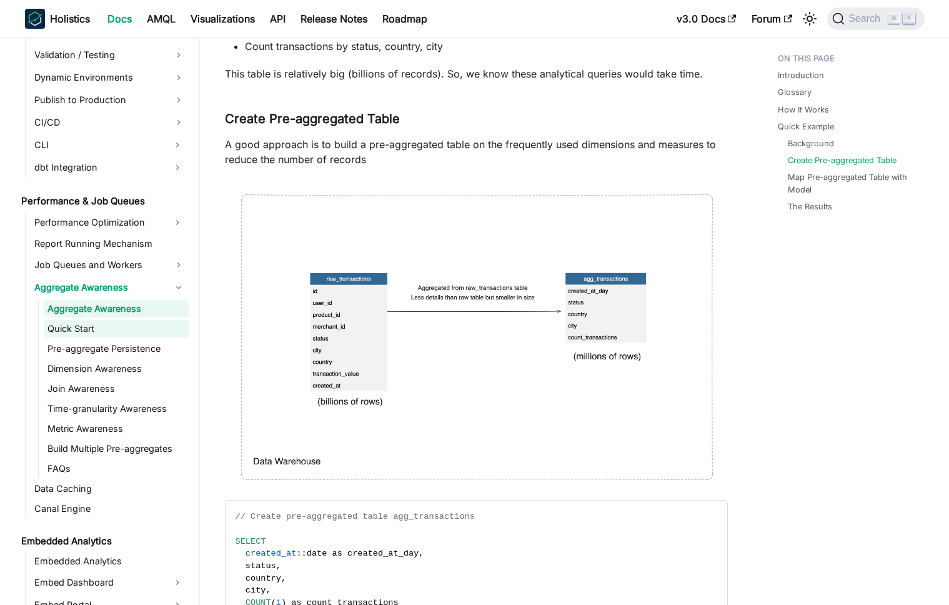
click at [97, 330] on link "Quick Start" at bounding box center [116, 328] width 145 height 17
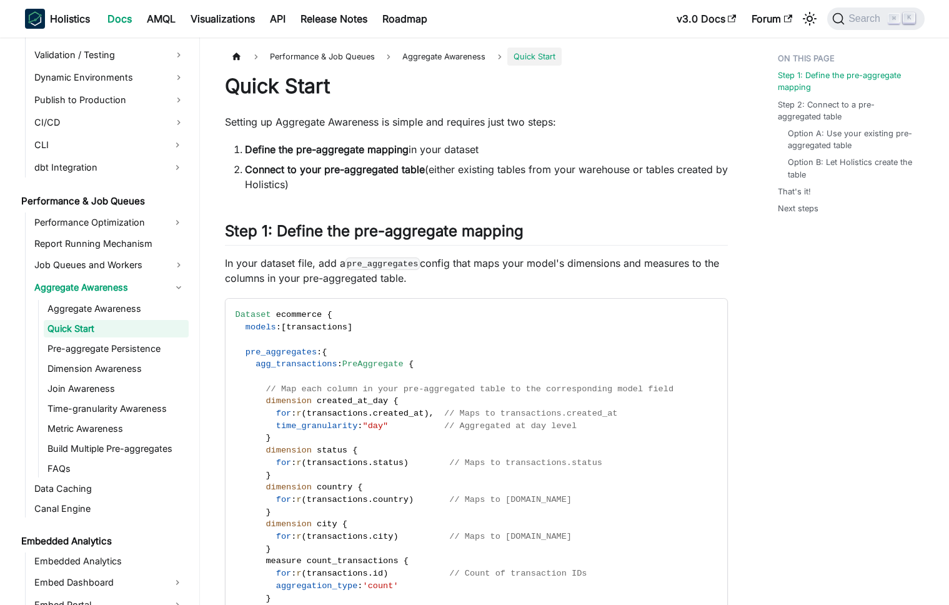
click at [114, 325] on link "Quick Start" at bounding box center [116, 328] width 145 height 17
click at [116, 330] on link "Quick Start" at bounding box center [116, 328] width 145 height 17
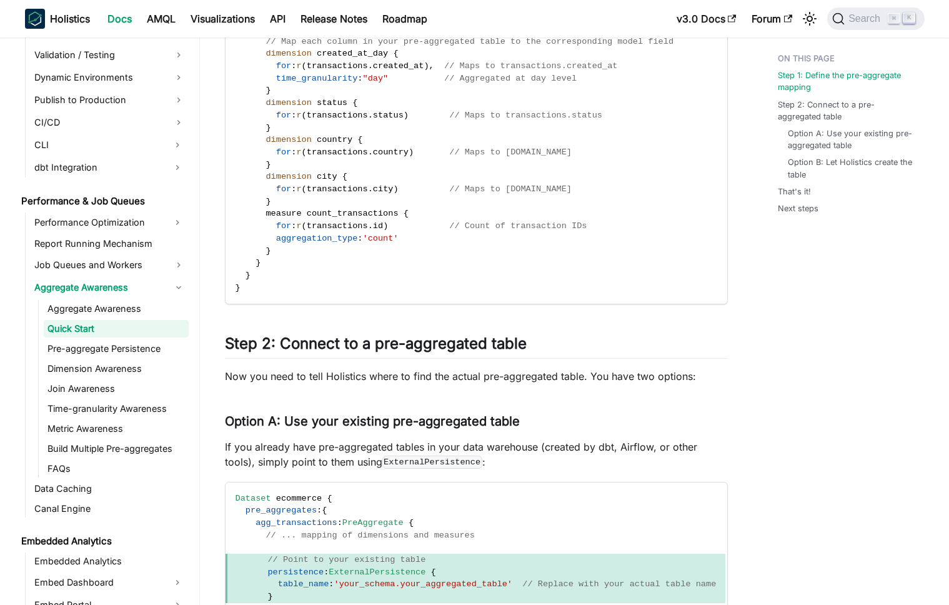
scroll to position [355, 0]
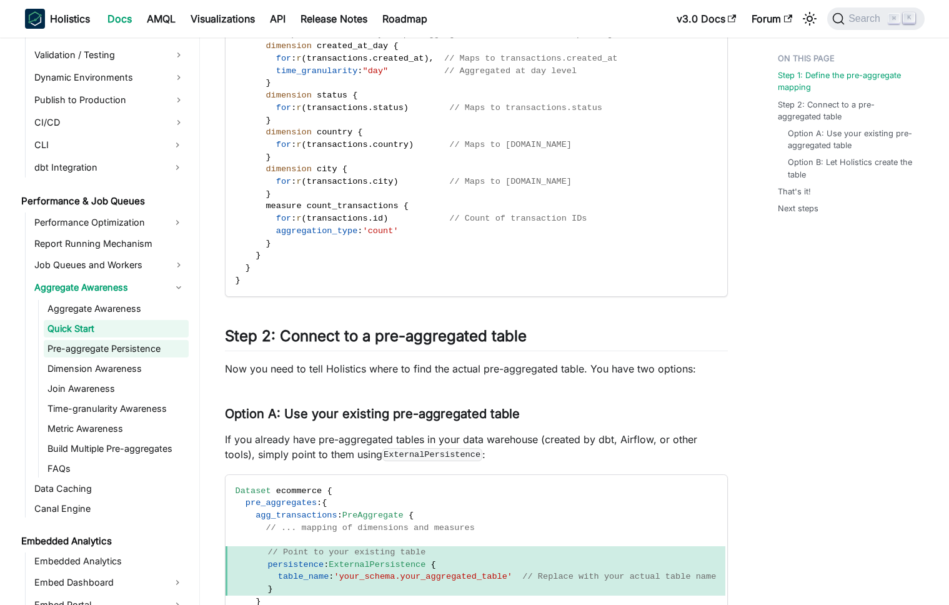
click at [139, 342] on link "Pre-aggregate Persistence" at bounding box center [116, 348] width 145 height 17
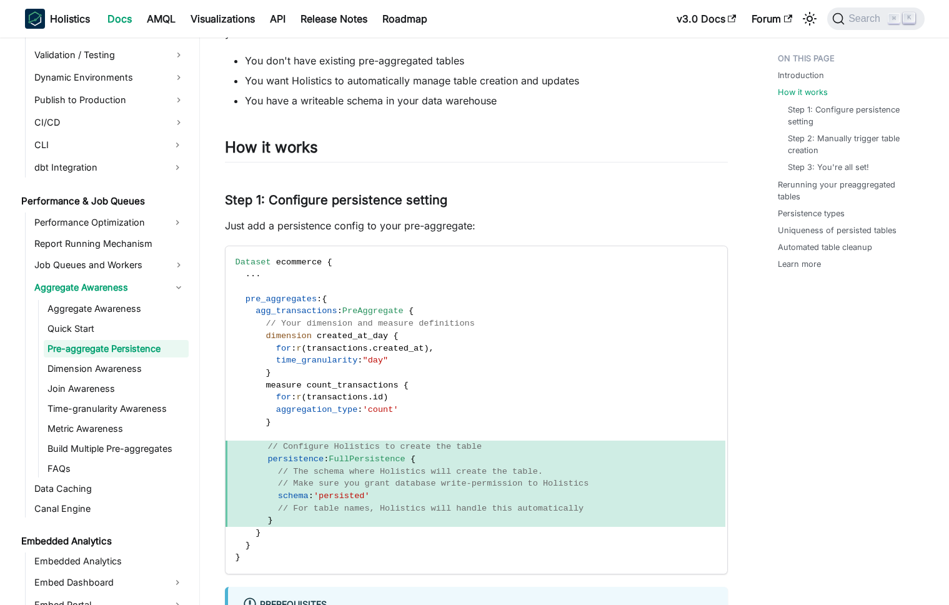
scroll to position [206, 0]
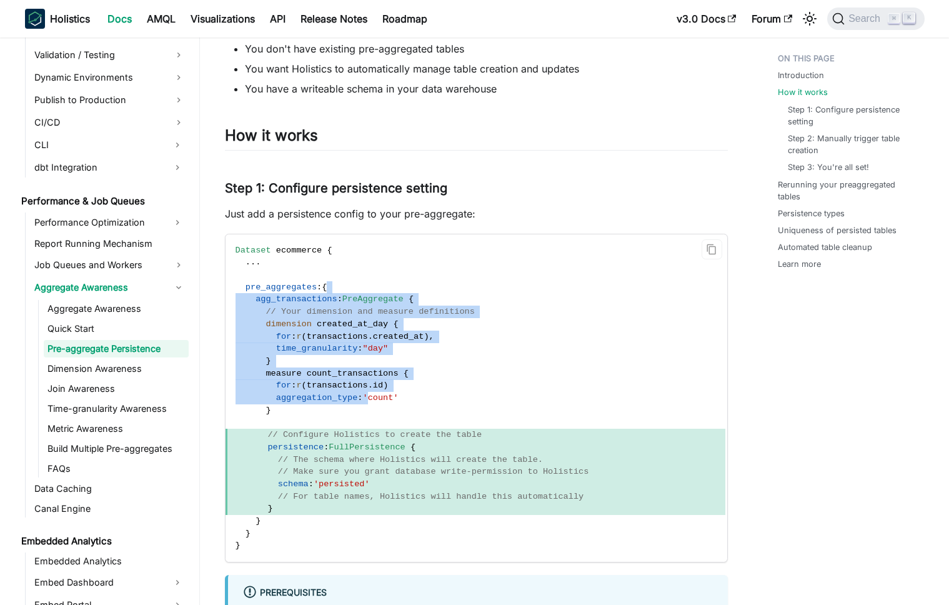
drag, startPoint x: 370, startPoint y: 284, endPoint x: 375, endPoint y: 400, distance: 115.7
click at [375, 400] on code "Dataset ecommerce { . . . pre_aggregates : { agg_transactions : PreAggregate { …" at bounding box center [476, 398] width 500 height 328
click at [375, 400] on span "'count'" at bounding box center [380, 397] width 36 height 9
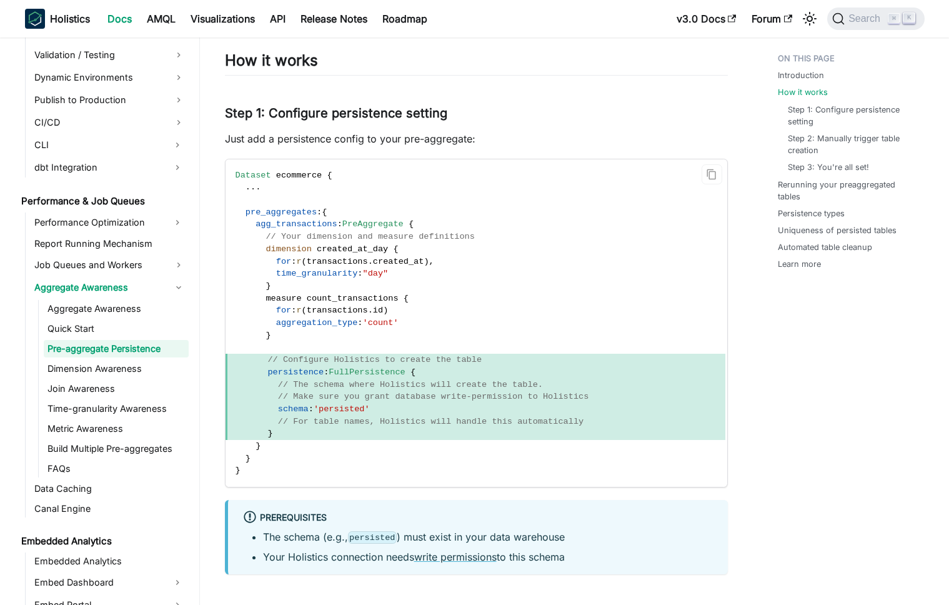
scroll to position [312, 0]
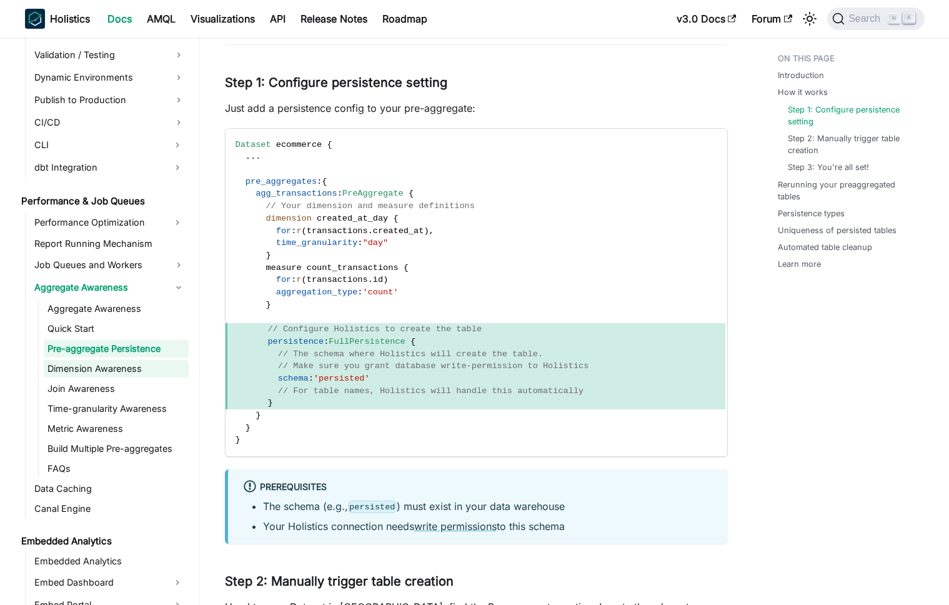
click at [127, 372] on link "Dimension Awareness" at bounding box center [116, 368] width 145 height 17
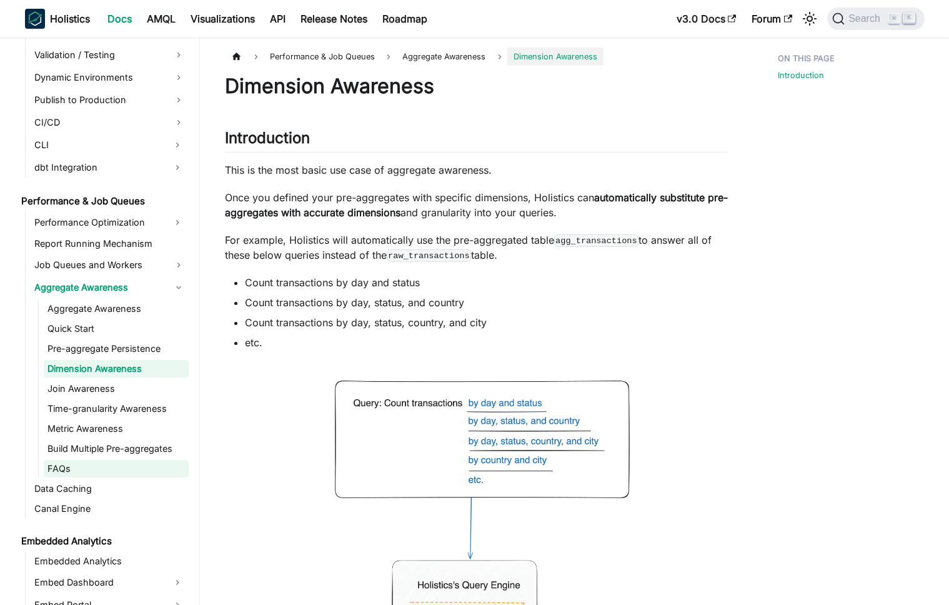
click at [123, 462] on link "FAQs" at bounding box center [116, 468] width 145 height 17
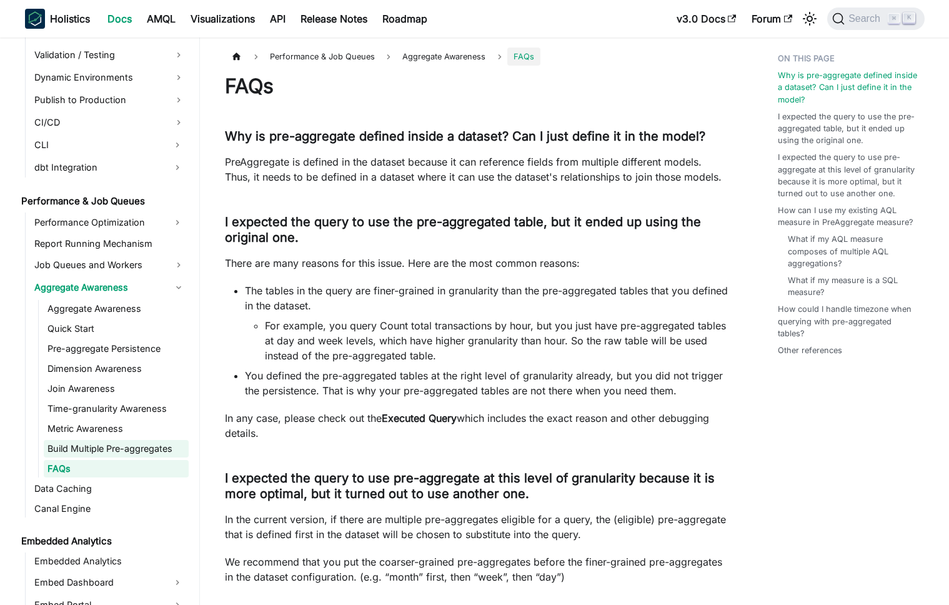
click at [109, 451] on link "Build Multiple Pre-aggregates" at bounding box center [116, 448] width 145 height 17
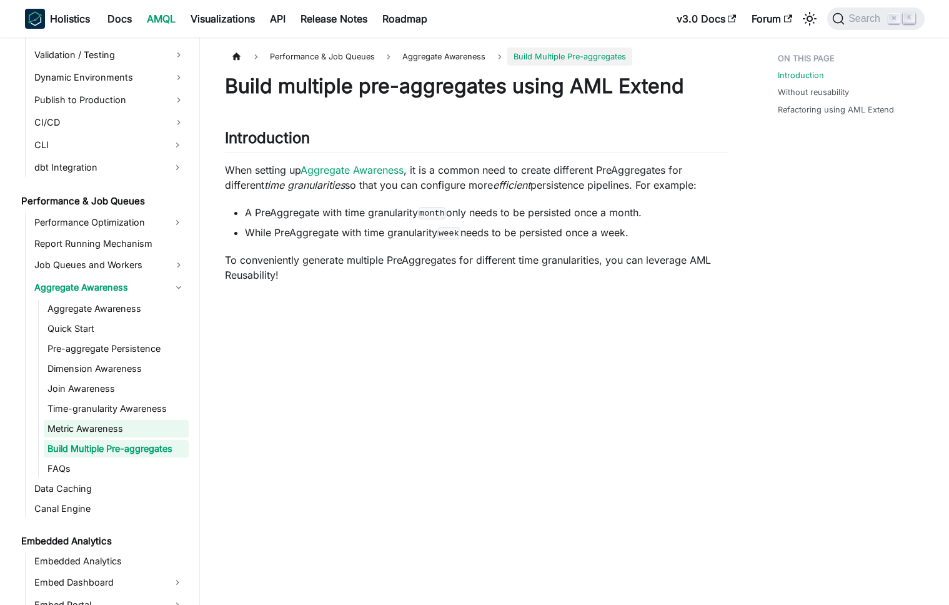
click at [109, 432] on link "Metric Awareness" at bounding box center [116, 428] width 145 height 17
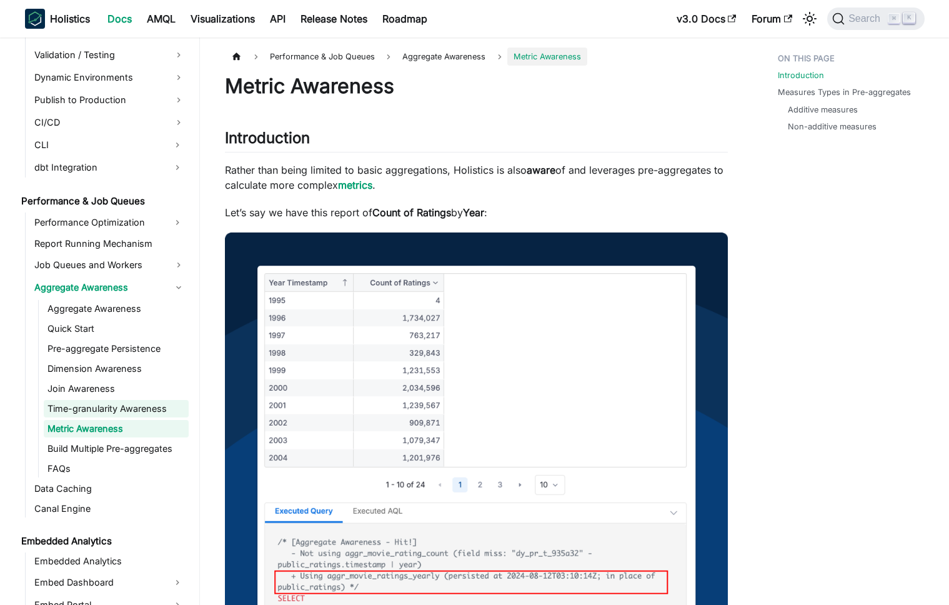
click at [108, 414] on link "Time-granularity Awareness" at bounding box center [116, 408] width 145 height 17
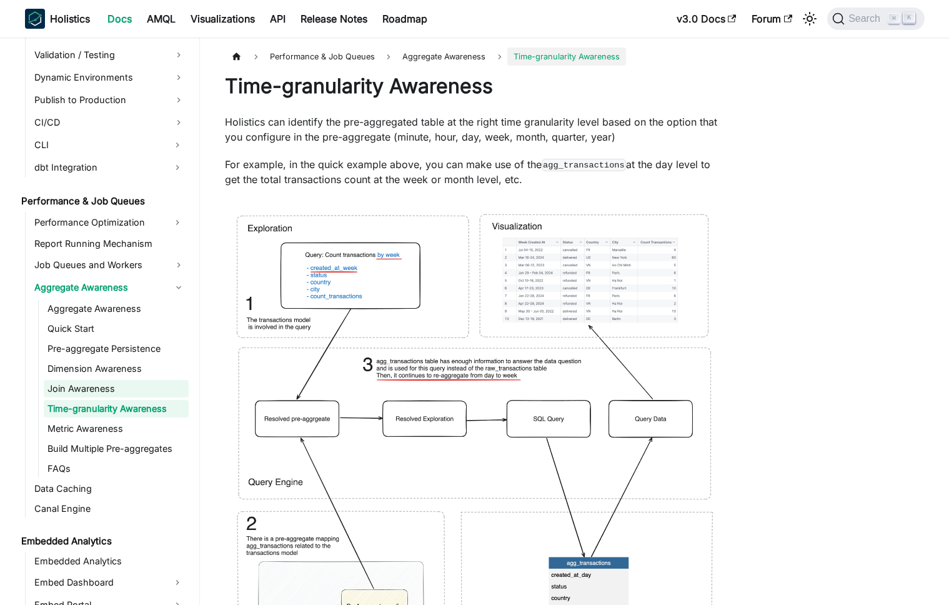
click at [114, 392] on link "Join Awareness" at bounding box center [116, 388] width 145 height 17
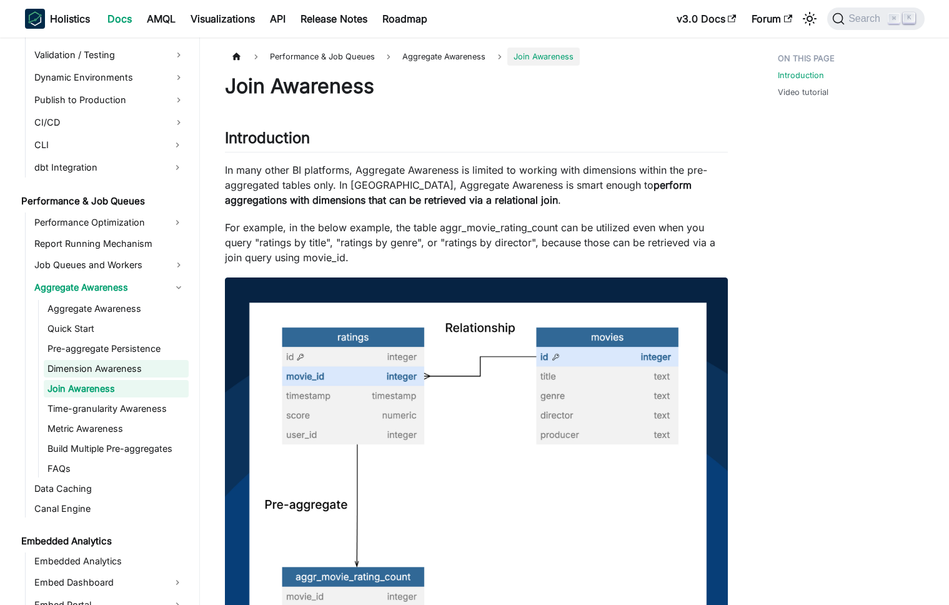
click at [123, 368] on link "Dimension Awareness" at bounding box center [116, 368] width 145 height 17
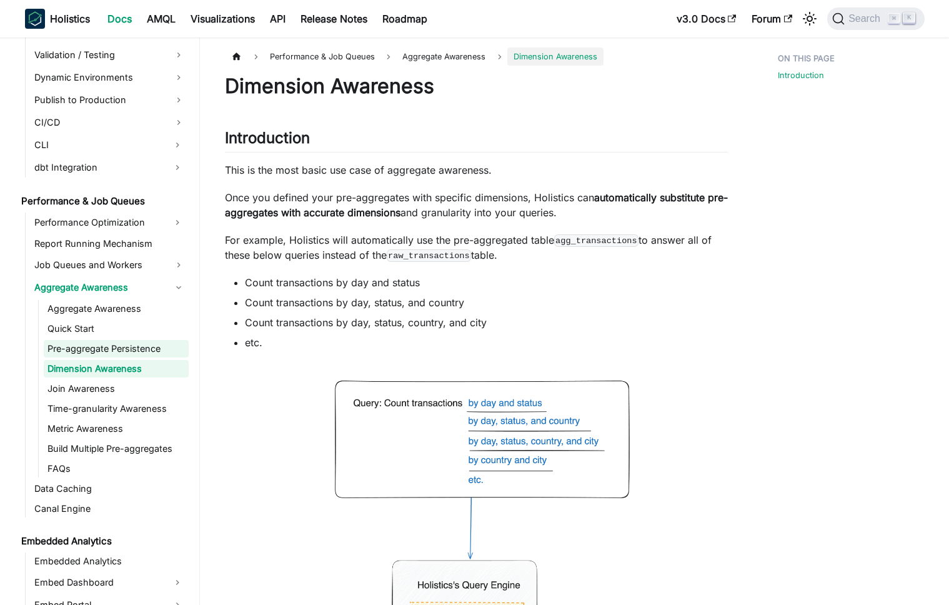
click at [126, 353] on link "Pre-aggregate Persistence" at bounding box center [116, 348] width 145 height 17
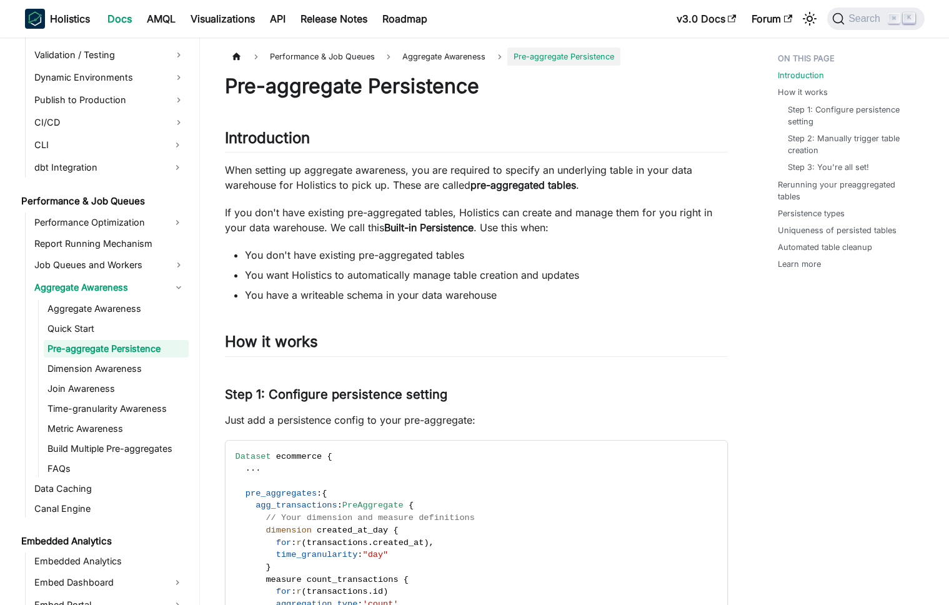
click at [125, 339] on ul "Aggregate Awareness Quick Start Pre-aggregate Persistence Dimension Awareness J…" at bounding box center [113, 388] width 151 height 177
click at [125, 334] on link "Quick Start" at bounding box center [116, 328] width 145 height 17
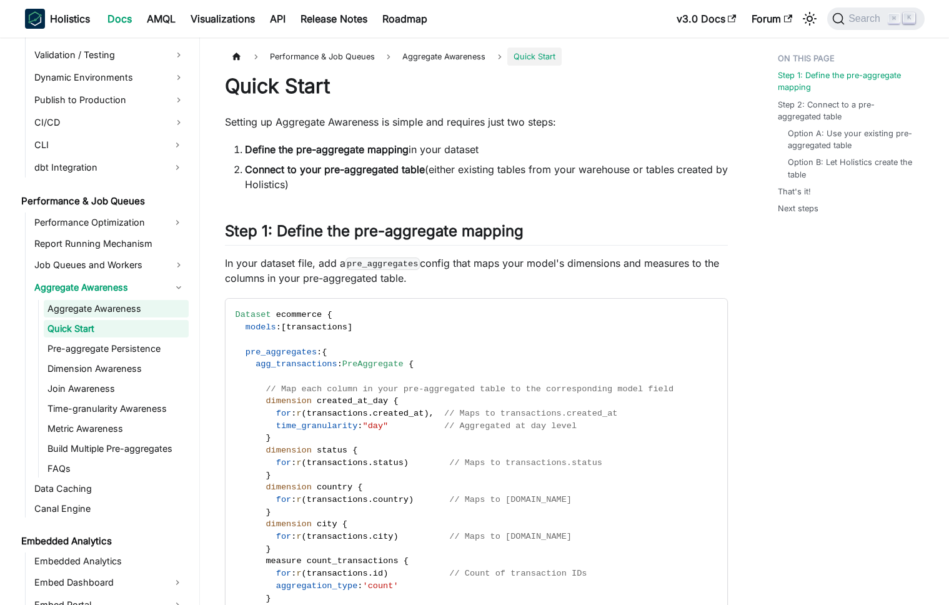
click at [136, 312] on link "Aggregate Awareness" at bounding box center [116, 308] width 145 height 17
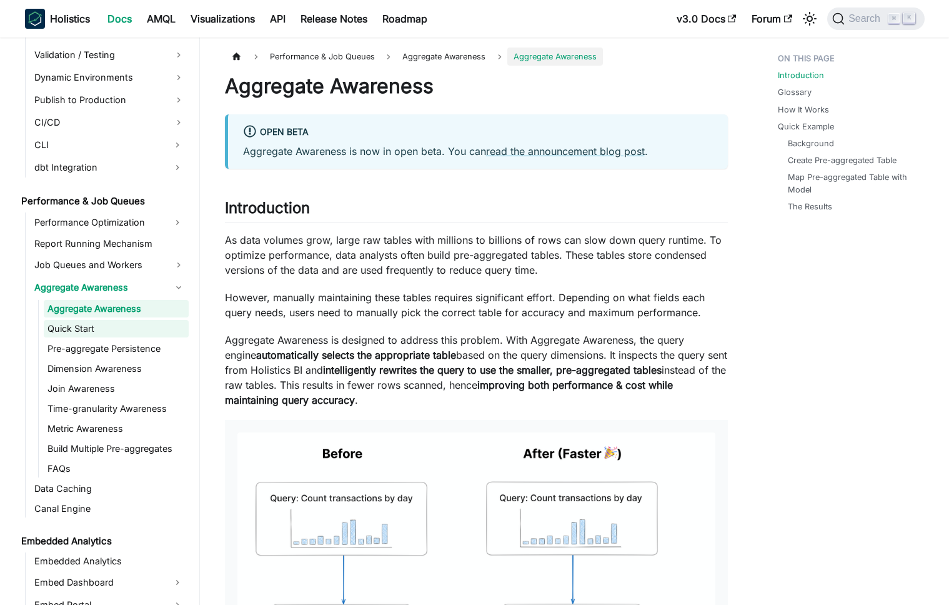
click at [128, 327] on link "Quick Start" at bounding box center [116, 328] width 145 height 17
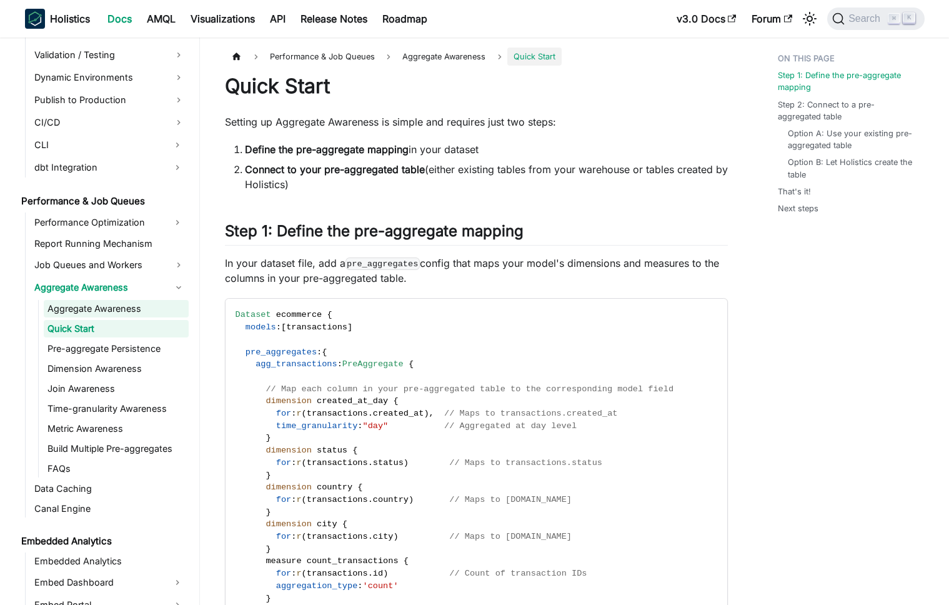
click at [116, 316] on link "Aggregate Awareness" at bounding box center [116, 308] width 145 height 17
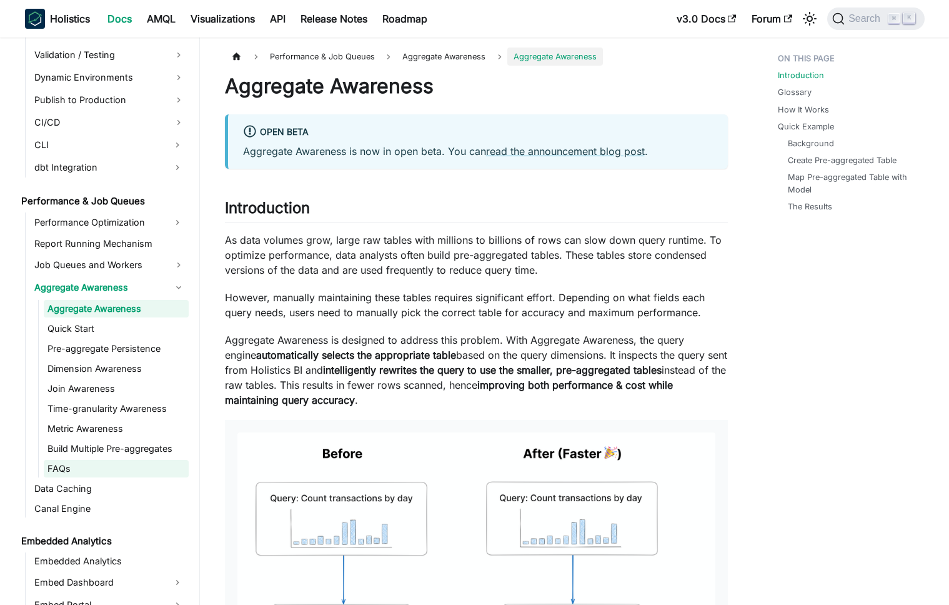
click at [92, 462] on link "FAQs" at bounding box center [116, 468] width 145 height 17
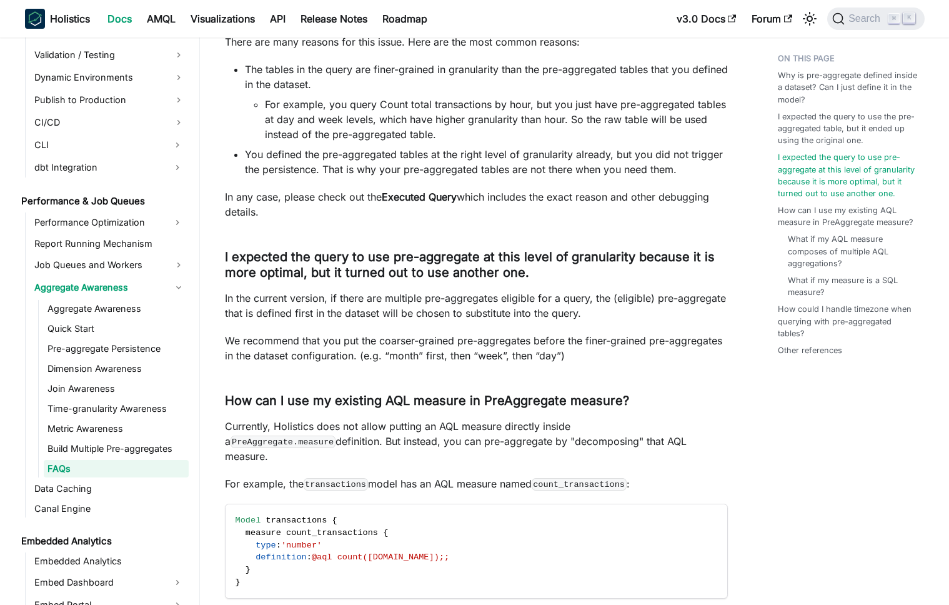
scroll to position [225, 0]
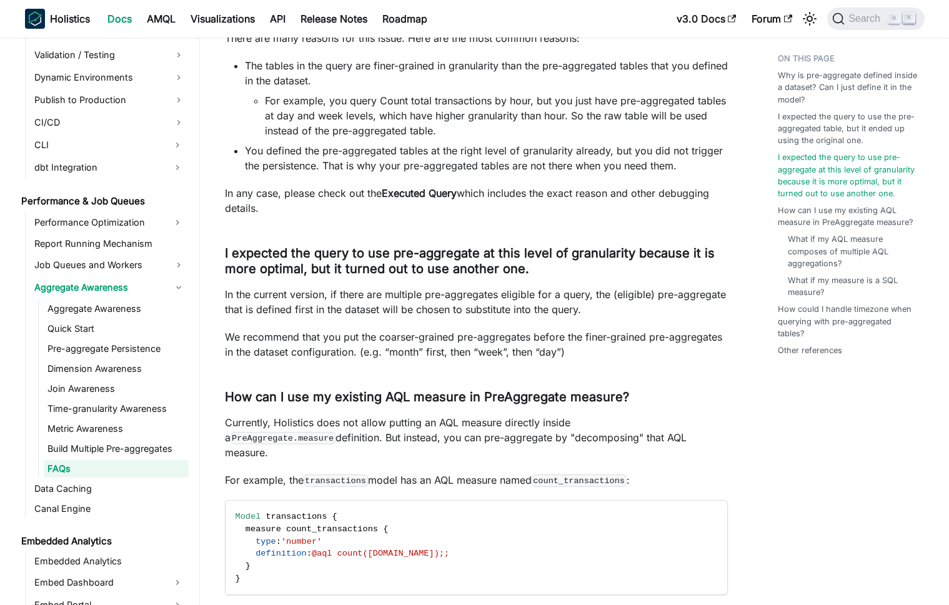
click at [369, 304] on p "In the current version, if there are multiple pre-aggregates eligible for a que…" at bounding box center [476, 302] width 503 height 30
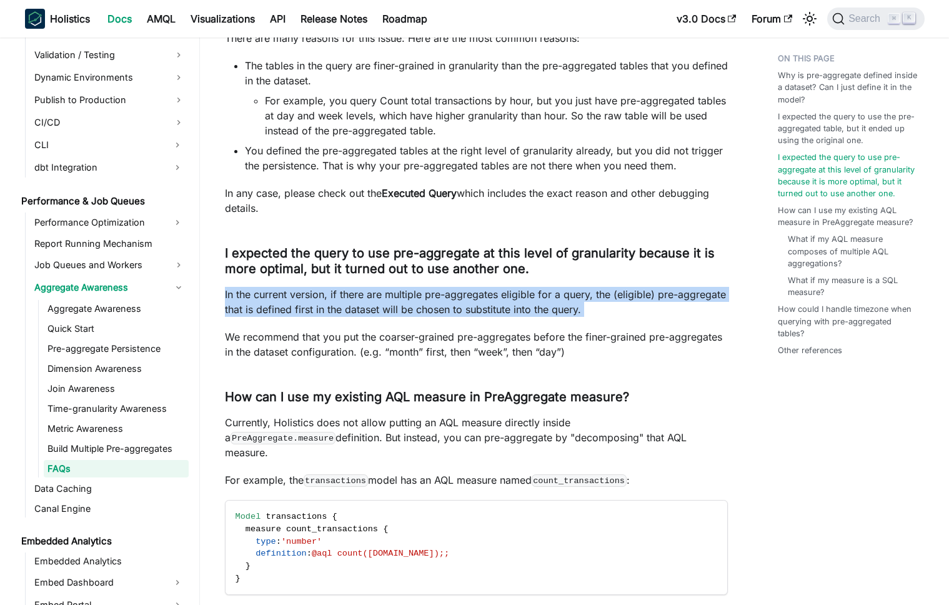
click at [369, 304] on p "In the current version, if there are multiple pre-aggregates eligible for a que…" at bounding box center [476, 302] width 503 height 30
click at [367, 315] on p "In the current version, if there are multiple pre-aggregates eligible for a que…" at bounding box center [476, 302] width 503 height 30
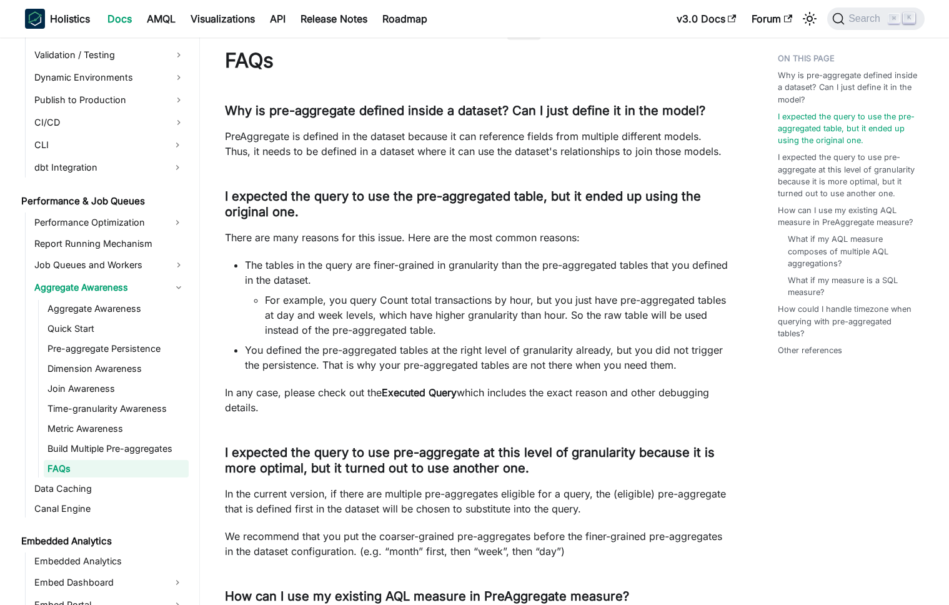
scroll to position [0, 0]
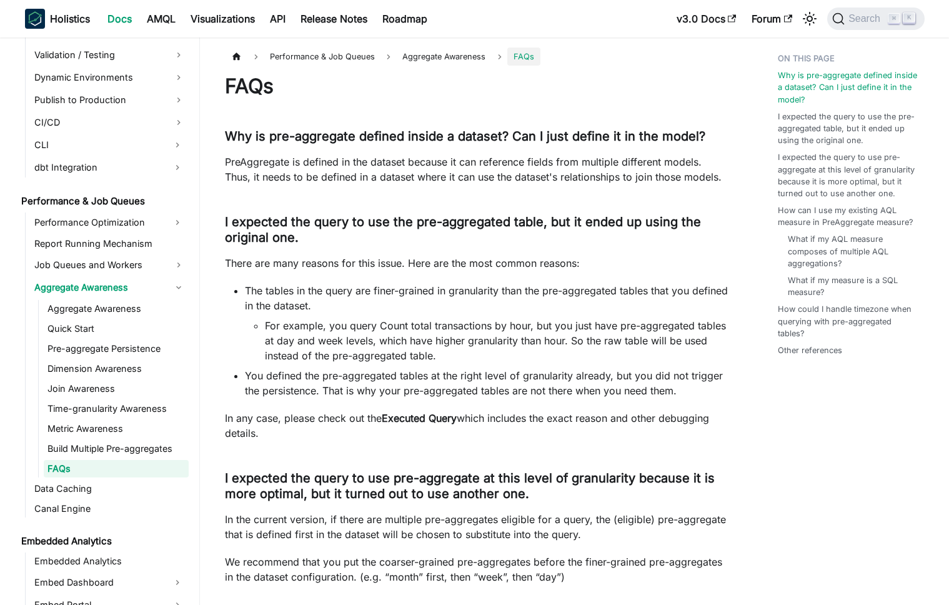
click at [370, 307] on li "The tables in the query are finer-grained in granularity than the pre-aggregate…" at bounding box center [486, 323] width 483 height 80
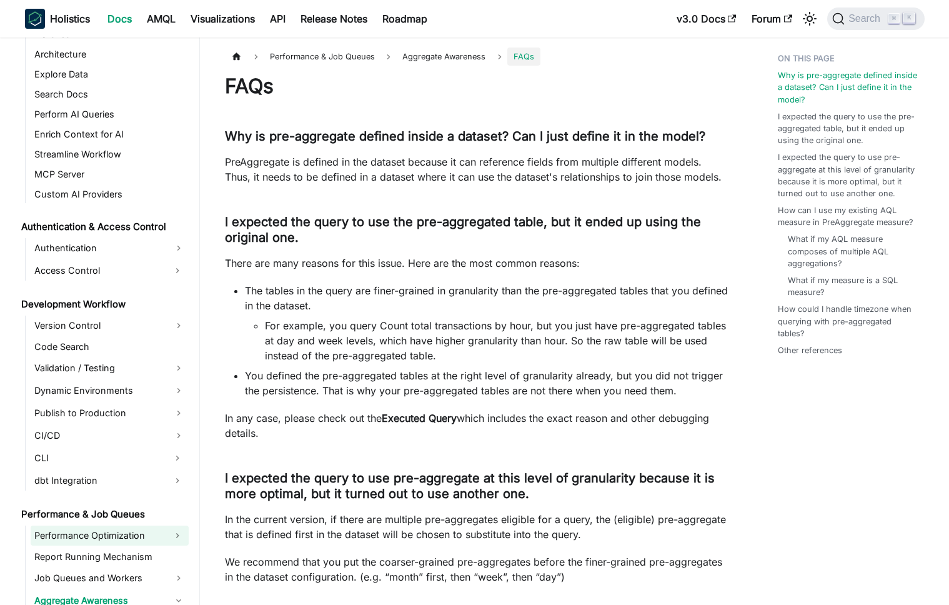
scroll to position [182, 0]
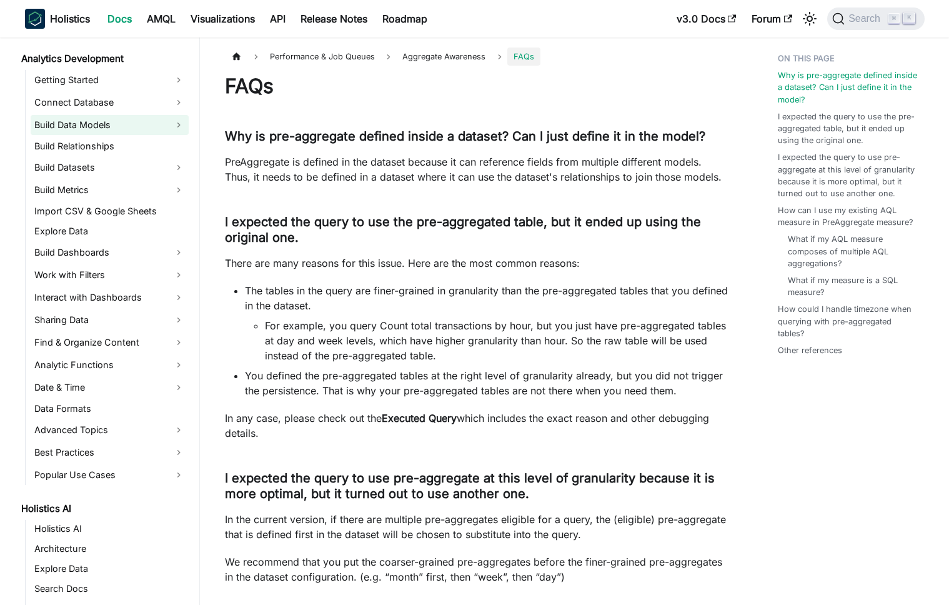
click at [104, 129] on link "Build Data Models" at bounding box center [110, 125] width 158 height 20
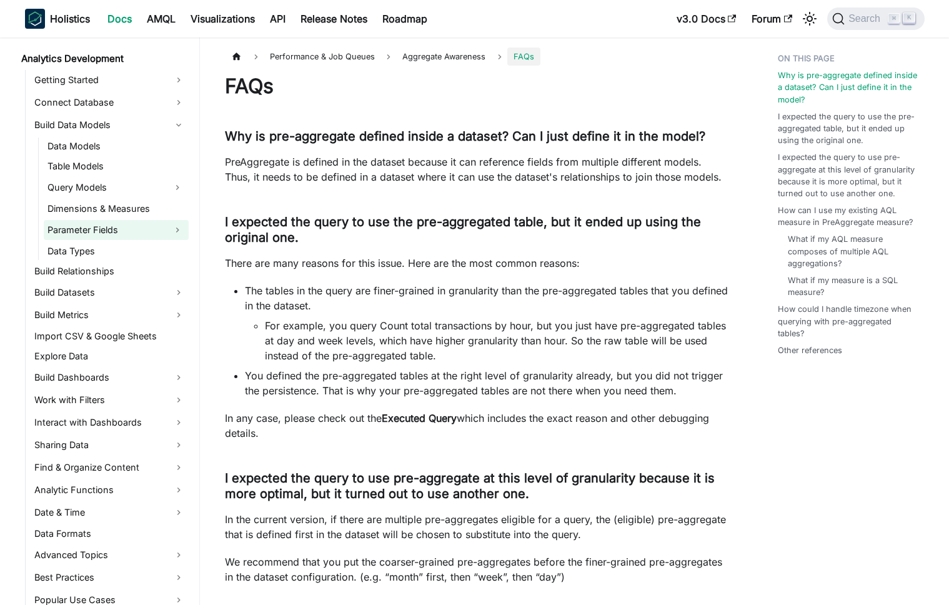
click at [105, 221] on link "Parameter Fields" at bounding box center [105, 230] width 122 height 20
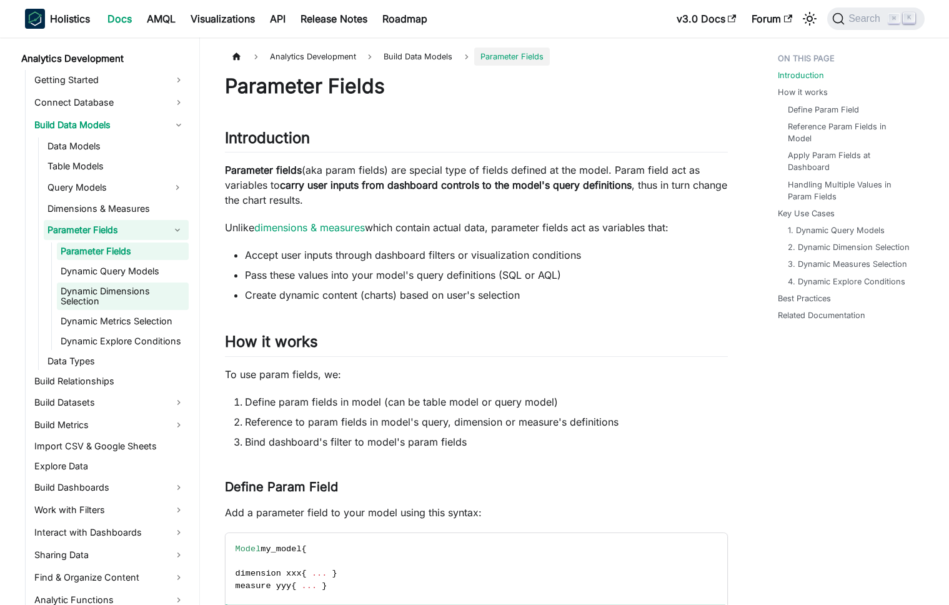
click at [113, 294] on link "Dynamic Dimensions Selection" at bounding box center [123, 295] width 132 height 27
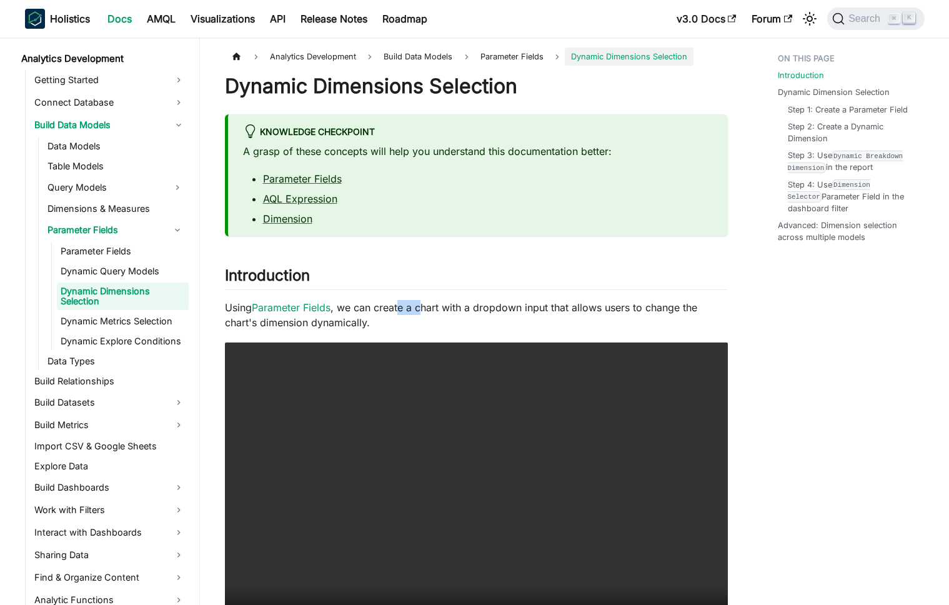
drag, startPoint x: 402, startPoint y: 307, endPoint x: 422, endPoint y: 314, distance: 20.6
click at [422, 314] on p "Using Parameter Fields , we can create a chart with a dropdown input that allow…" at bounding box center [476, 315] width 503 height 30
click at [418, 315] on p "Using Parameter Fields , we can create a chart with a dropdown input that allow…" at bounding box center [476, 315] width 503 height 30
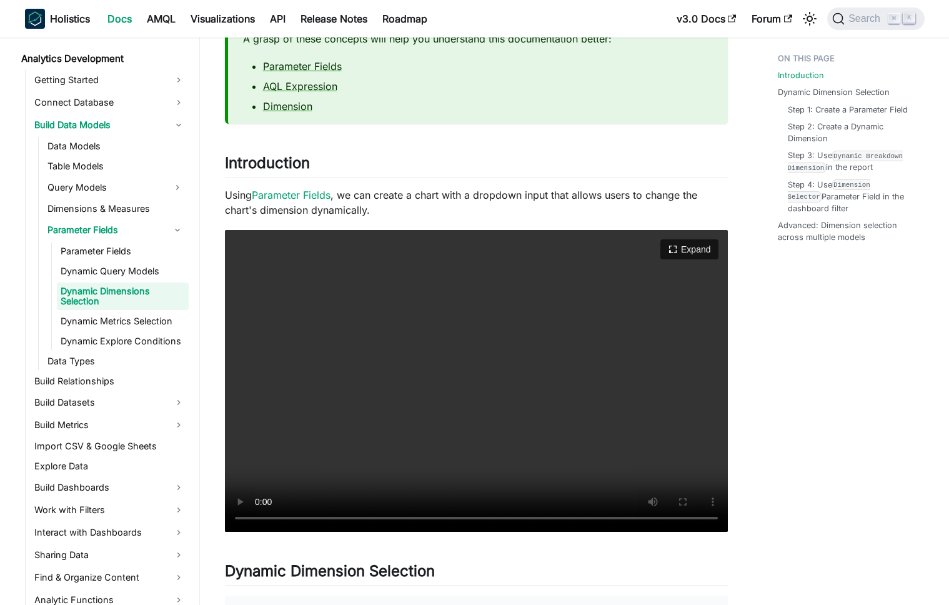
scroll to position [116, 0]
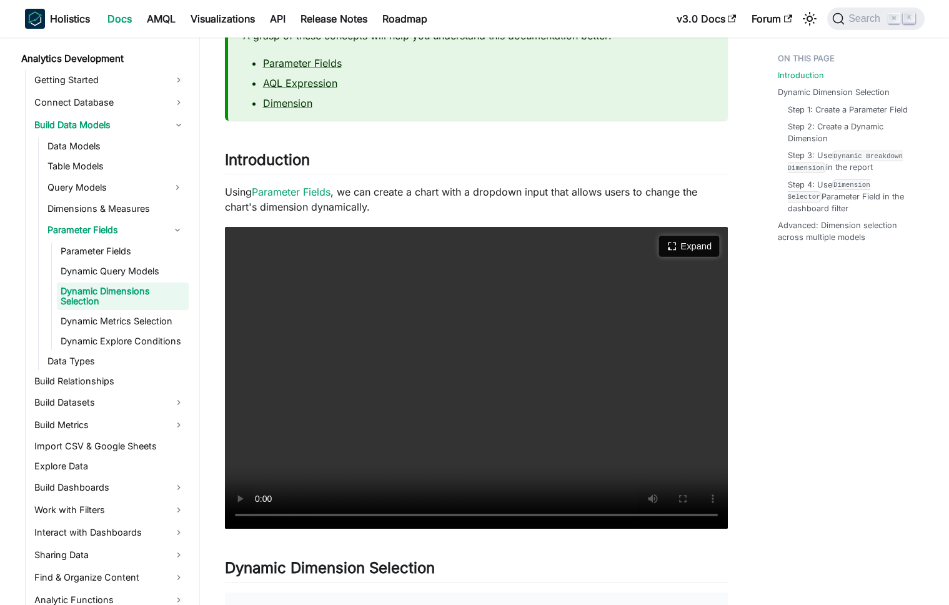
click at [670, 249] on icon "Expand video" at bounding box center [672, 246] width 8 height 8
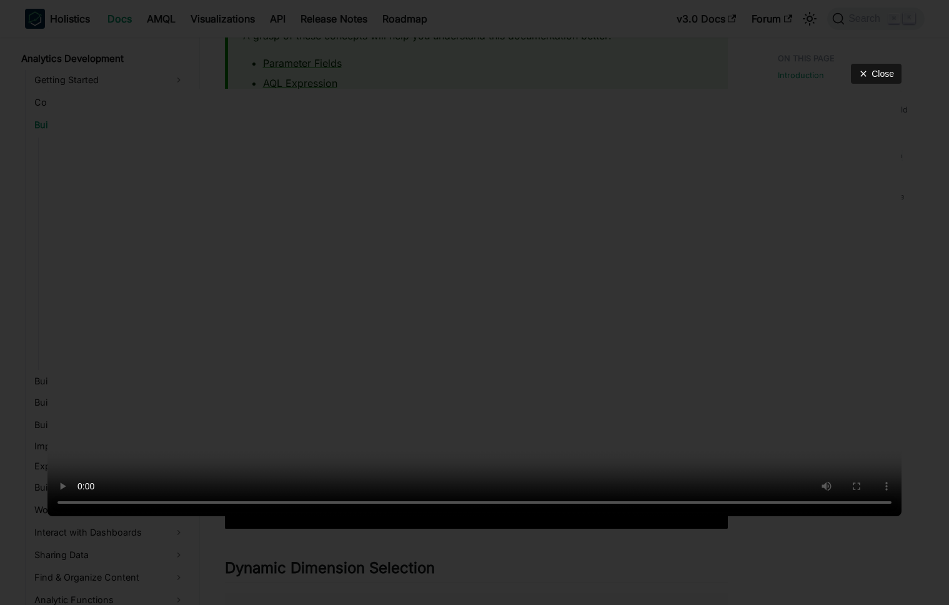
click at [623, 36] on div "Close" at bounding box center [474, 302] width 949 height 605
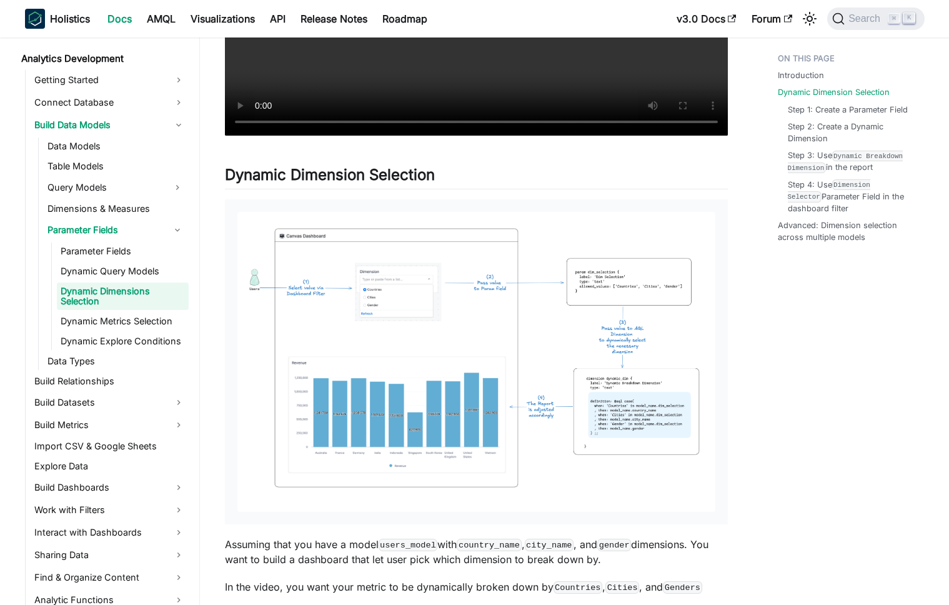
scroll to position [519, 0]
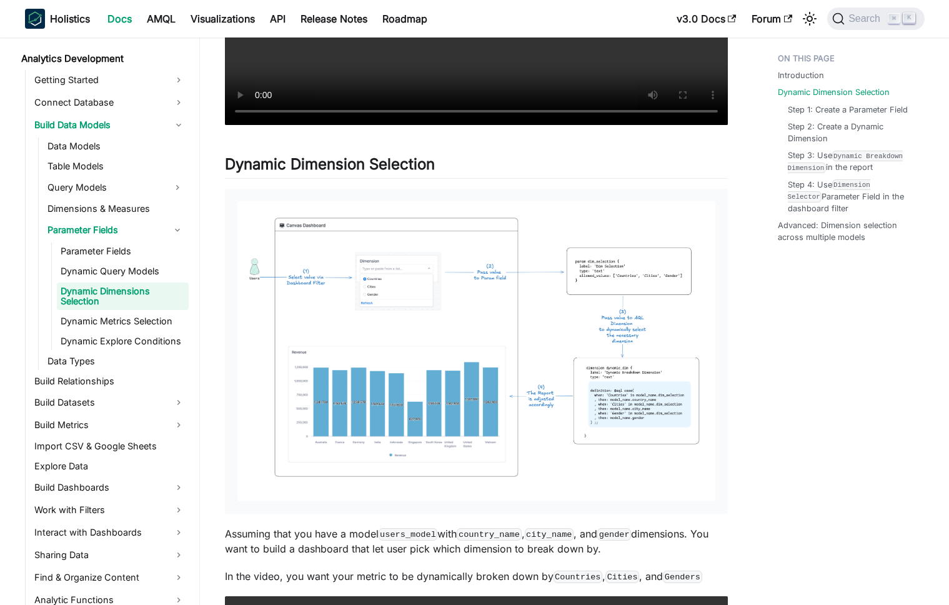
click at [490, 276] on img at bounding box center [476, 351] width 478 height 300
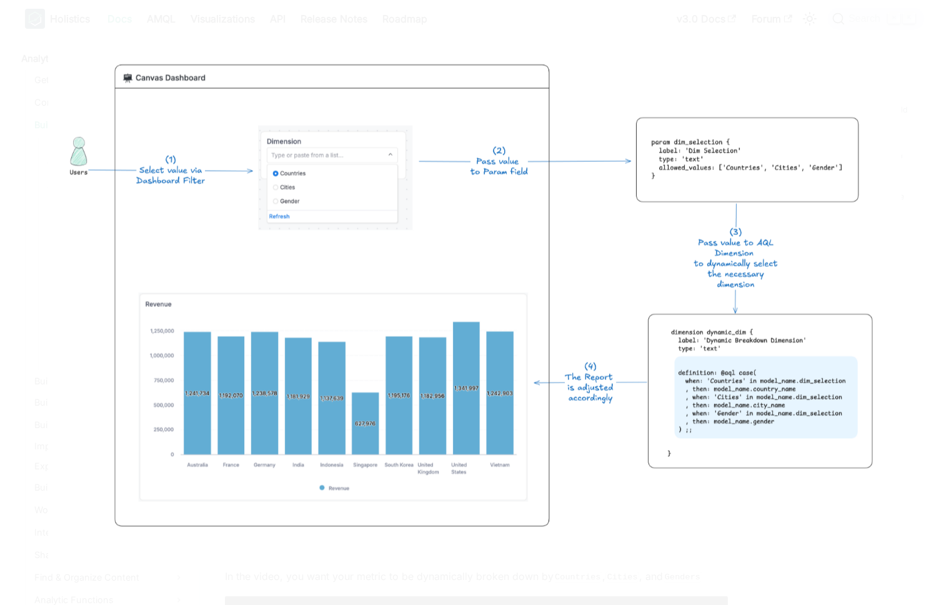
click at [2, 339] on div at bounding box center [474, 302] width 949 height 605
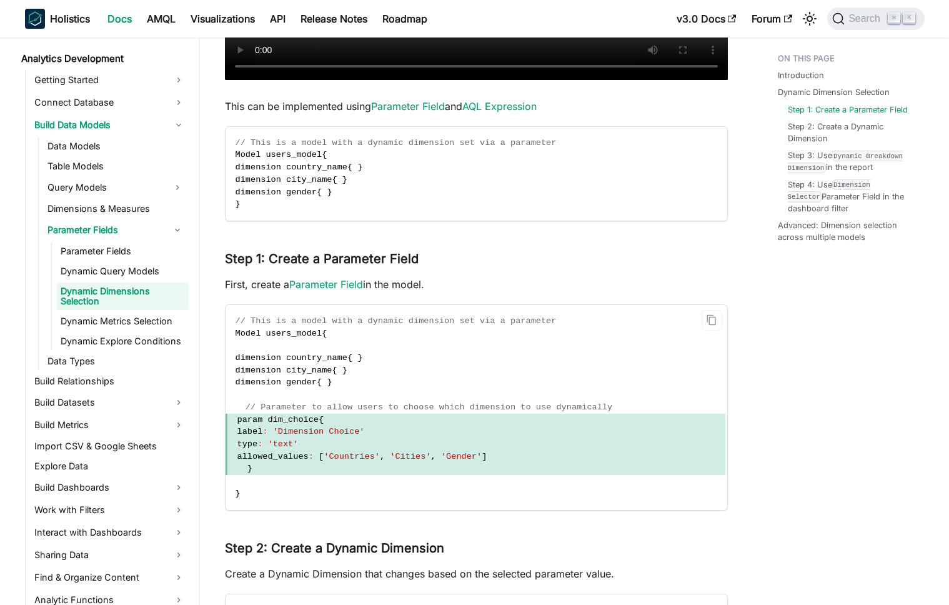
scroll to position [1341, 0]
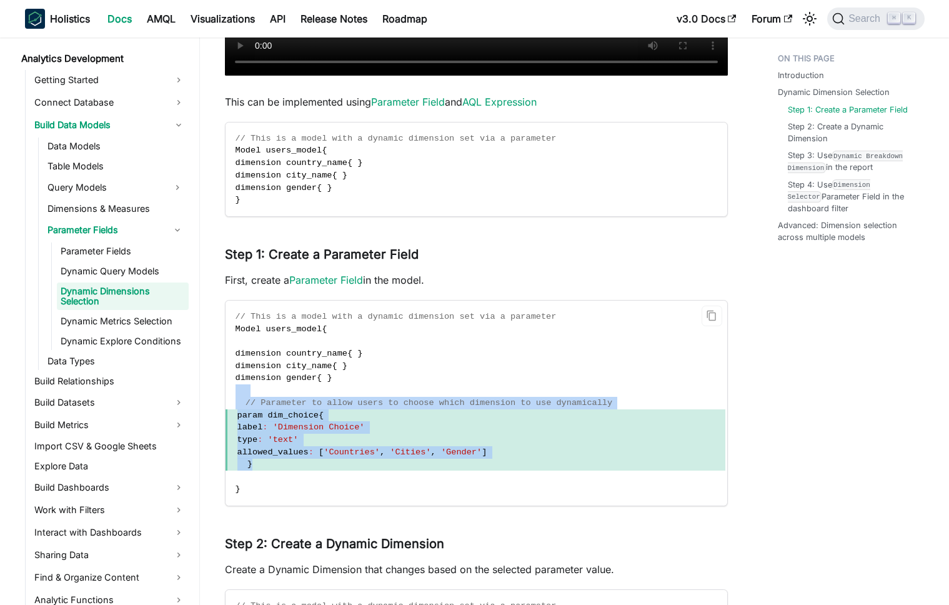
drag, startPoint x: 337, startPoint y: 395, endPoint x: 352, endPoint y: 464, distance: 69.7
click at [352, 464] on code "// This is a model with a dynamic dimension set via a parameter Model users_mod…" at bounding box center [476, 403] width 500 height 205
click at [352, 464] on span "}" at bounding box center [476, 464] width 500 height 12
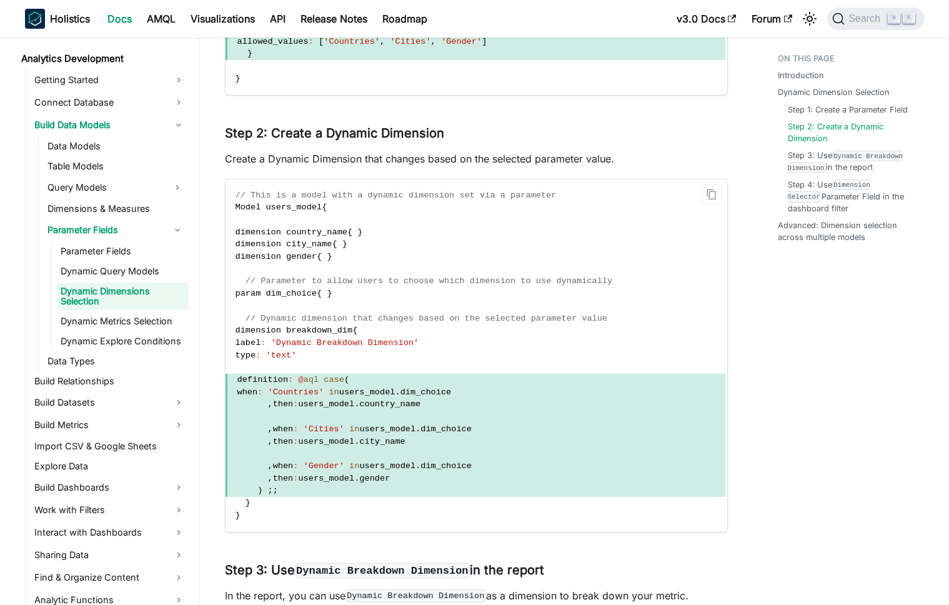
scroll to position [1756, 0]
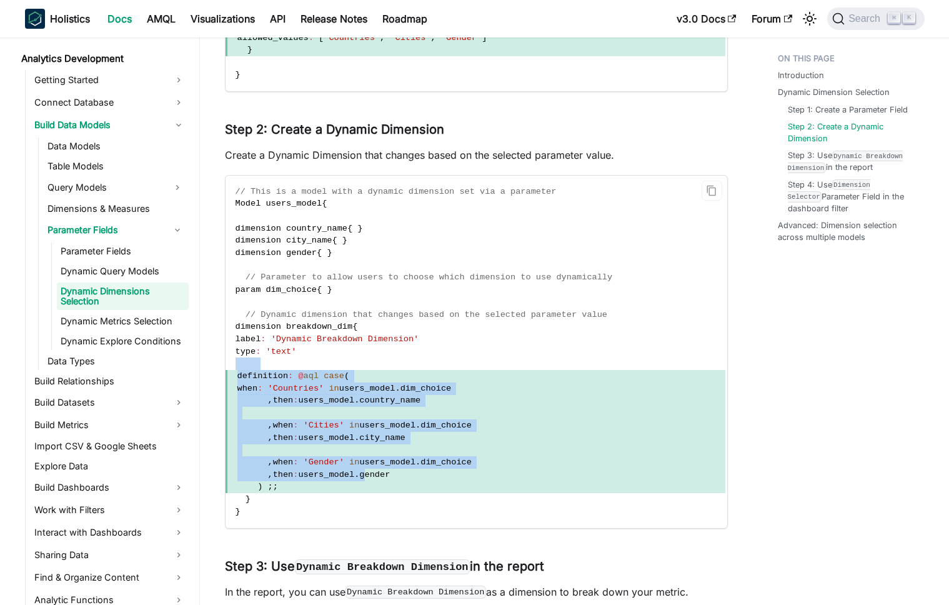
drag, startPoint x: 370, startPoint y: 358, endPoint x: 372, endPoint y: 479, distance: 121.2
click at [372, 479] on code "// This is a model with a dynamic dimension set via a parameter Model users_mod…" at bounding box center [476, 352] width 500 height 352
click at [372, 479] on span "gender" at bounding box center [374, 474] width 31 height 9
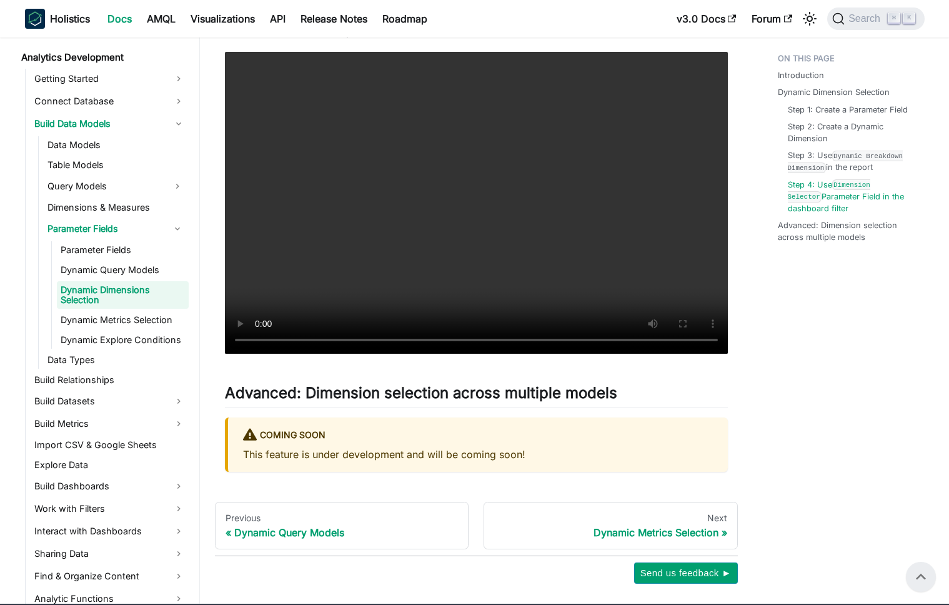
scroll to position [2502, 0]
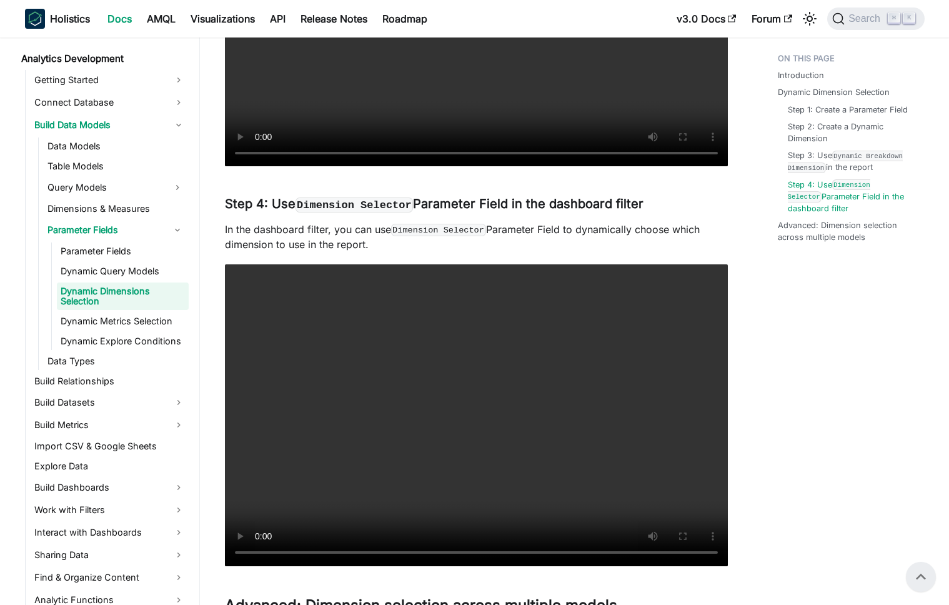
click at [467, 244] on p "In the dashboard filter, you can use Dimension Selector Parameter Field to dyna…" at bounding box center [476, 237] width 503 height 30
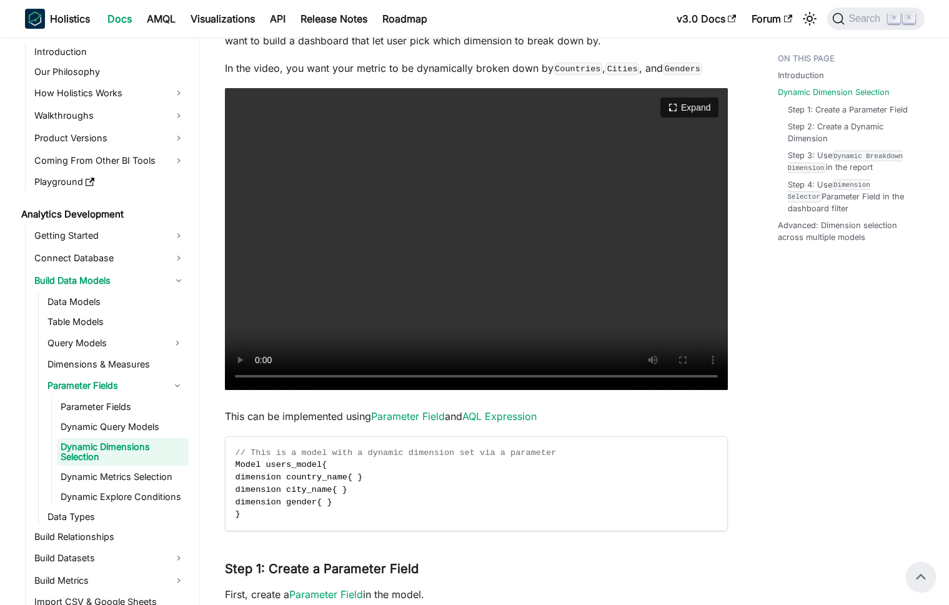
scroll to position [1017, 0]
